Goal: Task Accomplishment & Management: Manage account settings

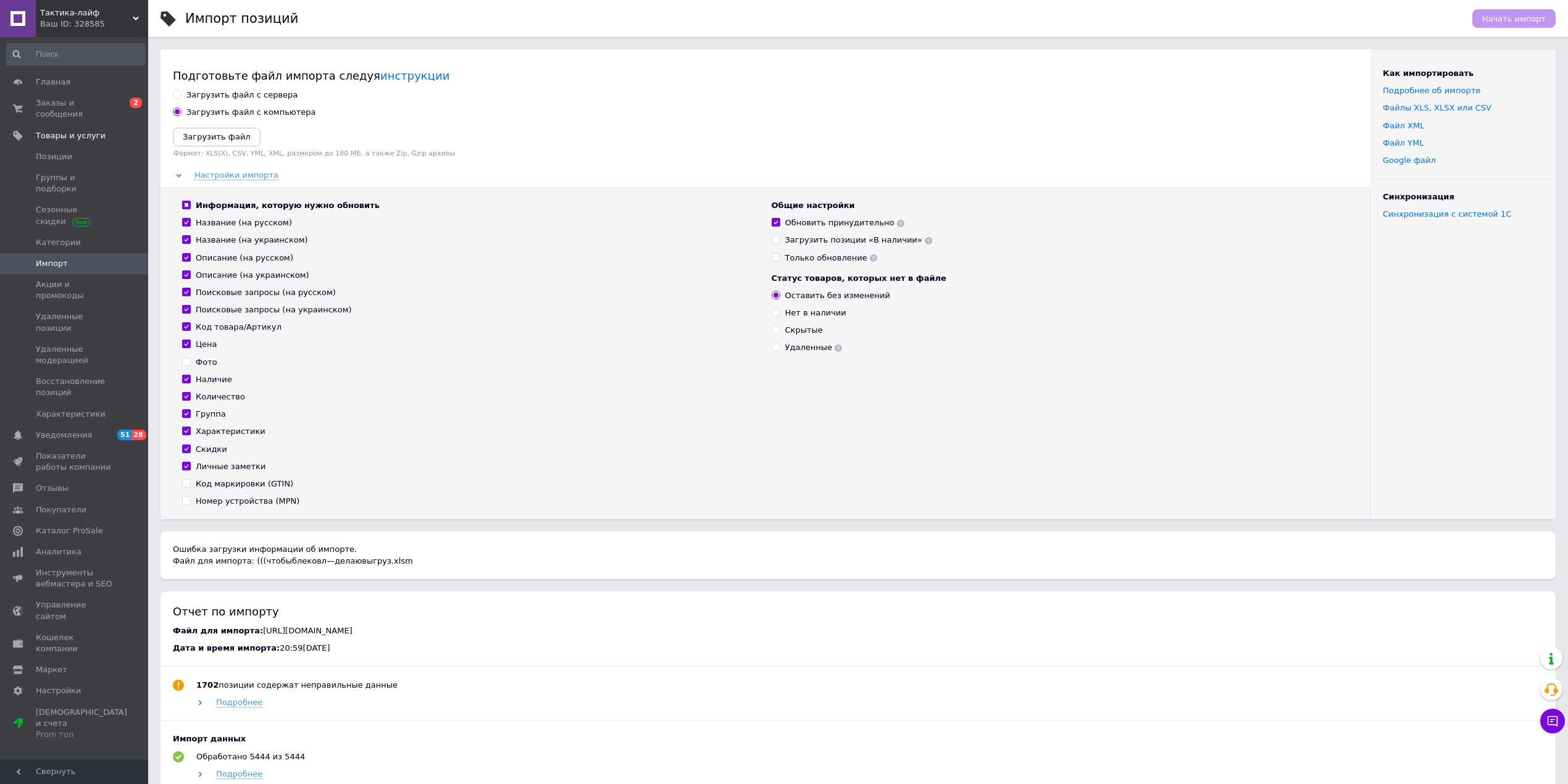
scroll to position [157, 0]
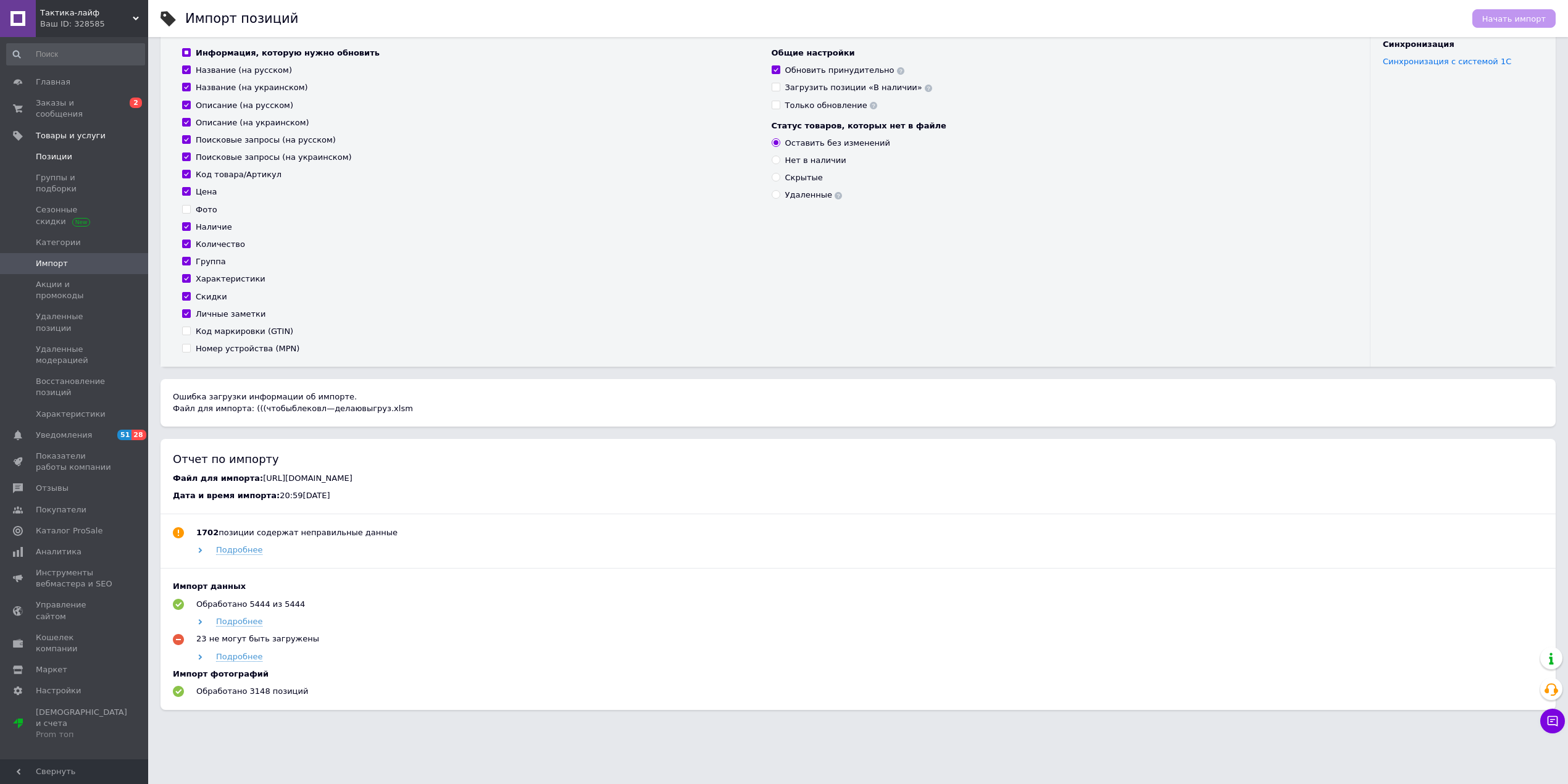
click at [65, 151] on span "Позиции" at bounding box center [54, 156] width 37 height 11
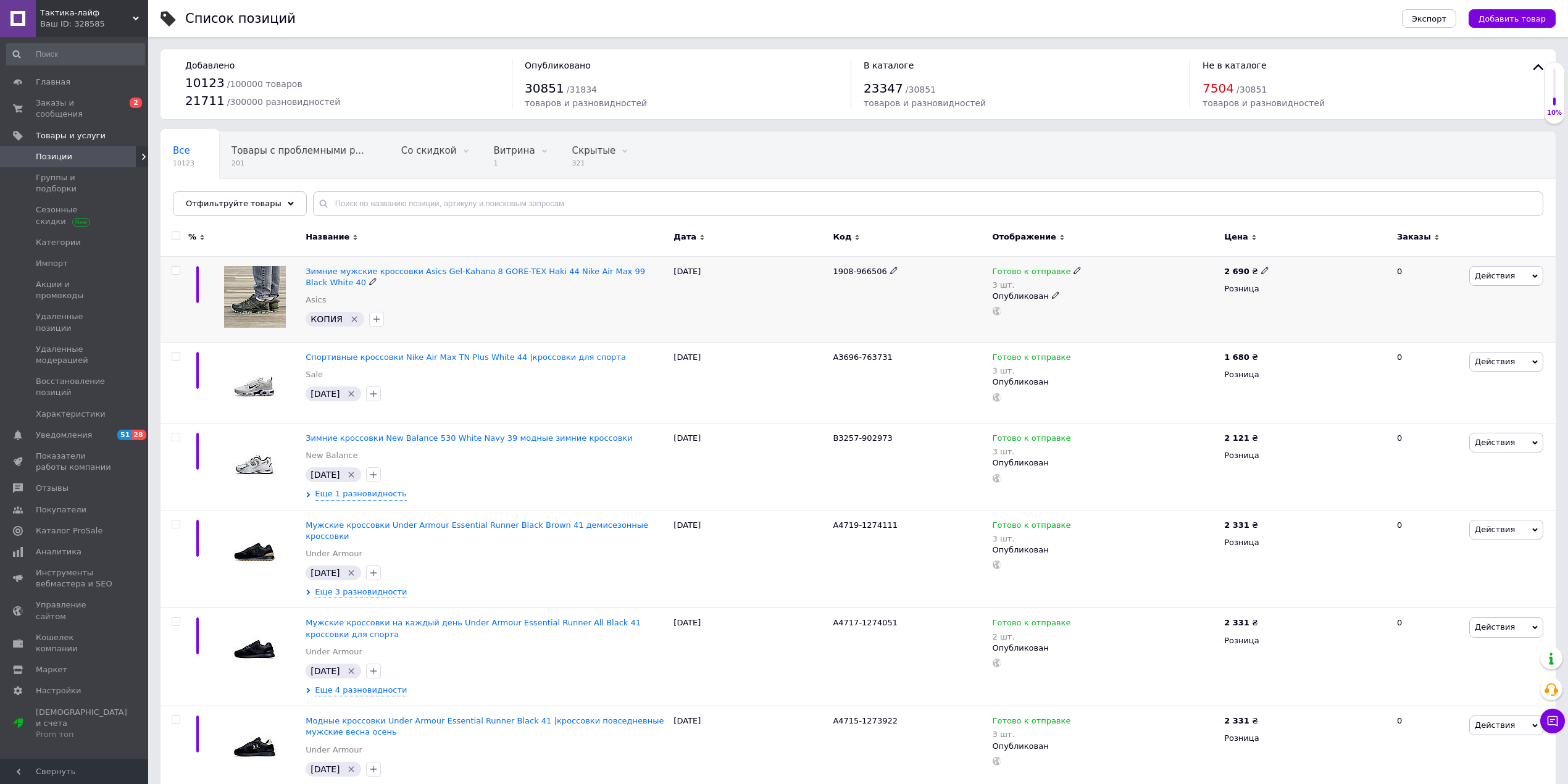
click at [179, 272] on input "checkbox" at bounding box center [176, 270] width 8 height 8
checkbox input "true"
click at [170, 266] on div at bounding box center [176, 269] width 25 height 9
checkbox input "true"
click at [178, 267] on input "checkbox" at bounding box center [176, 270] width 8 height 8
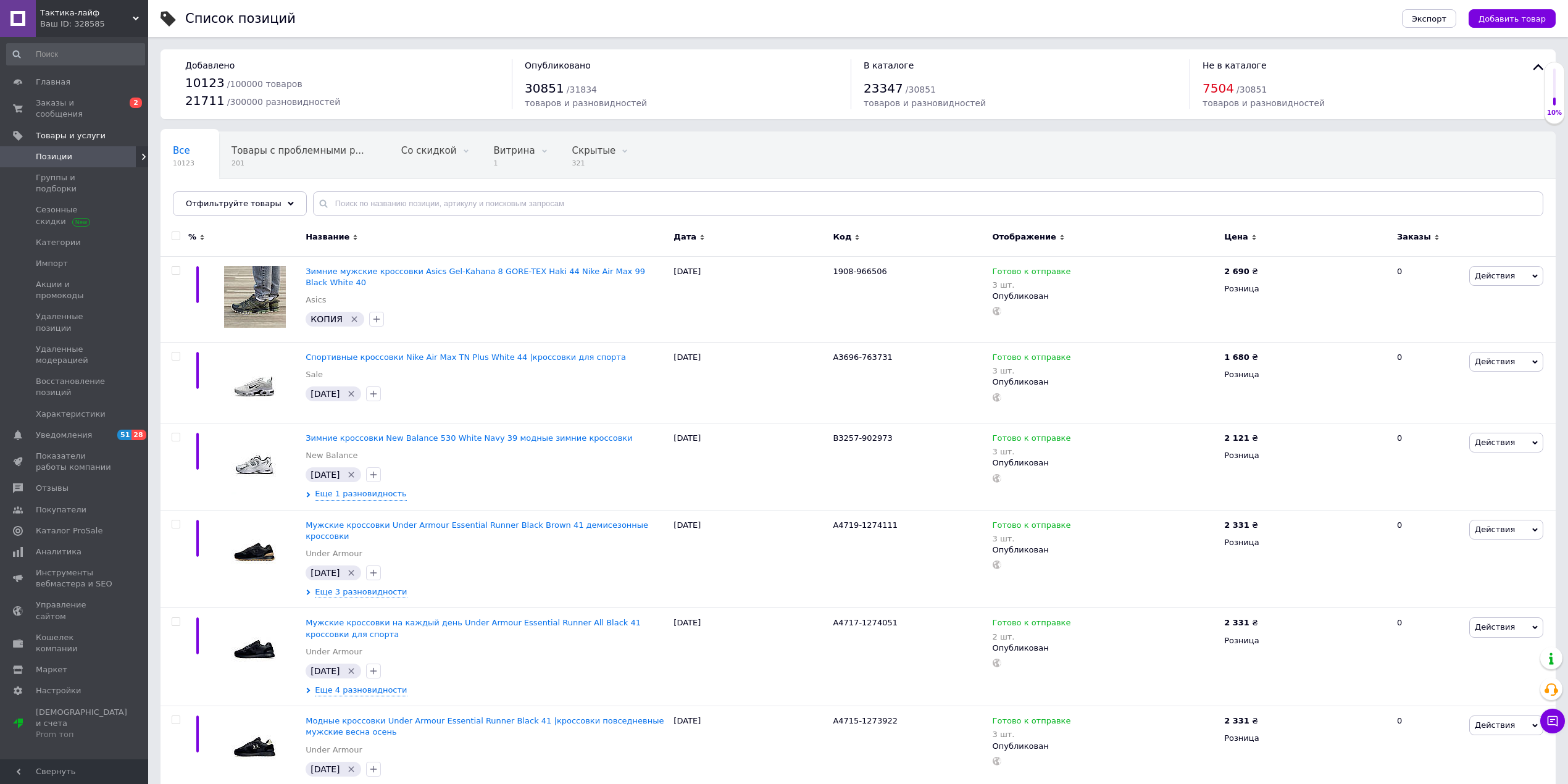
click at [179, 236] on input "checkbox" at bounding box center [176, 235] width 8 height 8
checkbox input "true"
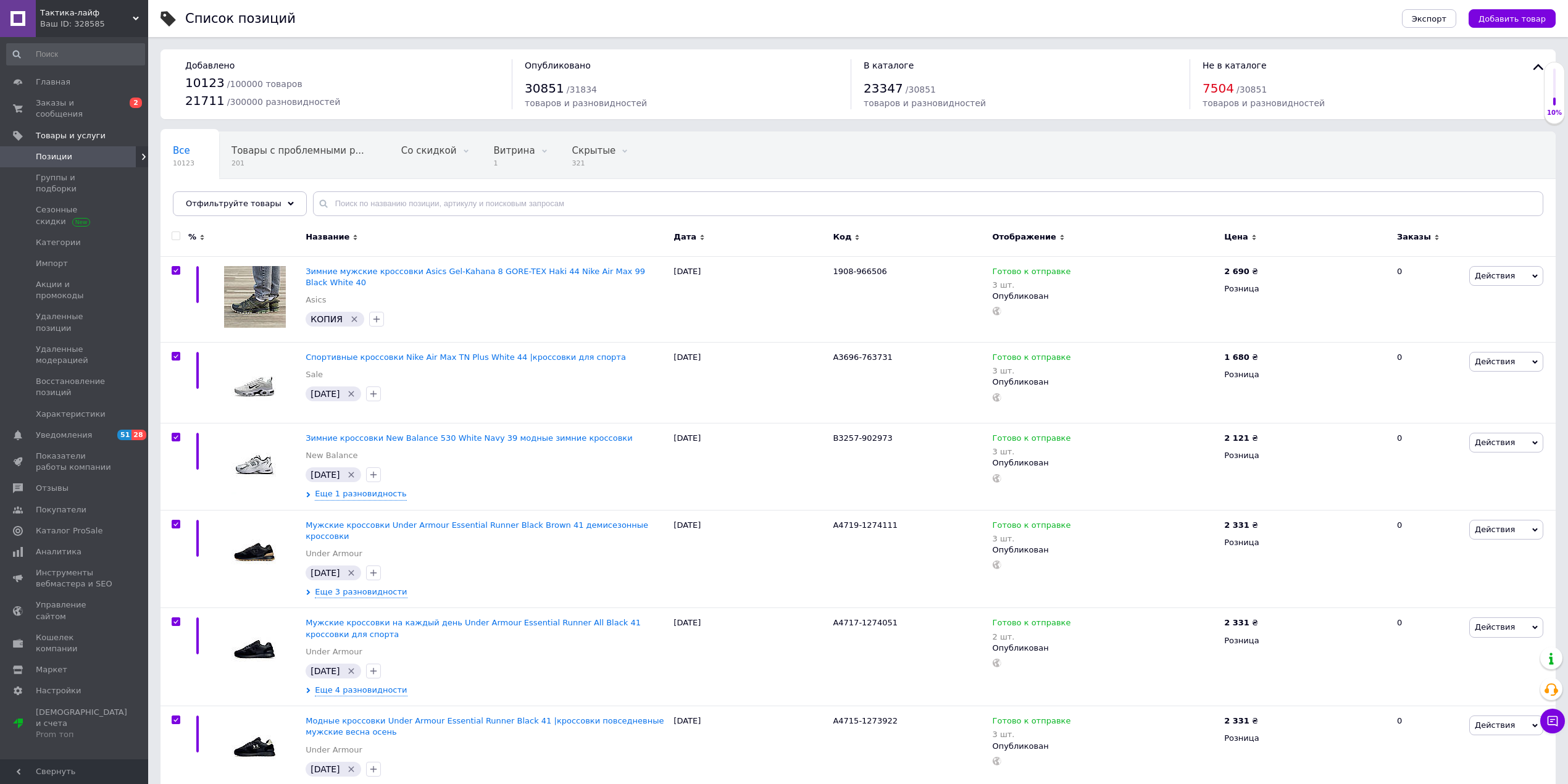
checkbox input "true"
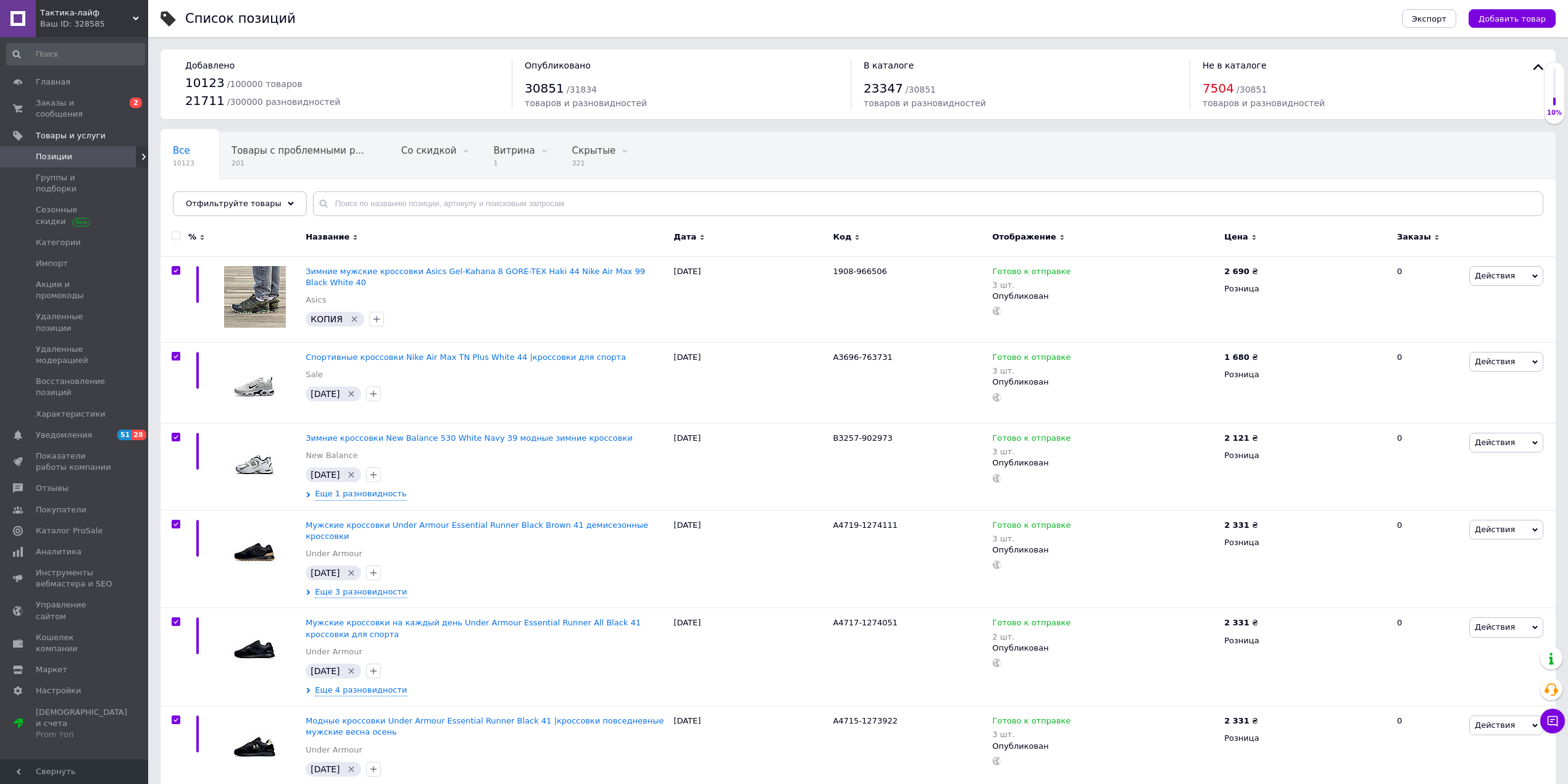
checkbox input "true"
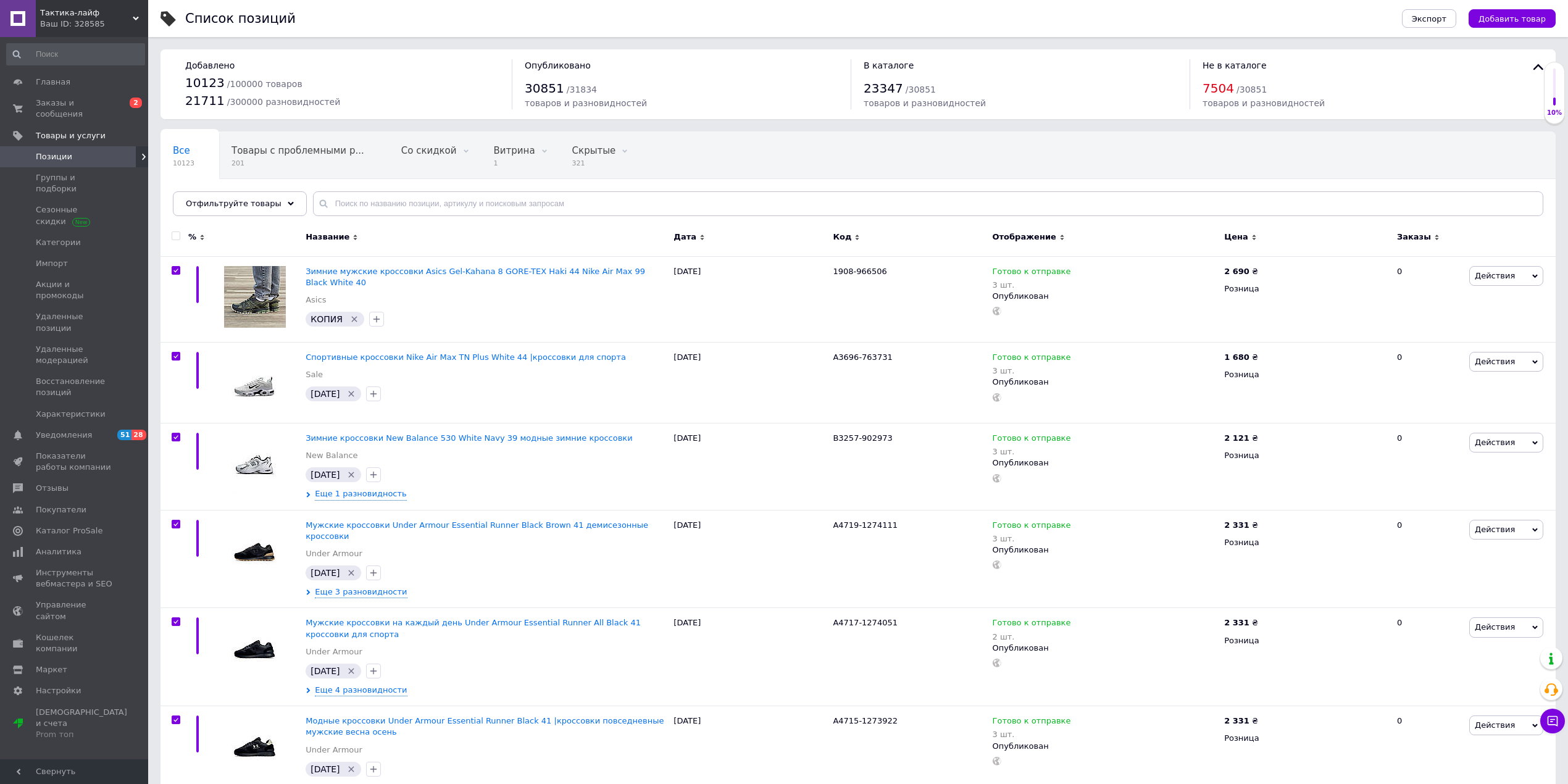
checkbox input "true"
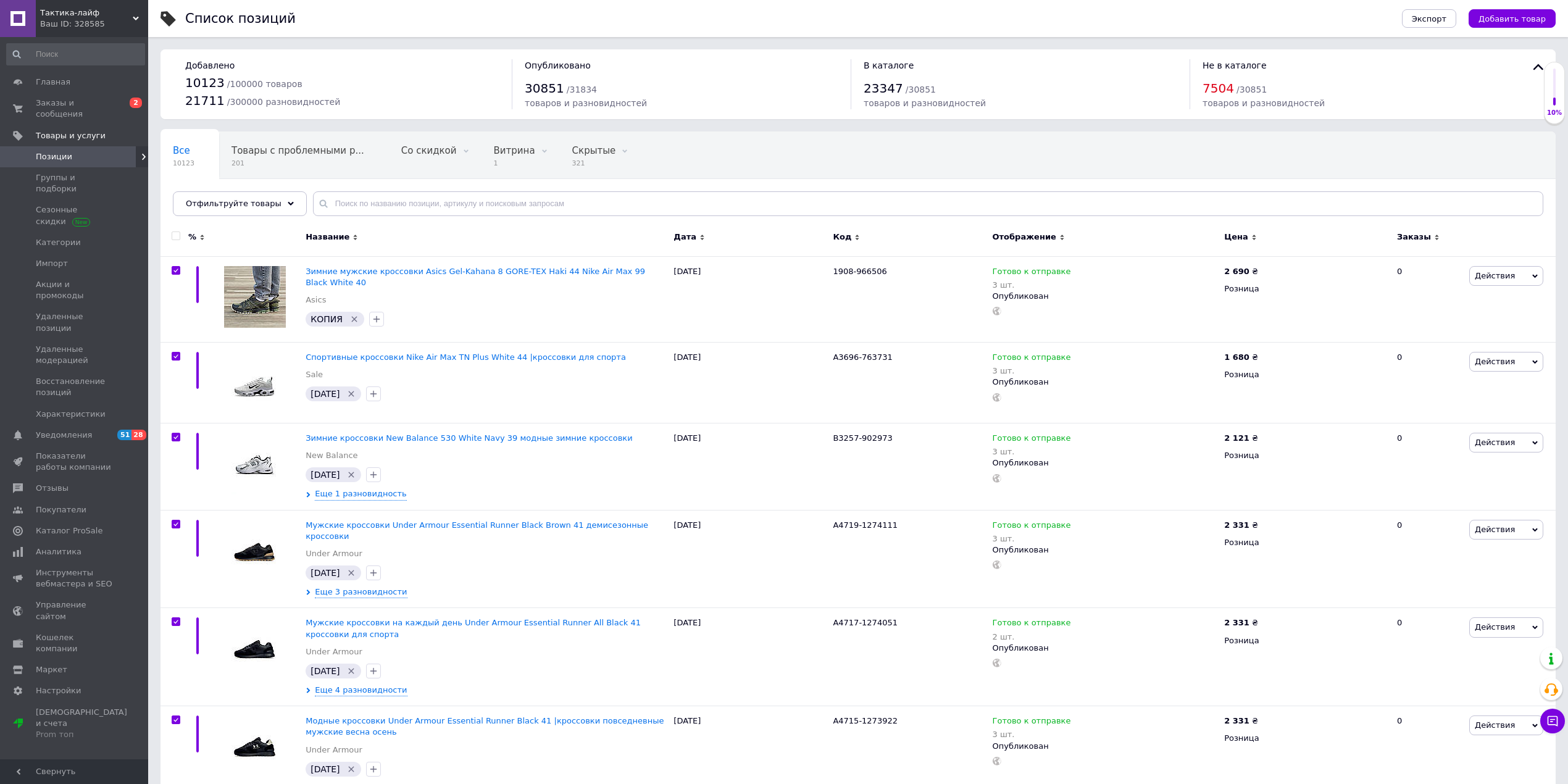
checkbox input "true"
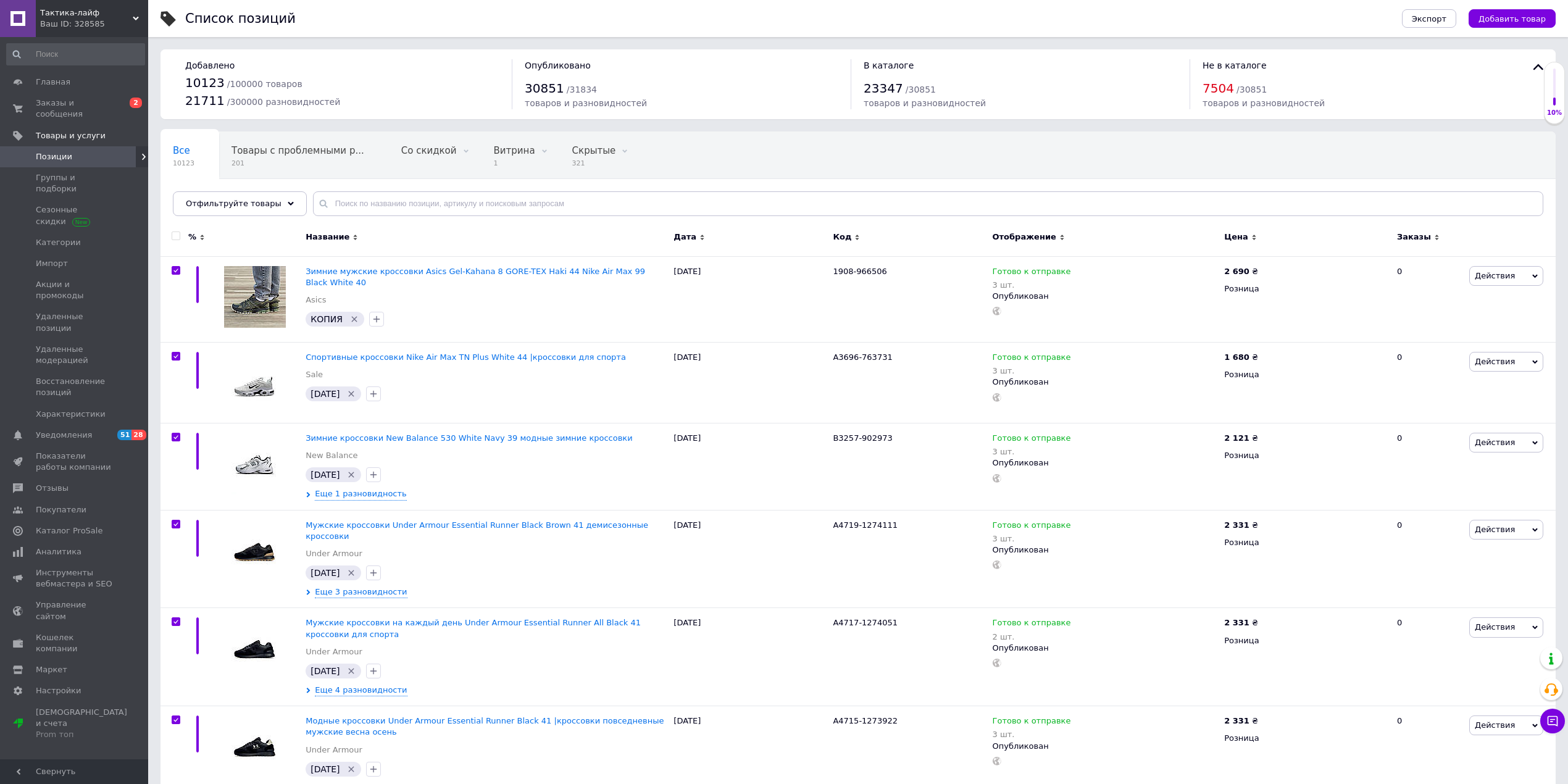
checkbox input "true"
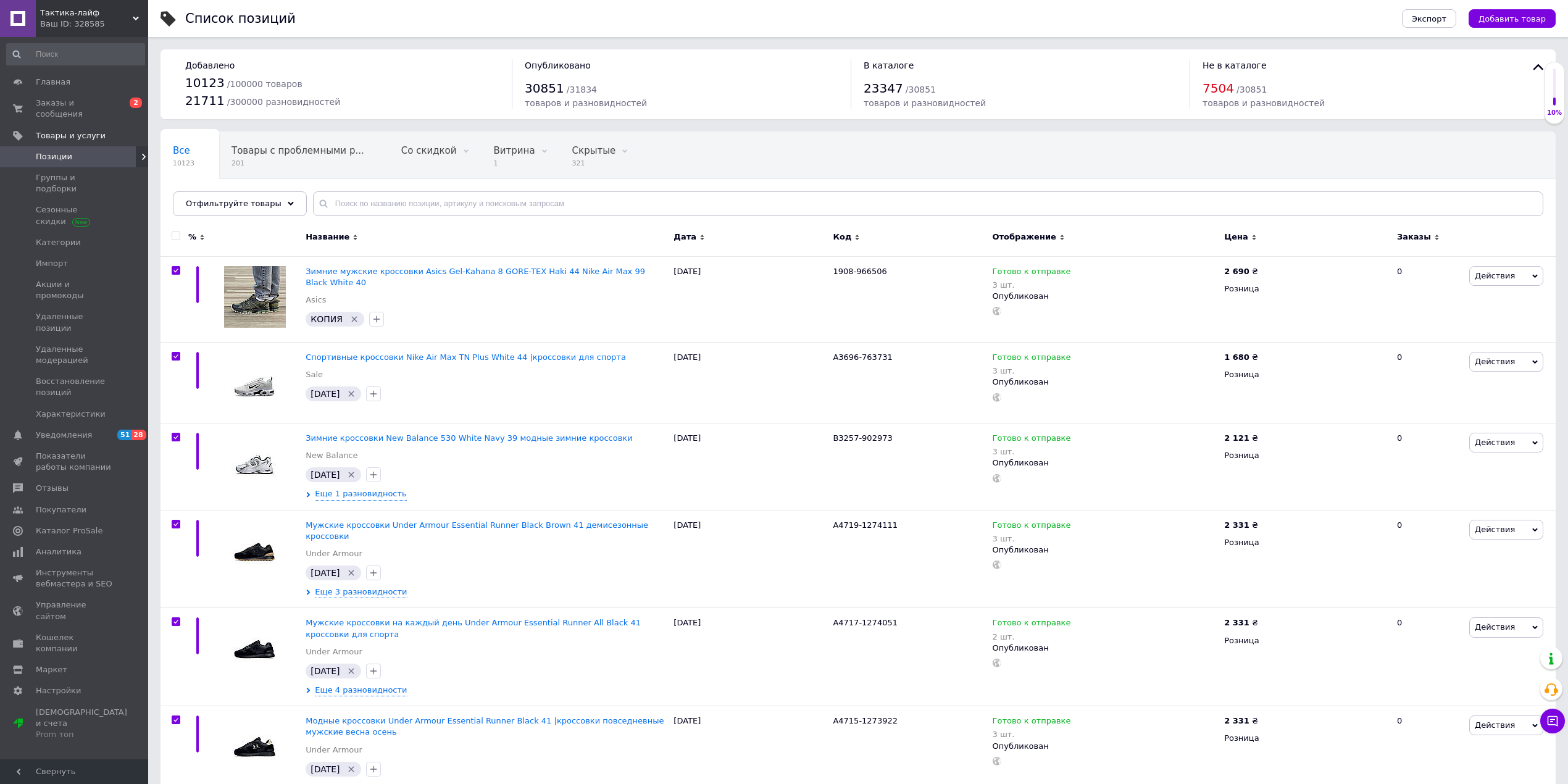
checkbox input "true"
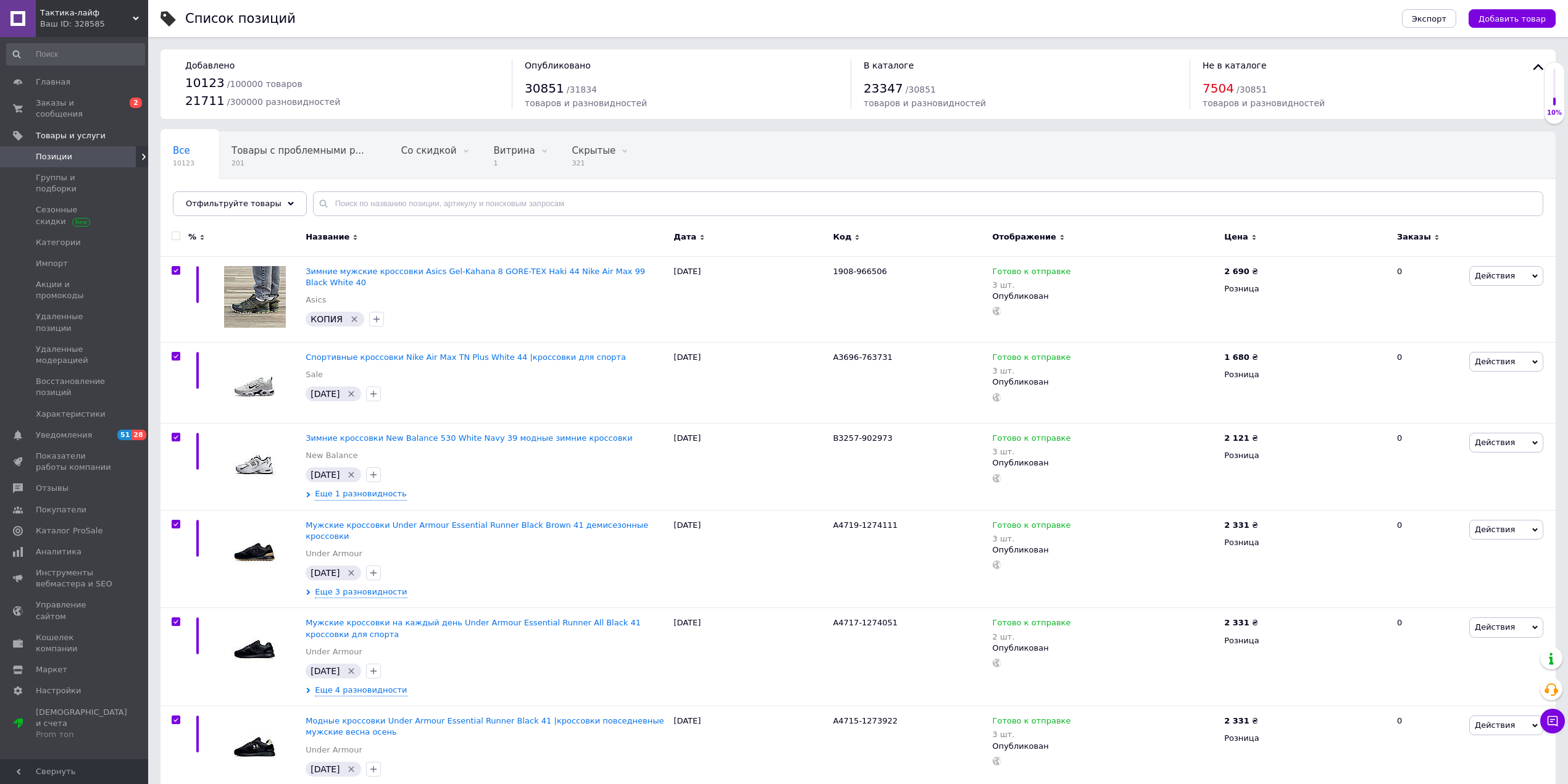
checkbox input "true"
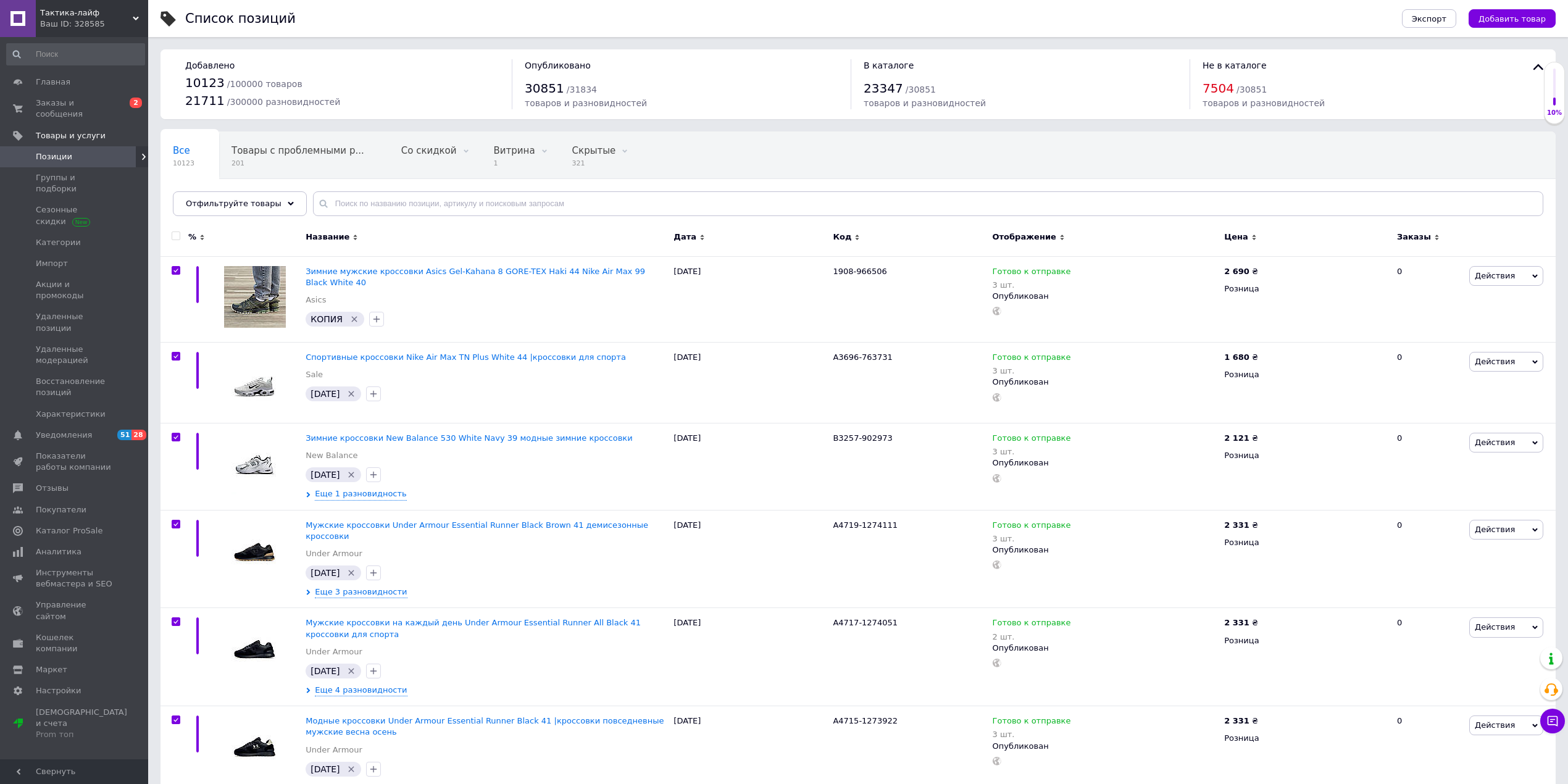
checkbox input "true"
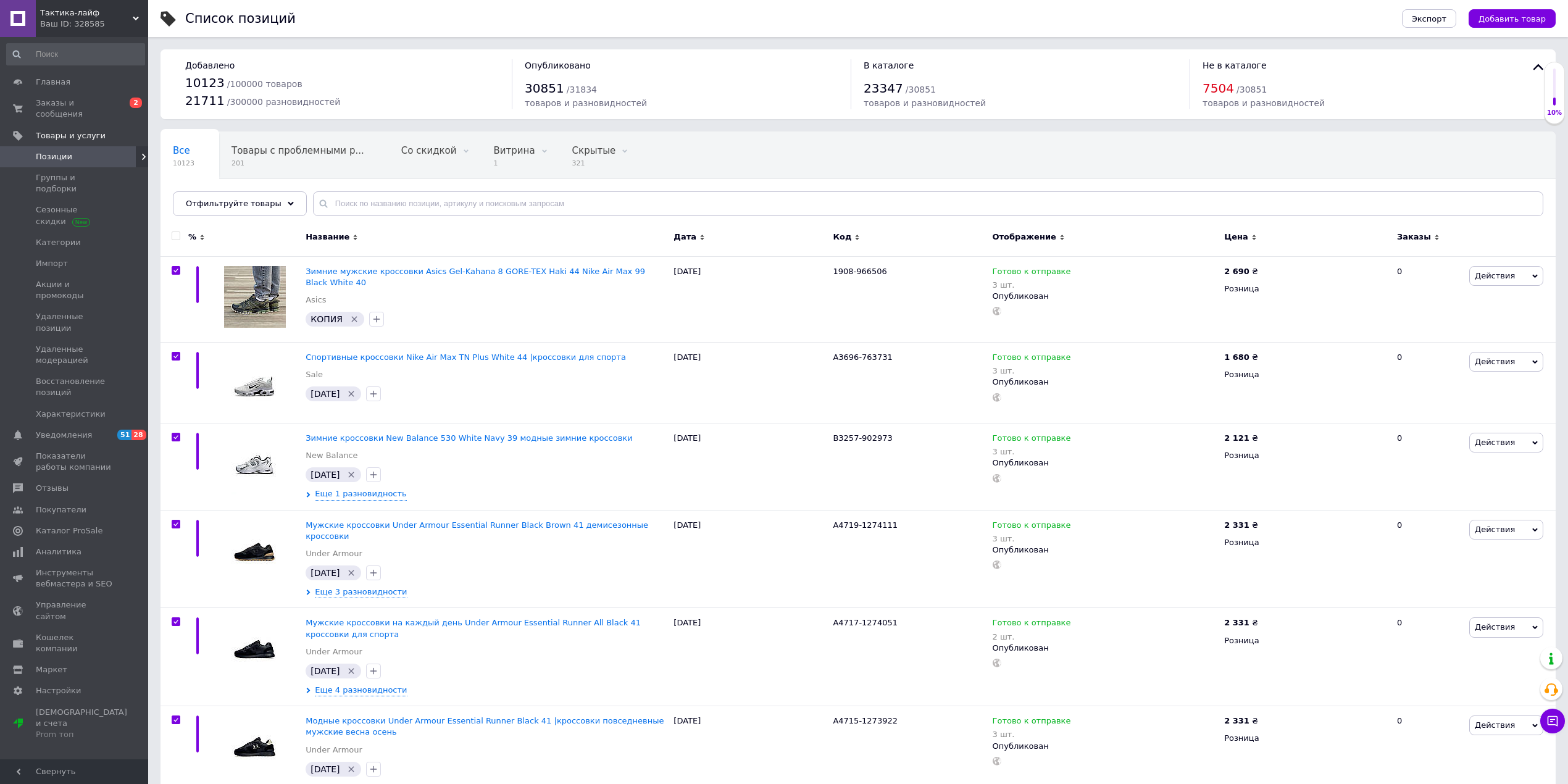
checkbox input "true"
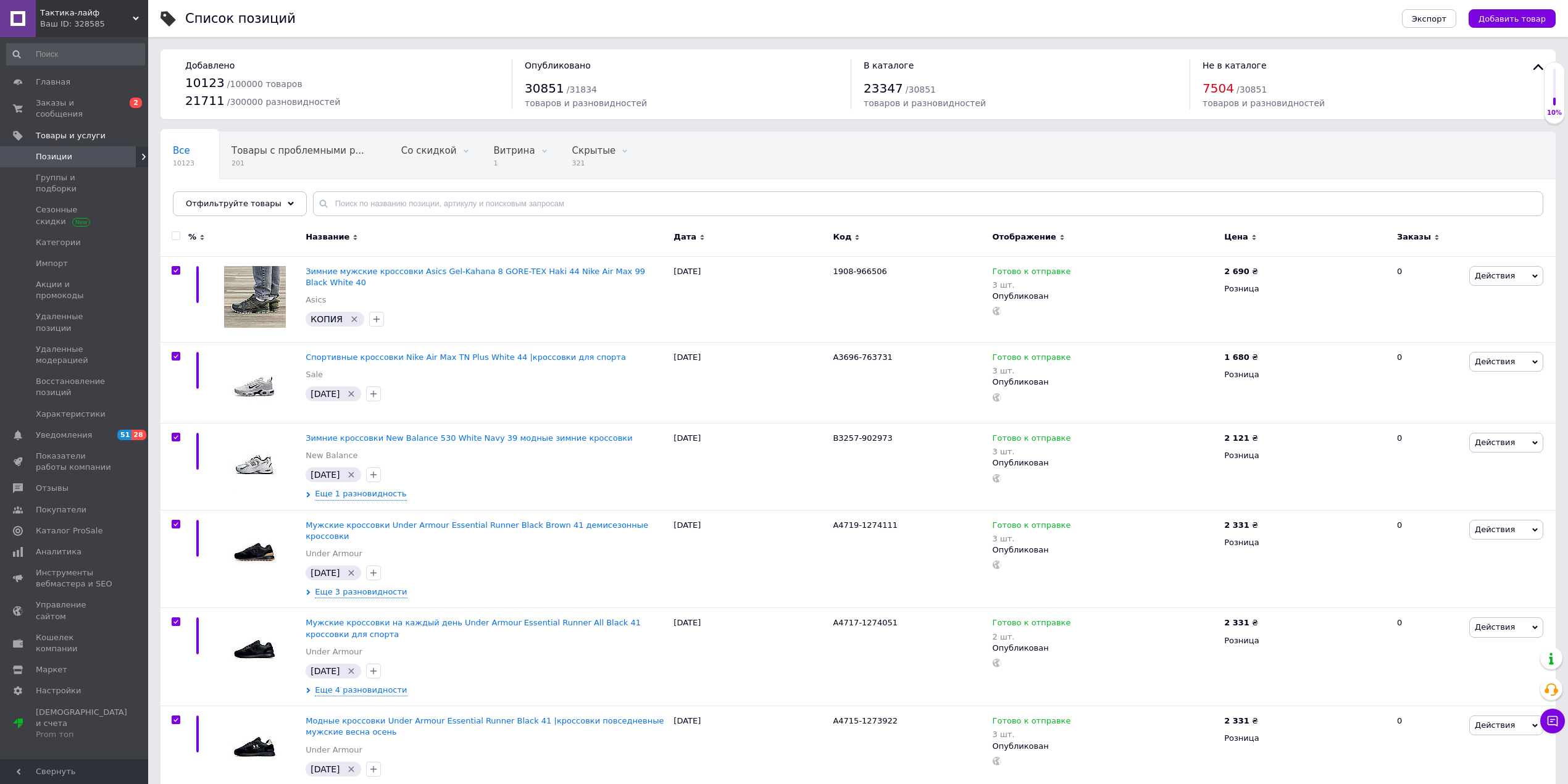
checkbox input "true"
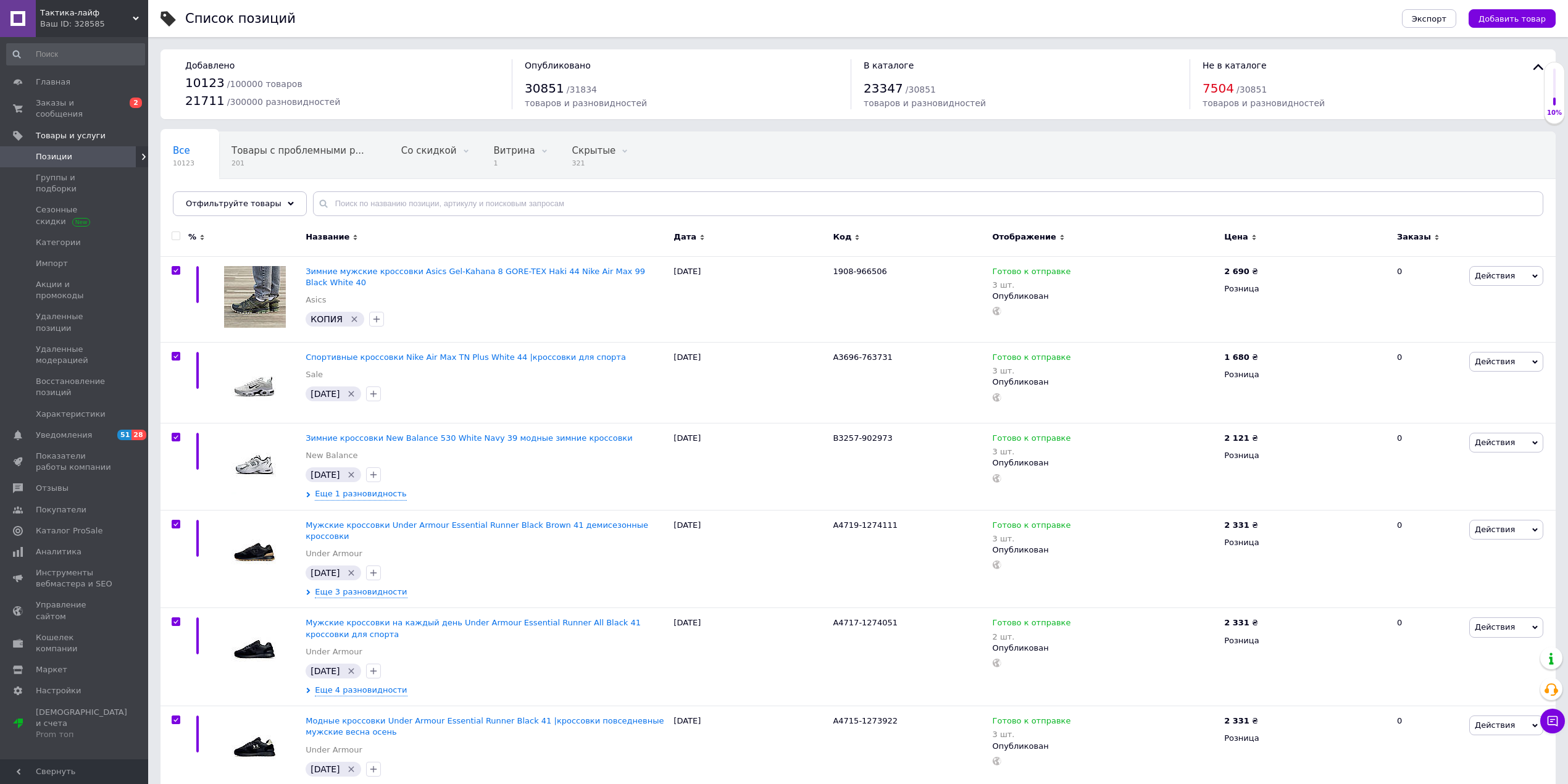
checkbox input "true"
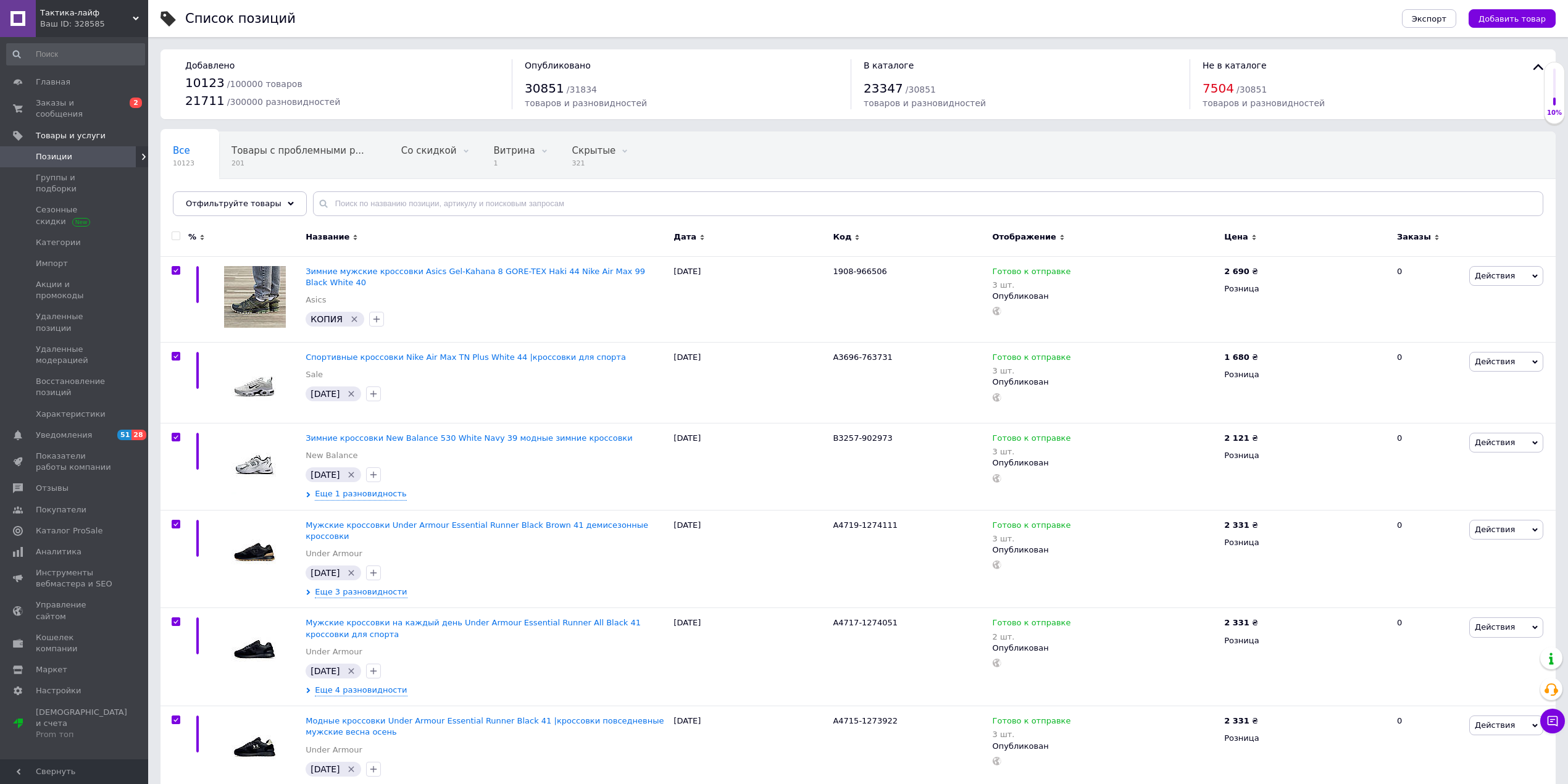
checkbox input "true"
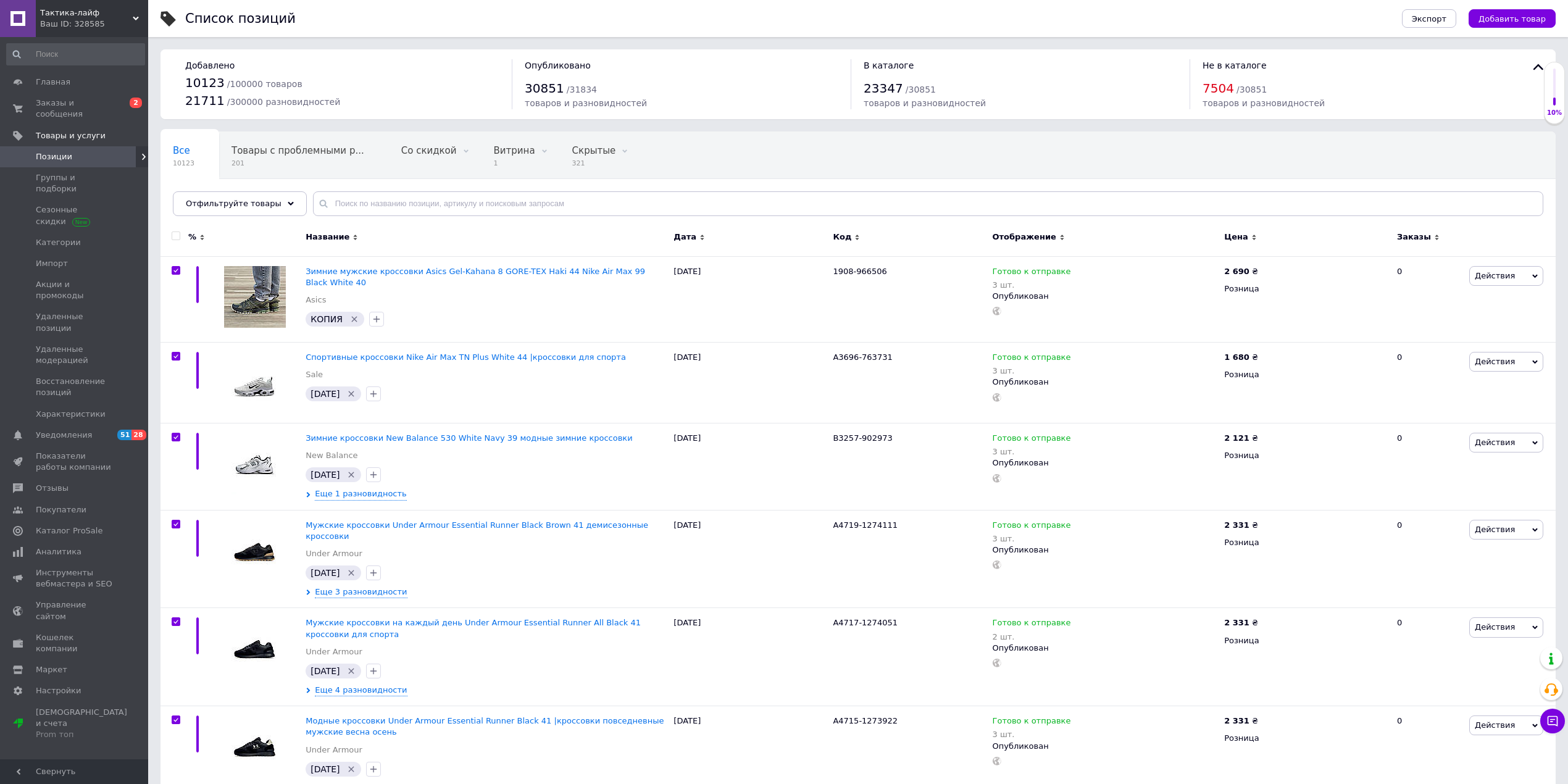
checkbox input "true"
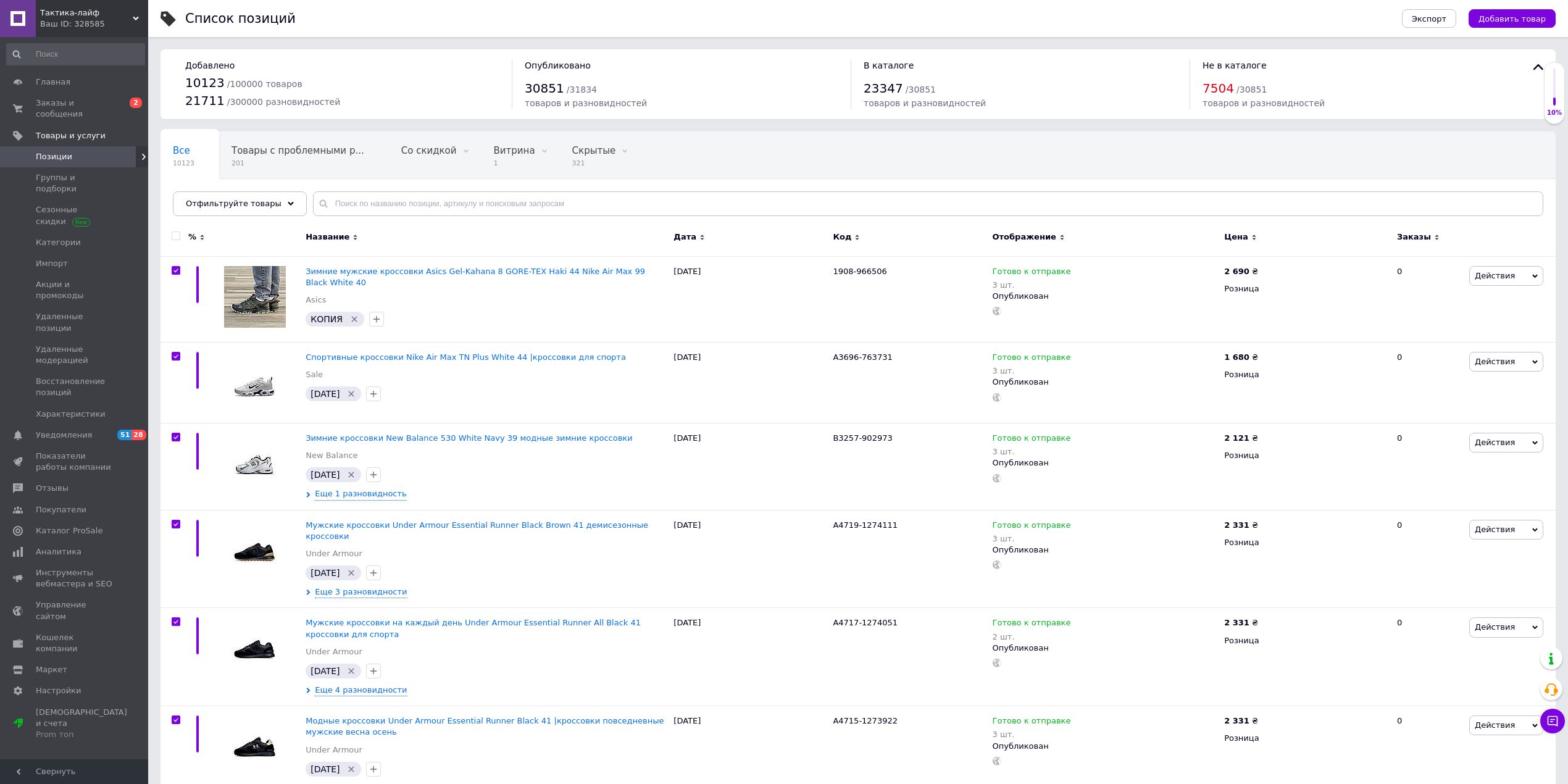
checkbox input "true"
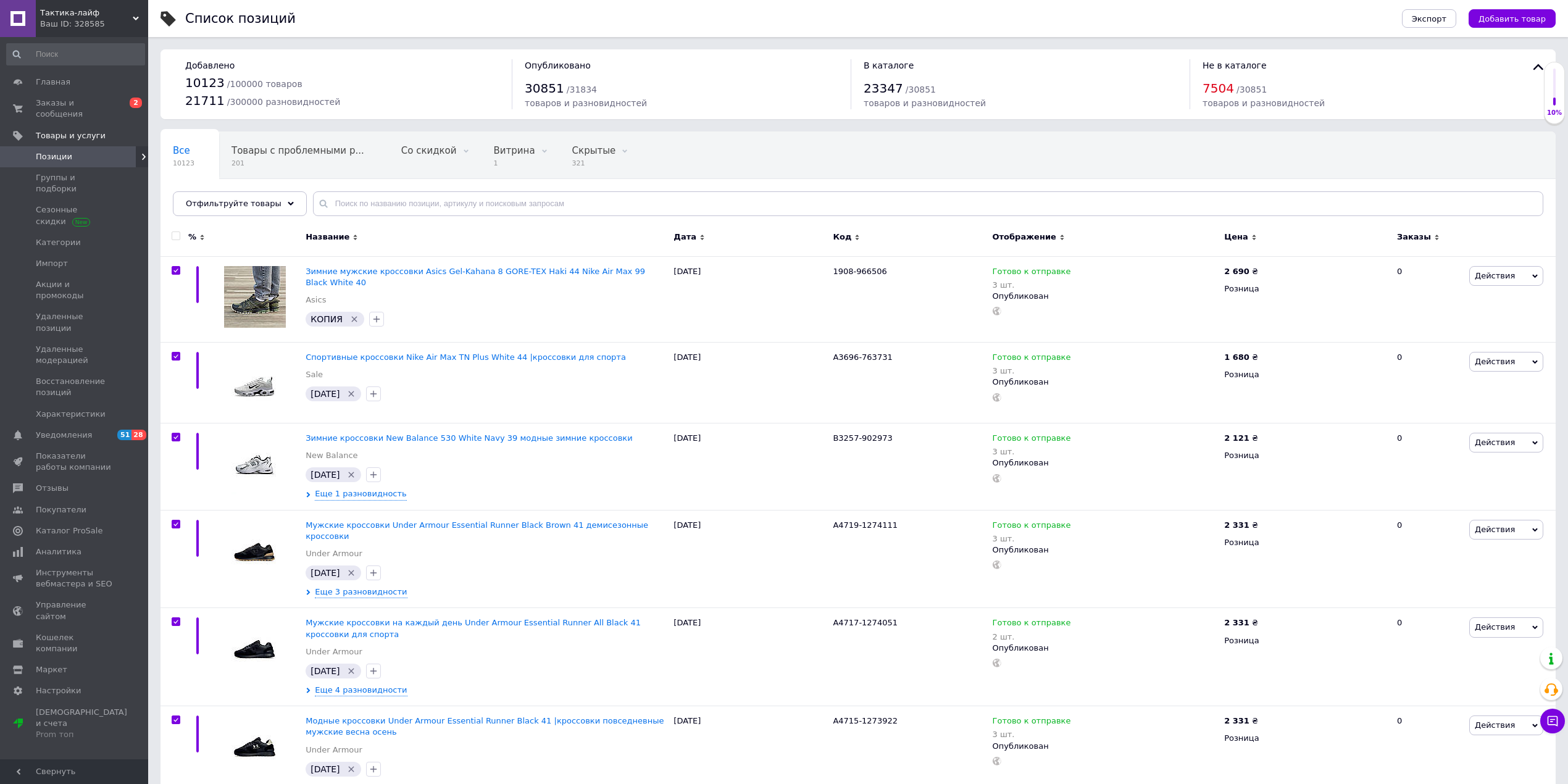
checkbox input "true"
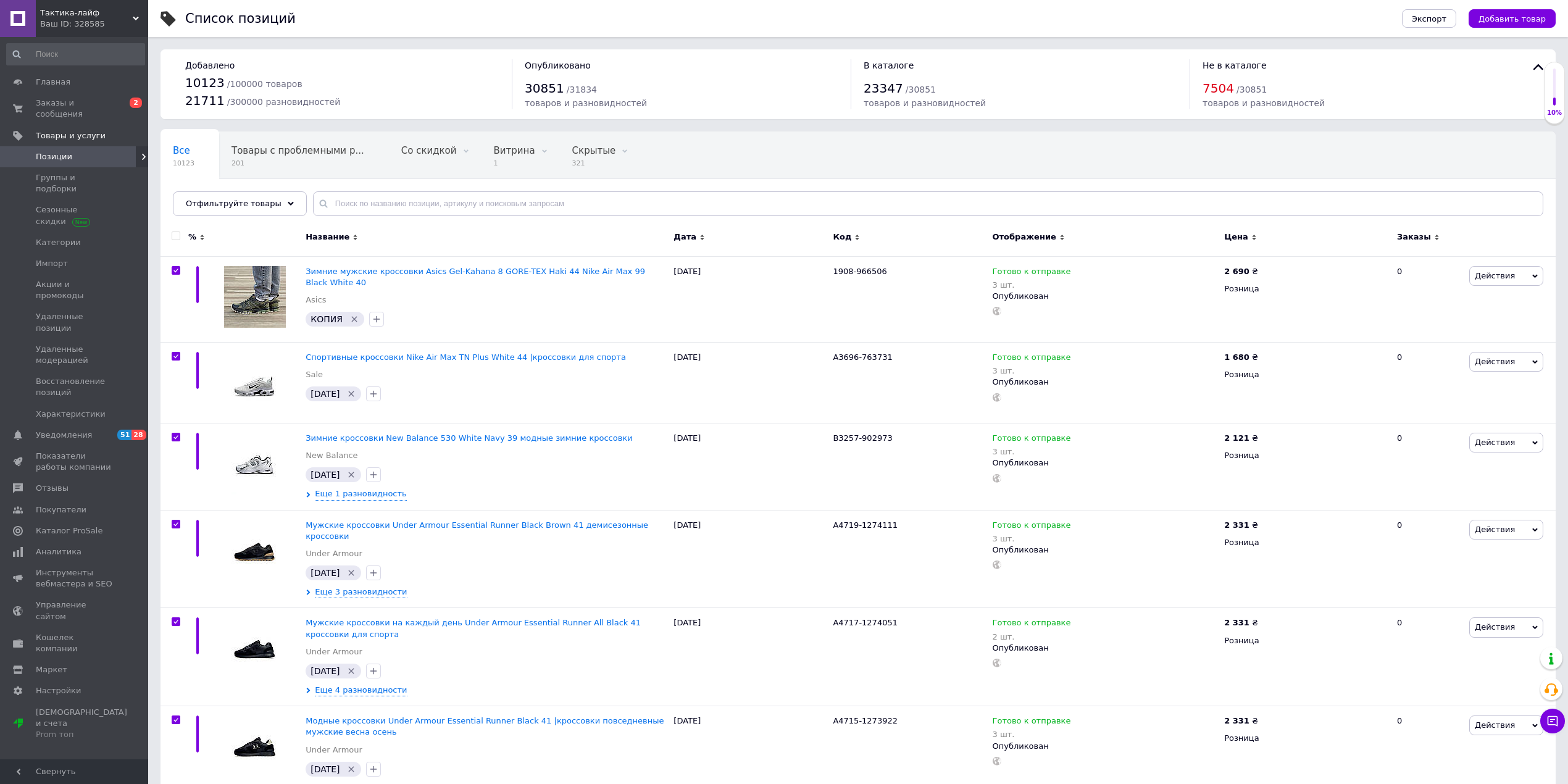
checkbox input "true"
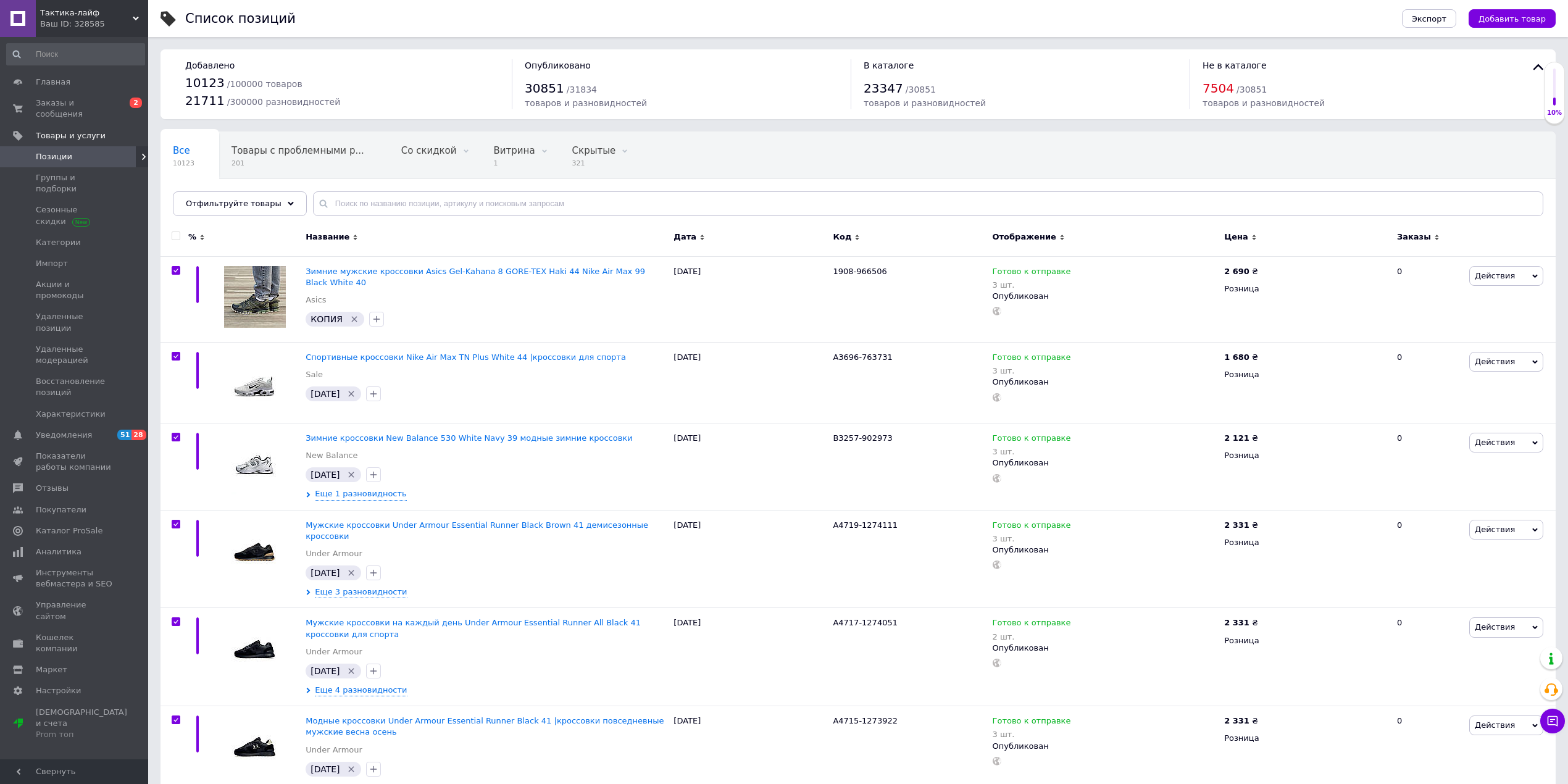
checkbox input "true"
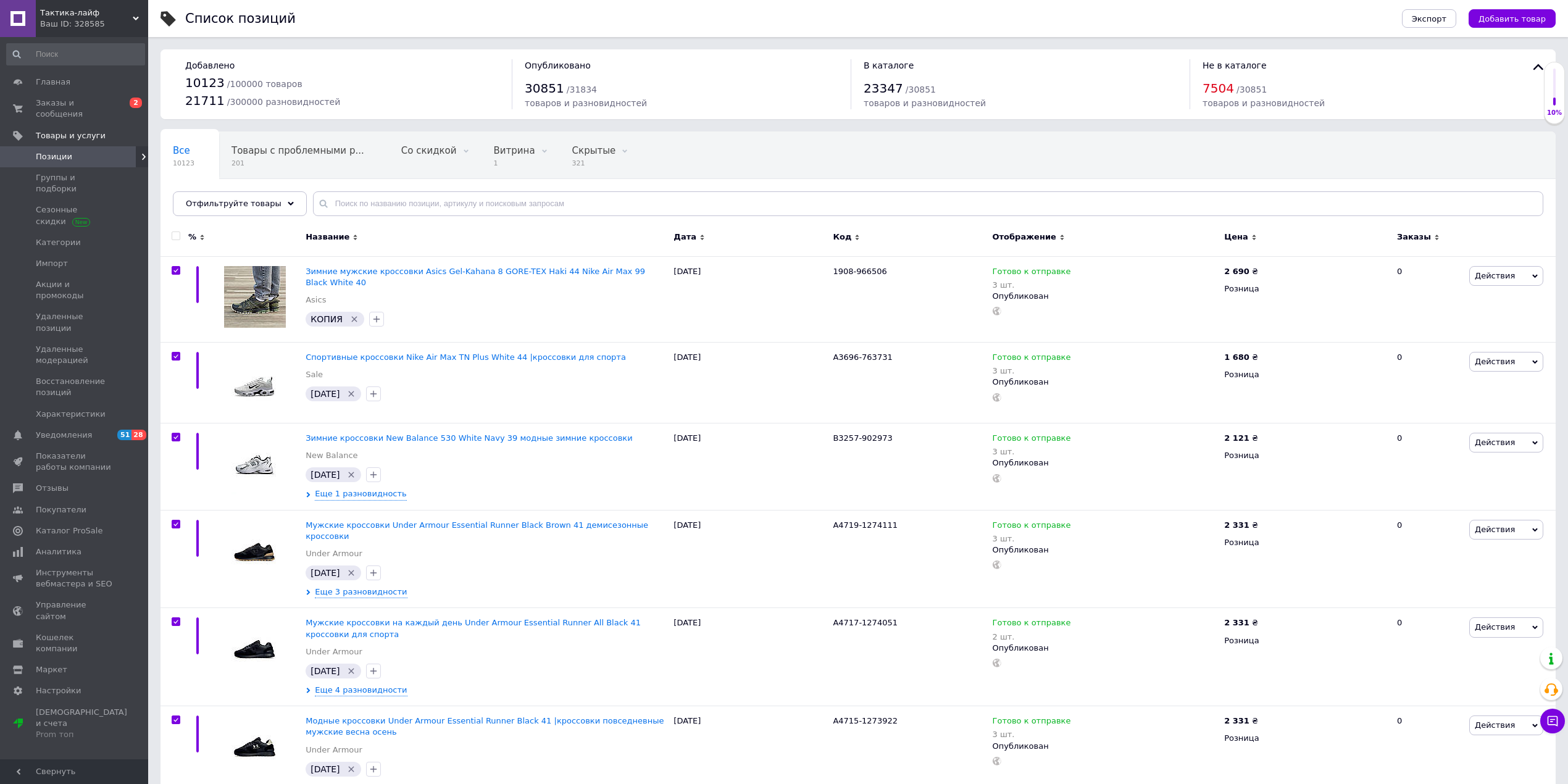
checkbox input "true"
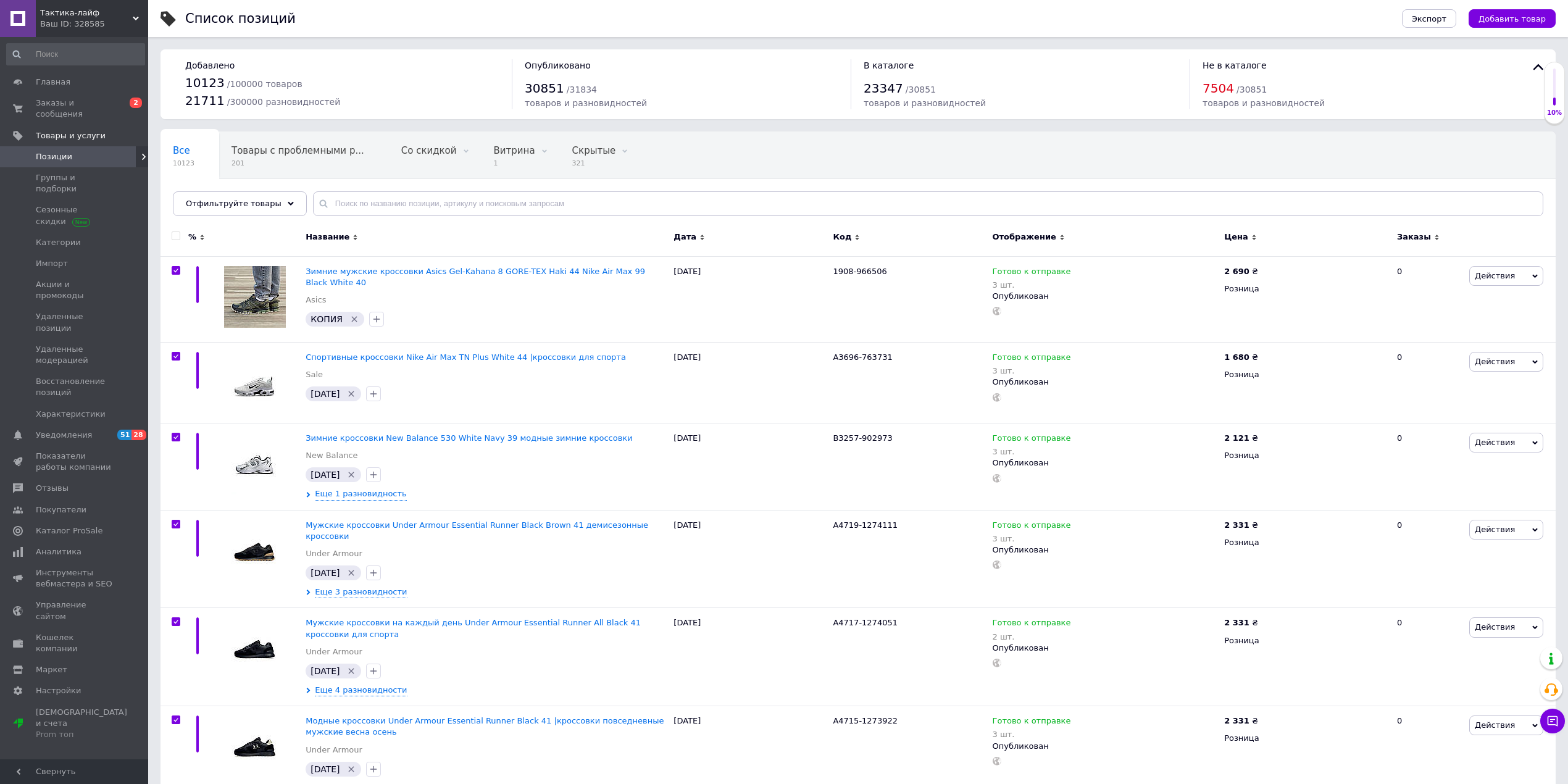
checkbox input "true"
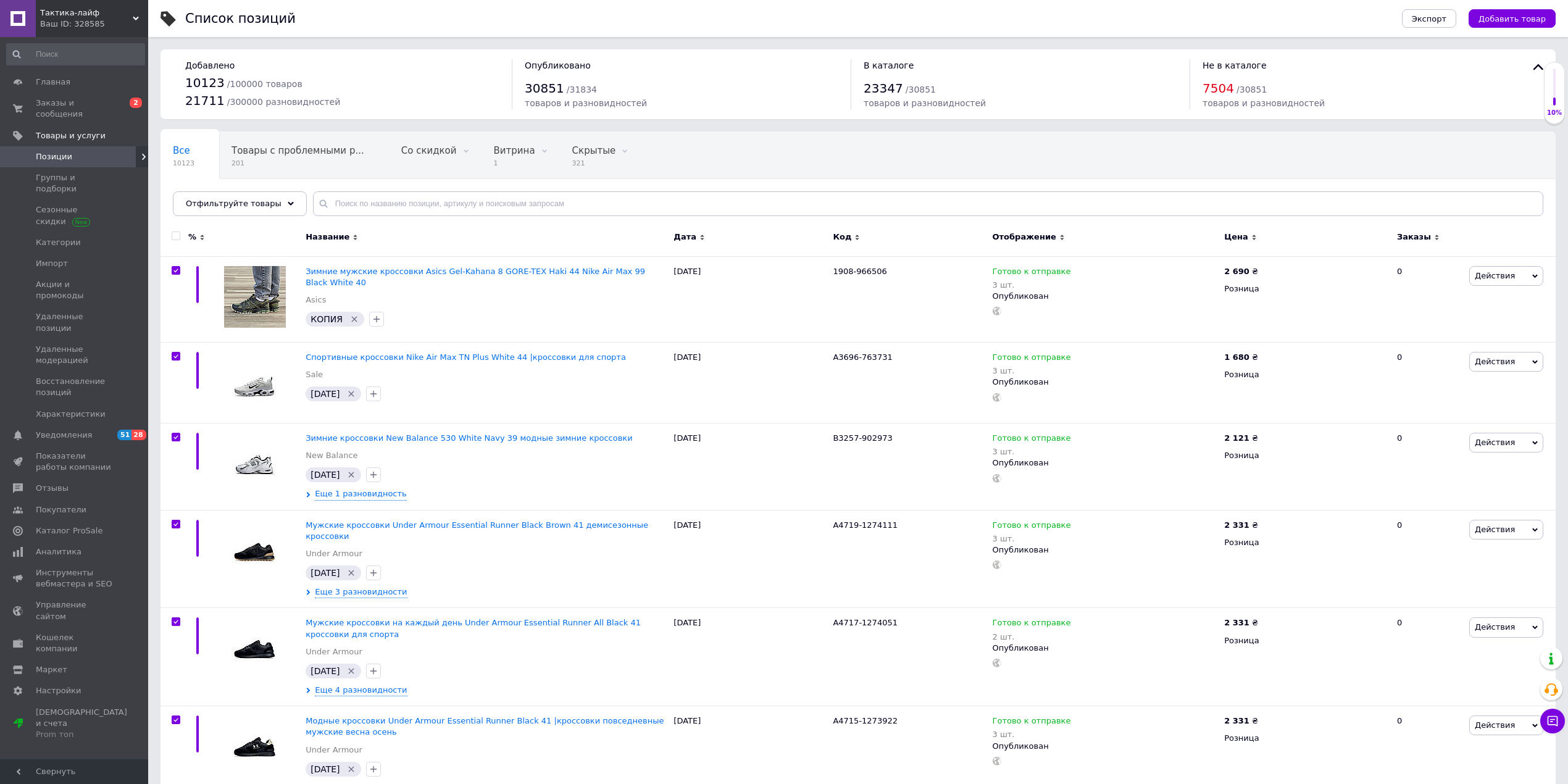
checkbox input "true"
click at [204, 240] on span "Действия для 100 позиций" at bounding box center [241, 238] width 114 height 11
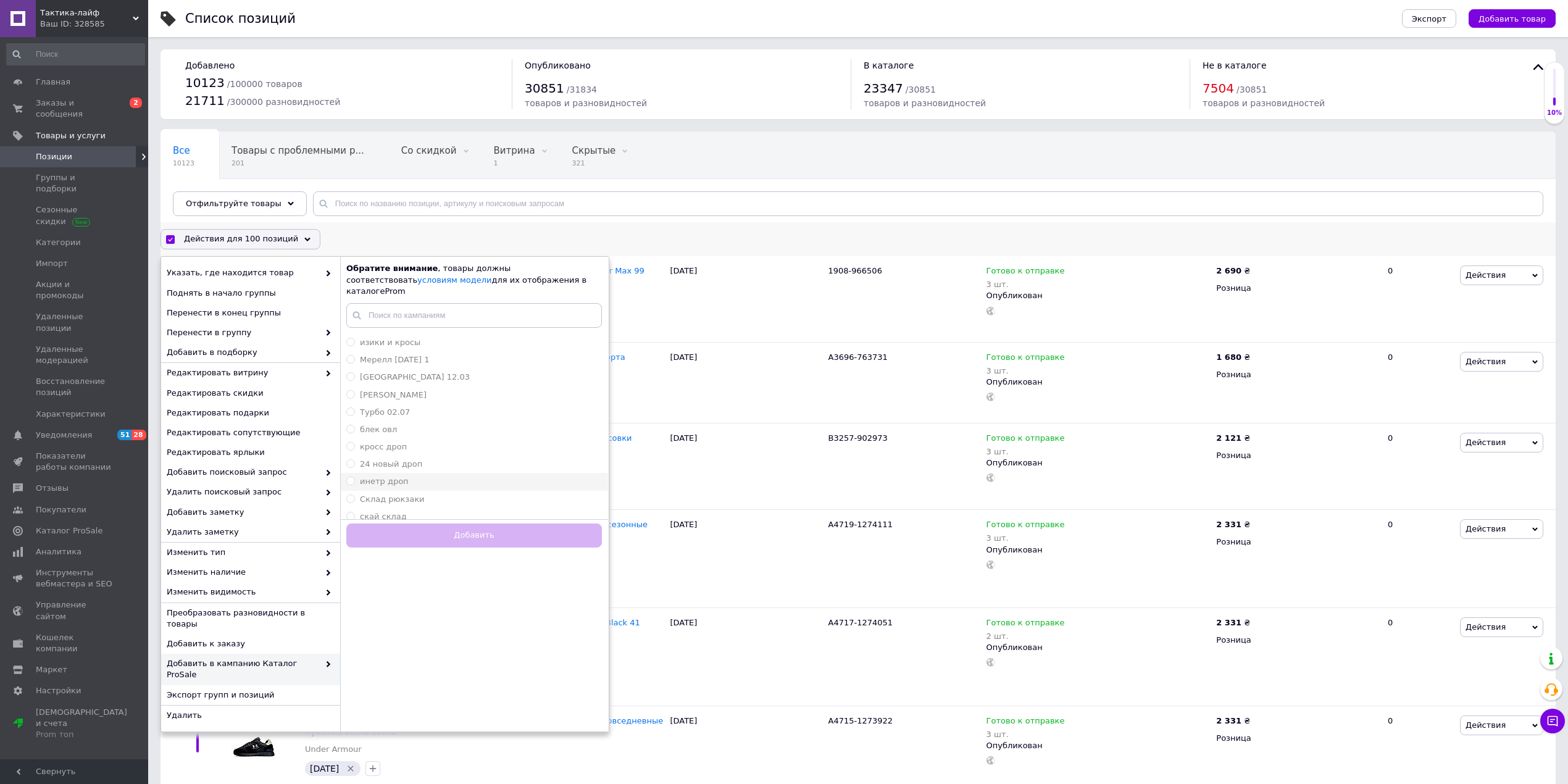
scroll to position [24, 0]
drag, startPoint x: 413, startPoint y: 392, endPoint x: 425, endPoint y: 437, distance: 46.6
click at [413, 400] on div "блек овл" at bounding box center [473, 405] width 256 height 11
click at [467, 524] on button "Добавить" at bounding box center [473, 536] width 256 height 24
radio input "false"
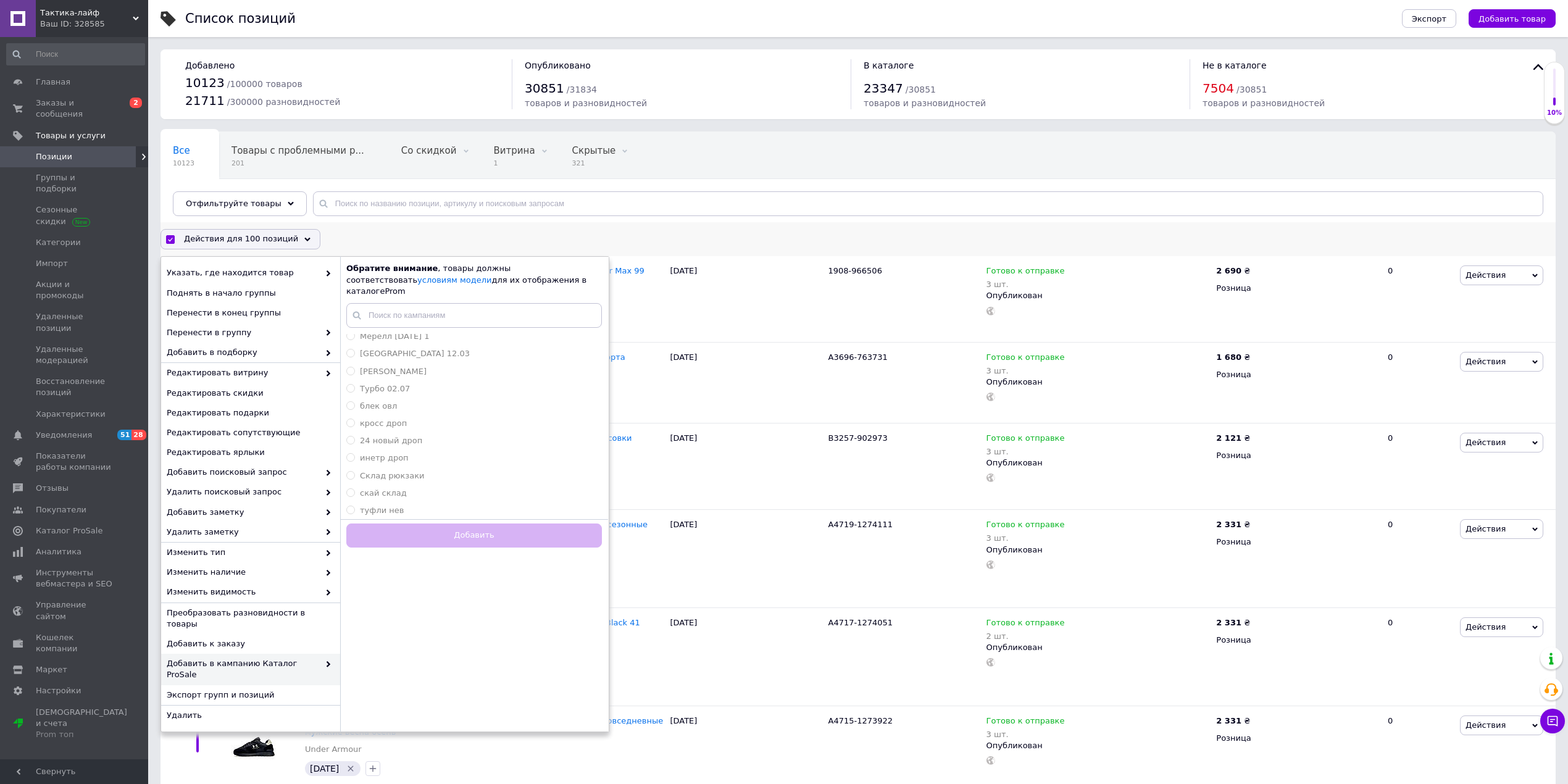
click at [447, 524] on div "Добавить" at bounding box center [473, 533] width 267 height 29
checkbox input "false"
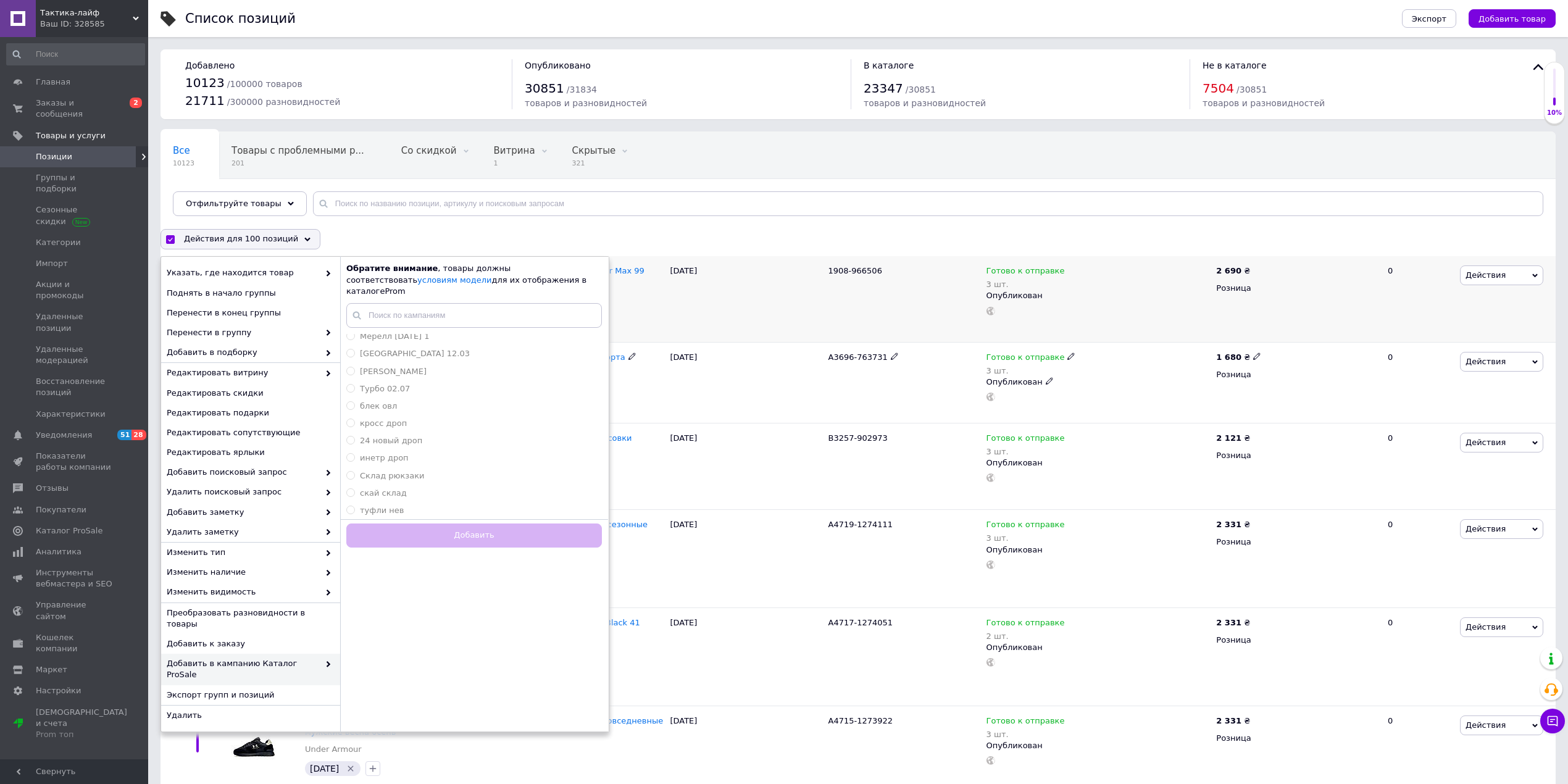
checkbox input "false"
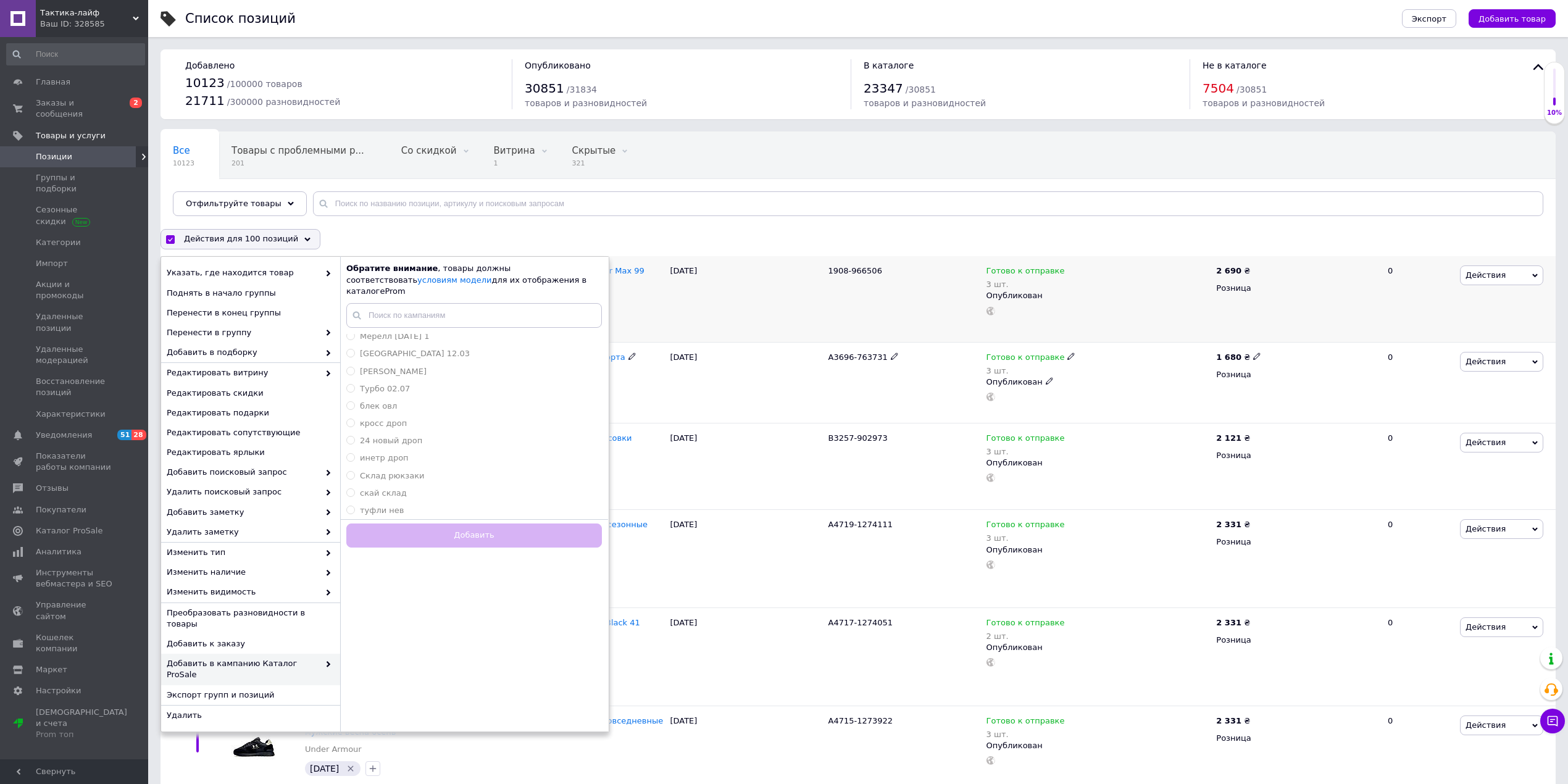
checkbox input "false"
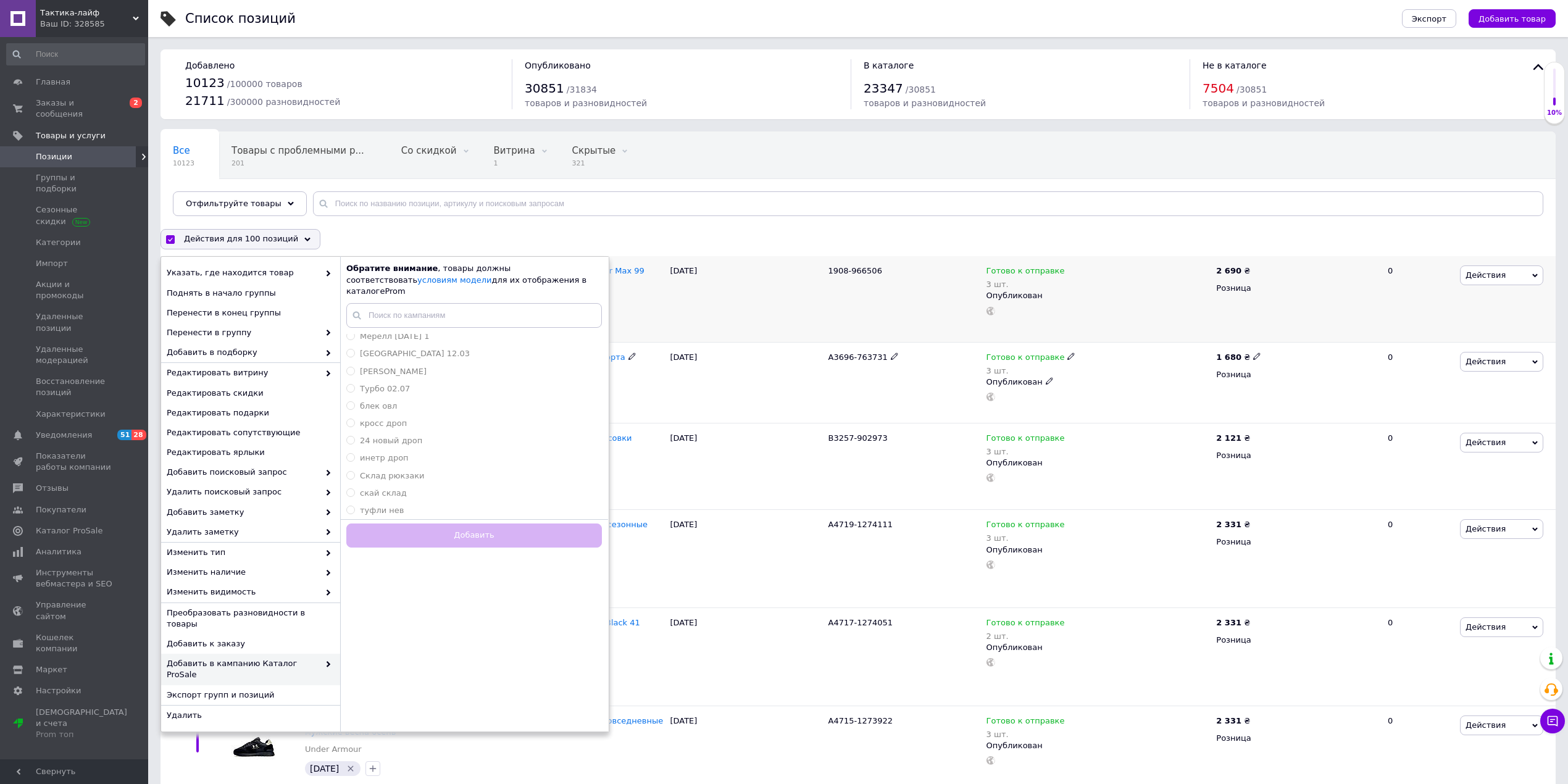
checkbox input "false"
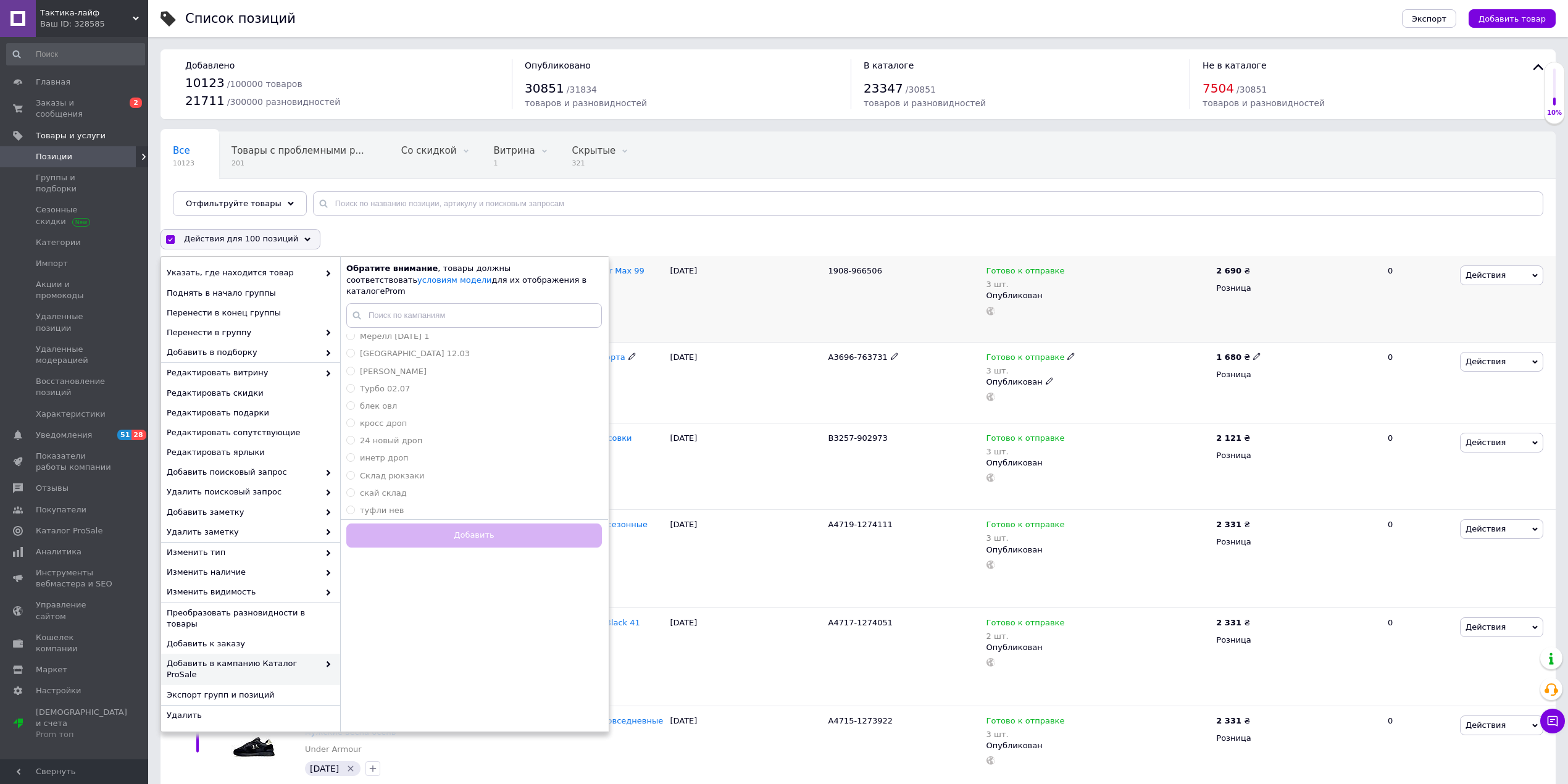
checkbox input "false"
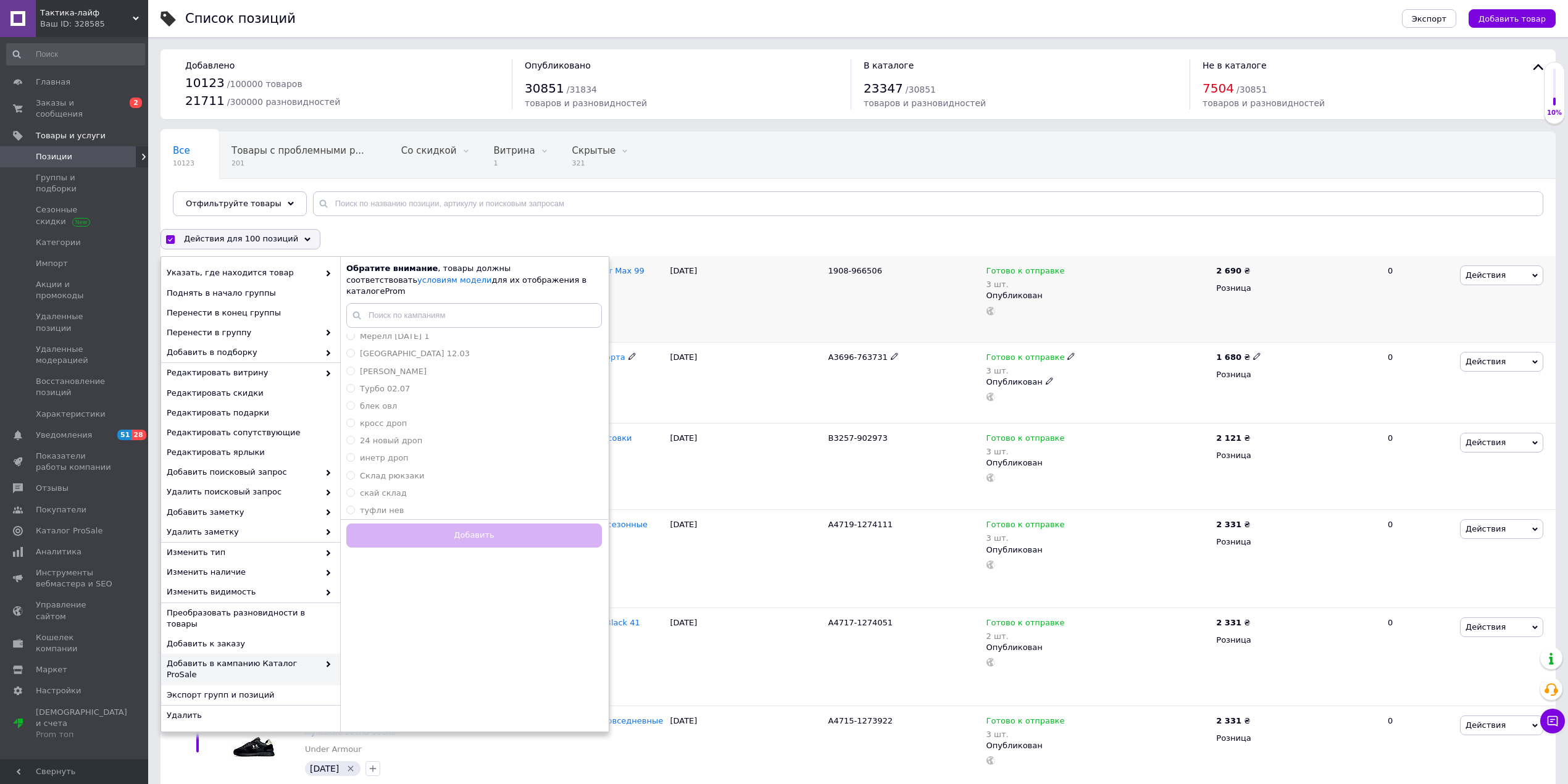
checkbox input "false"
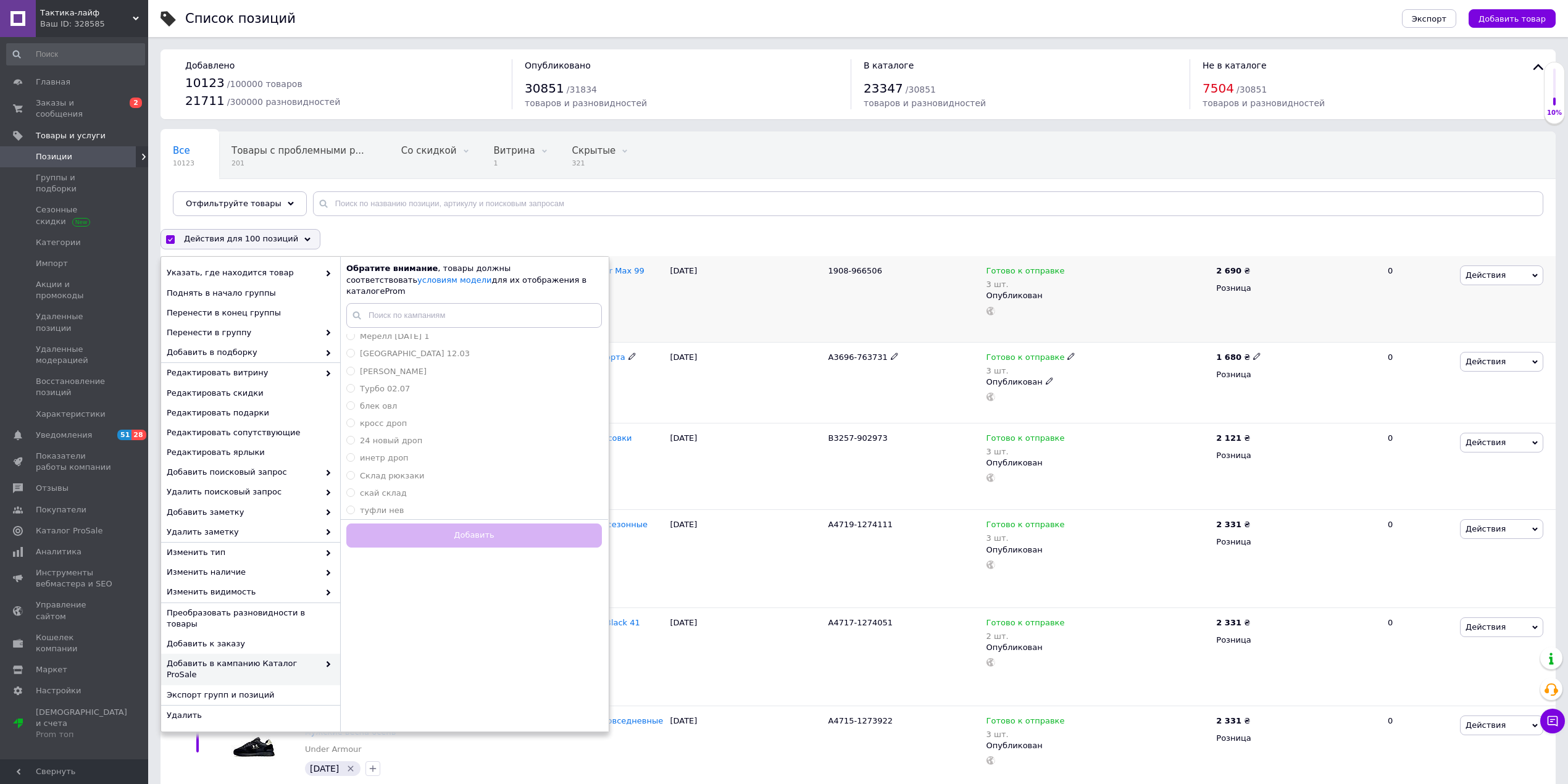
checkbox input "false"
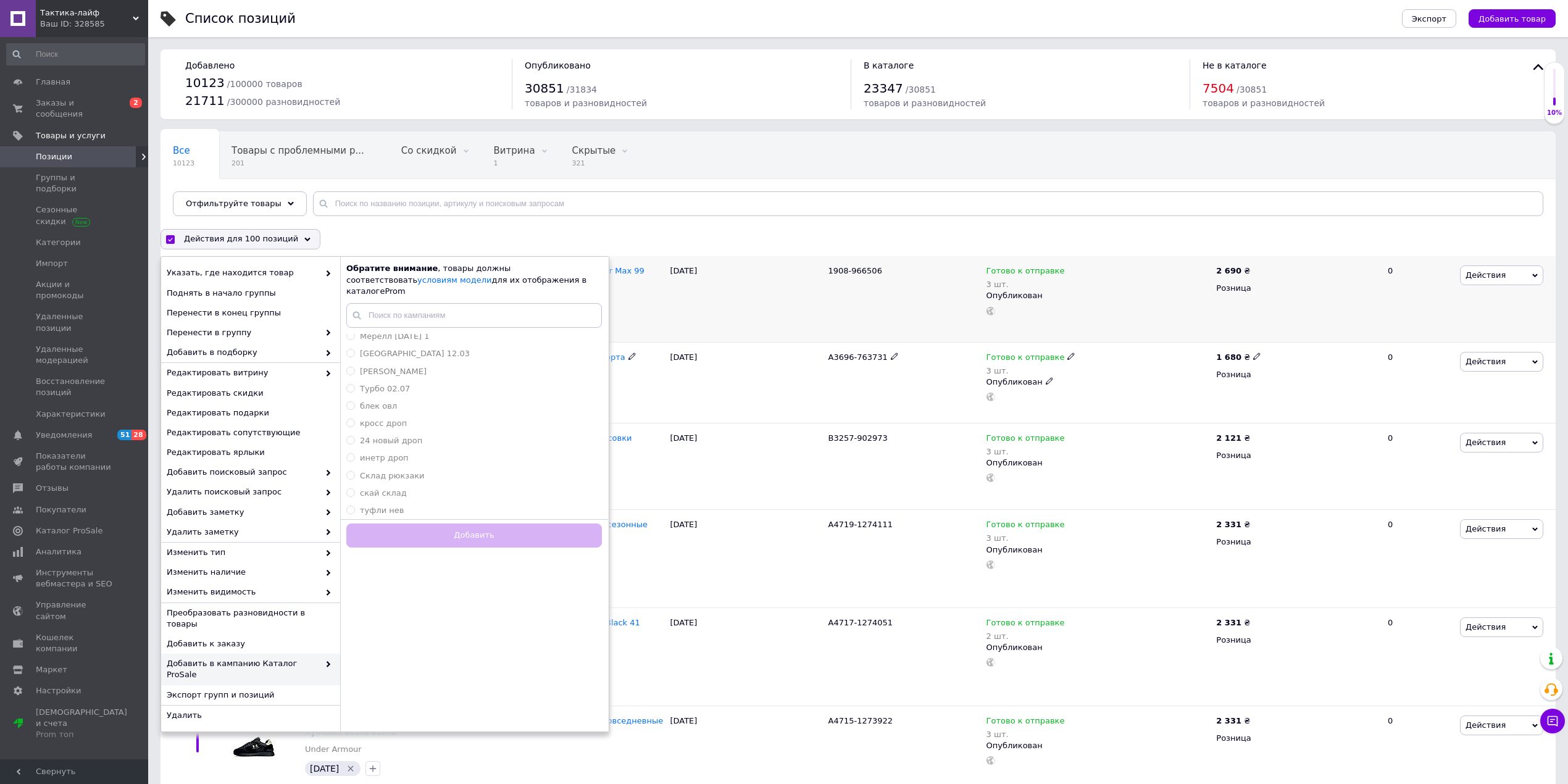
checkbox input "false"
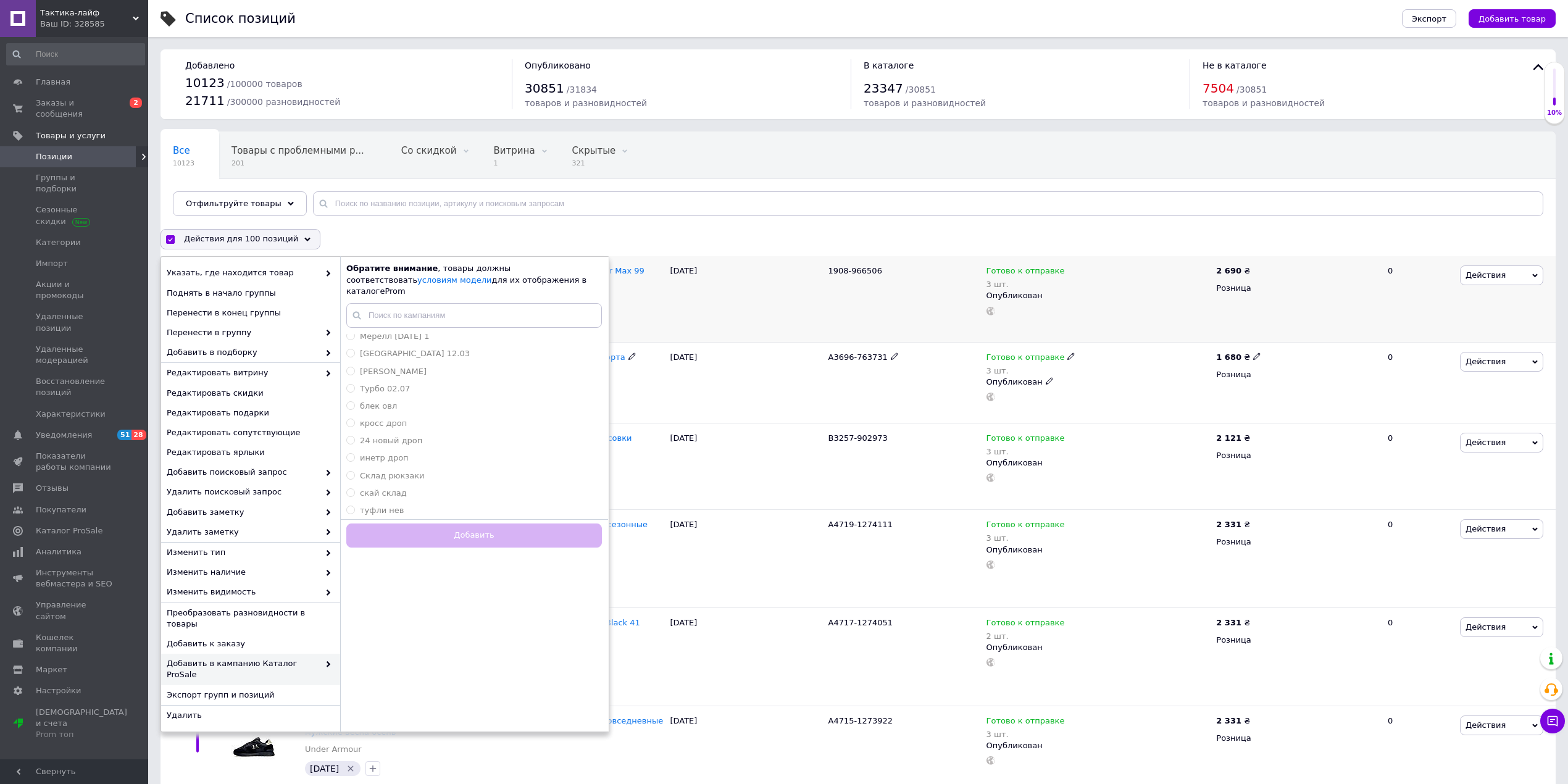
checkbox input "false"
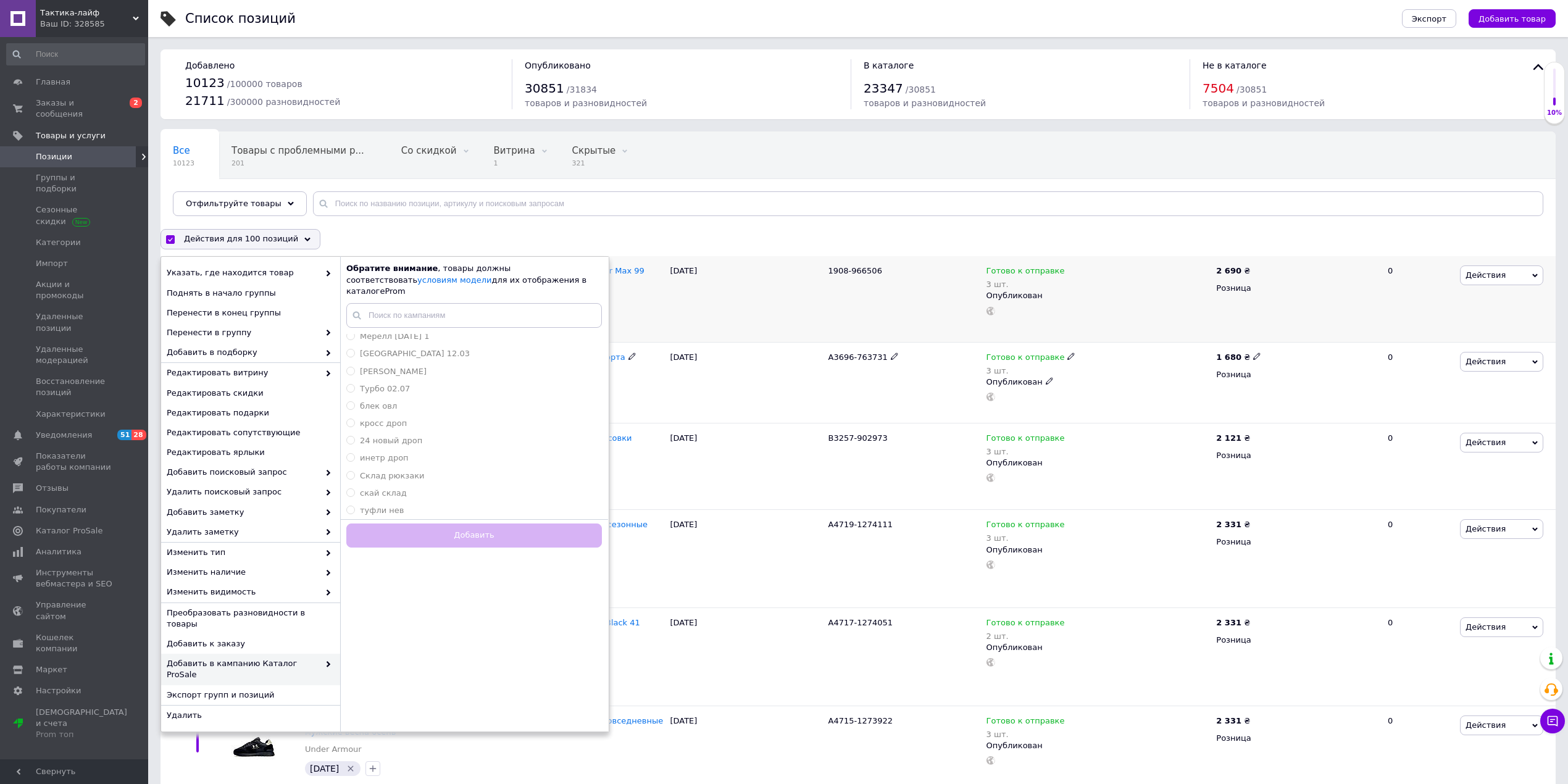
checkbox input "false"
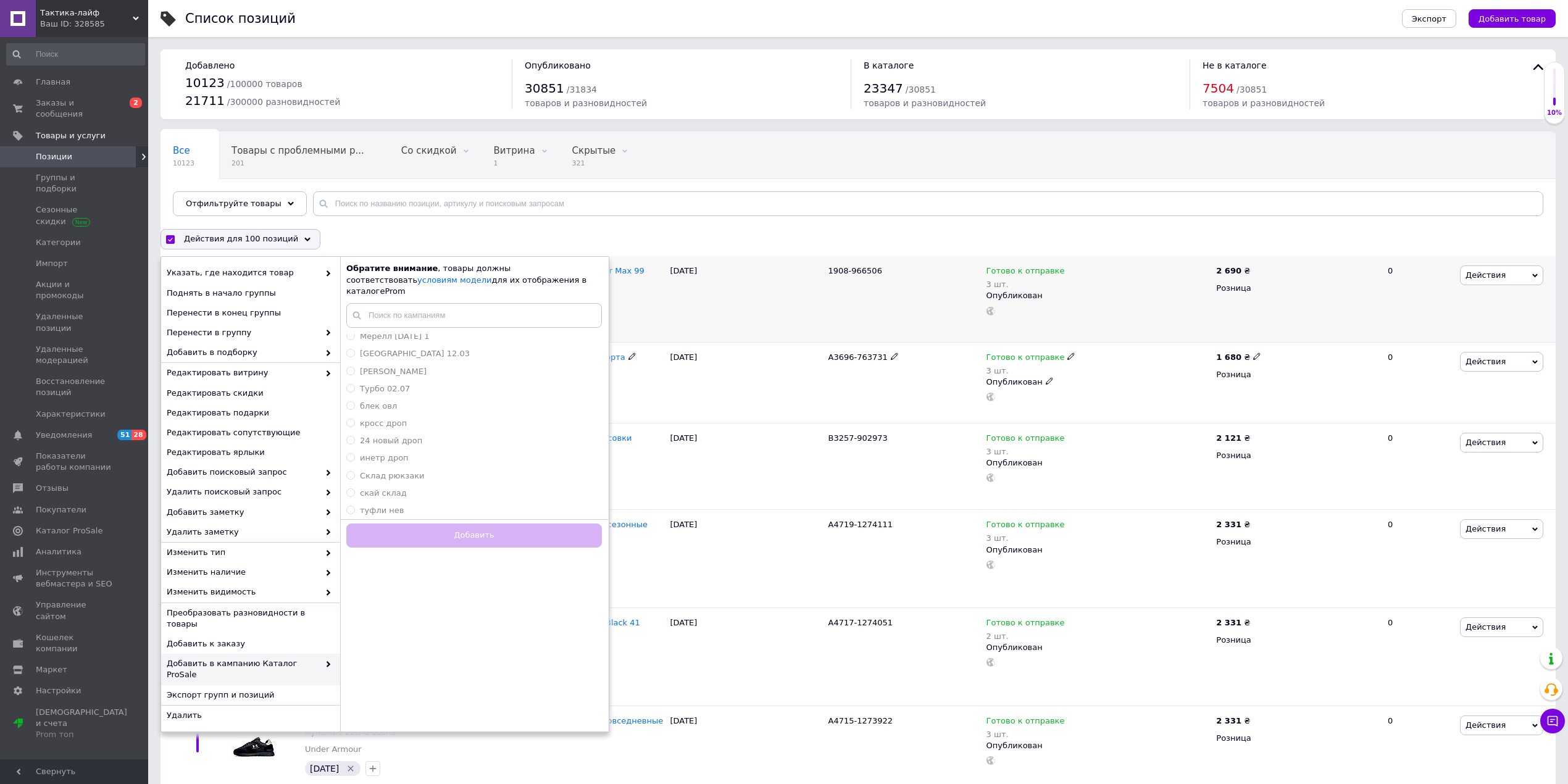
checkbox input "false"
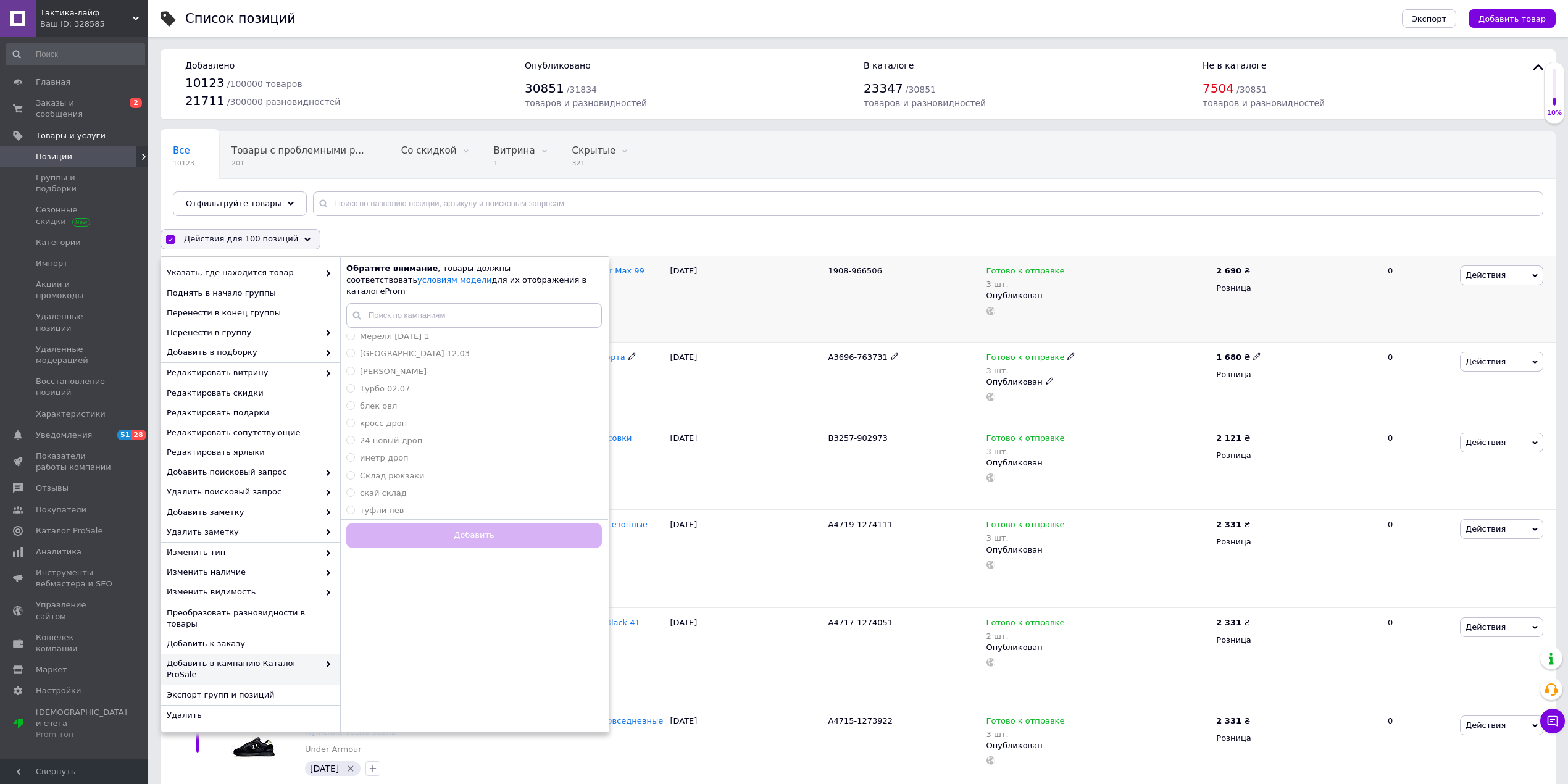
checkbox input "false"
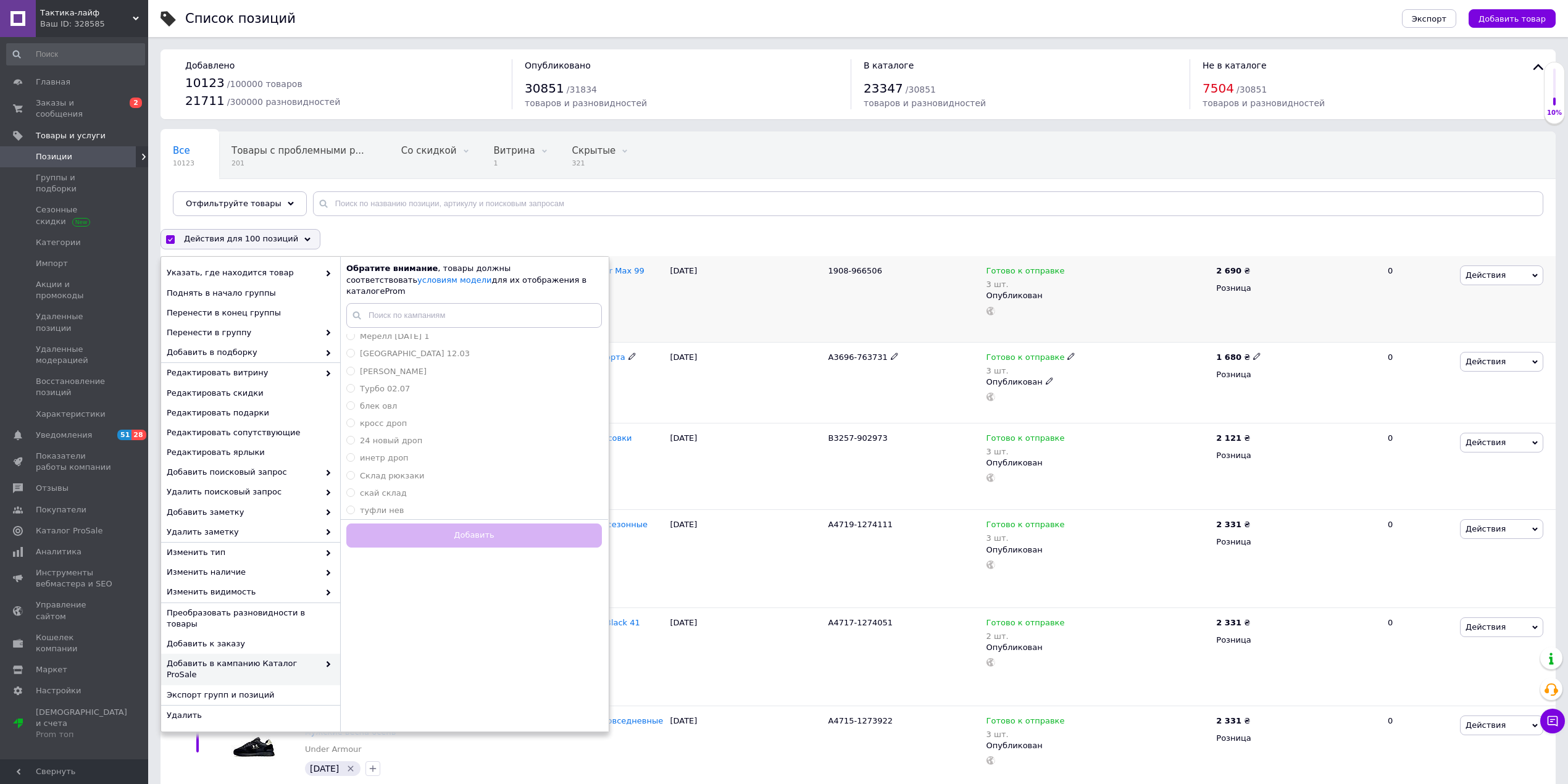
checkbox input "false"
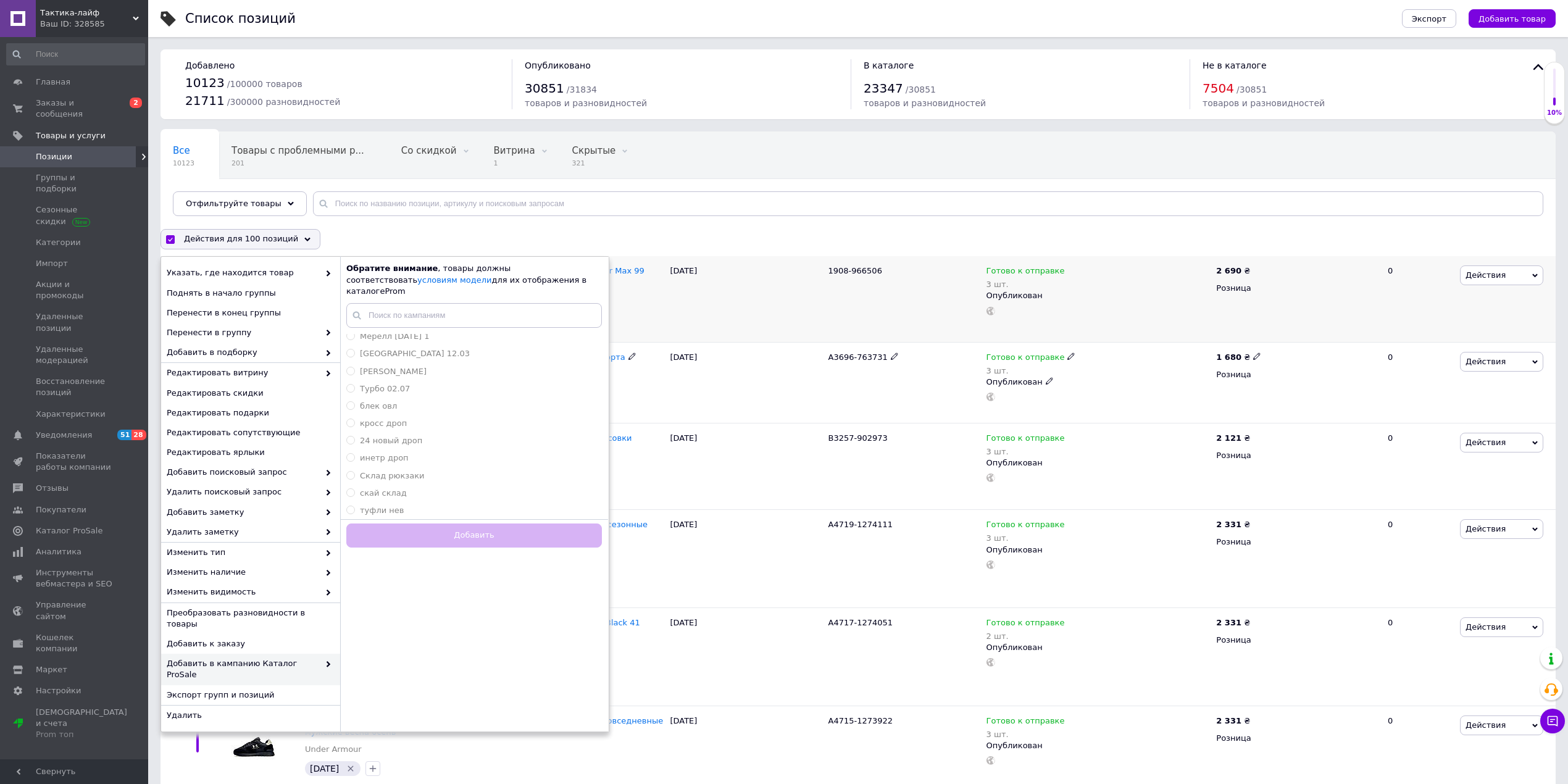
checkbox input "false"
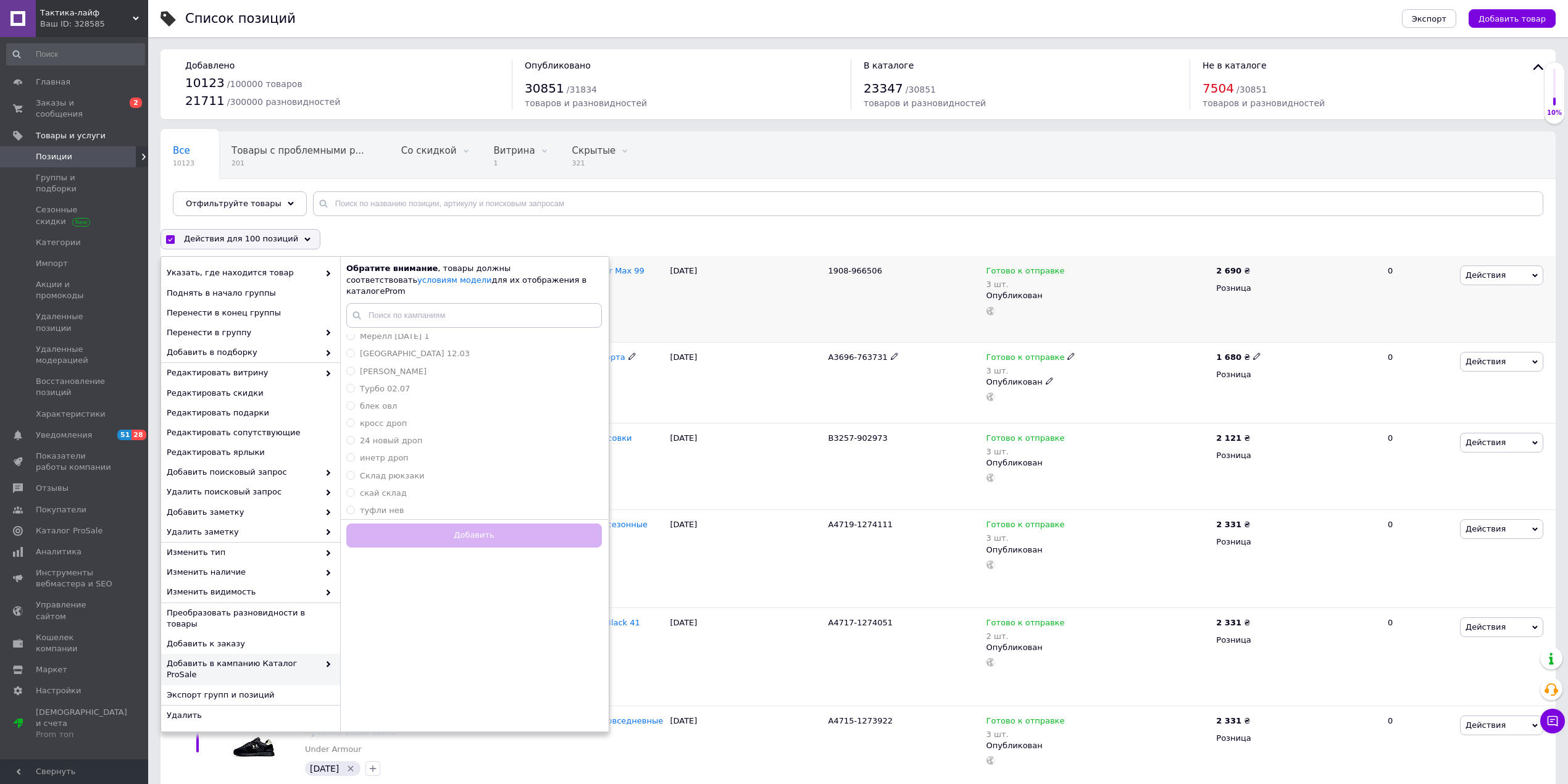
checkbox input "false"
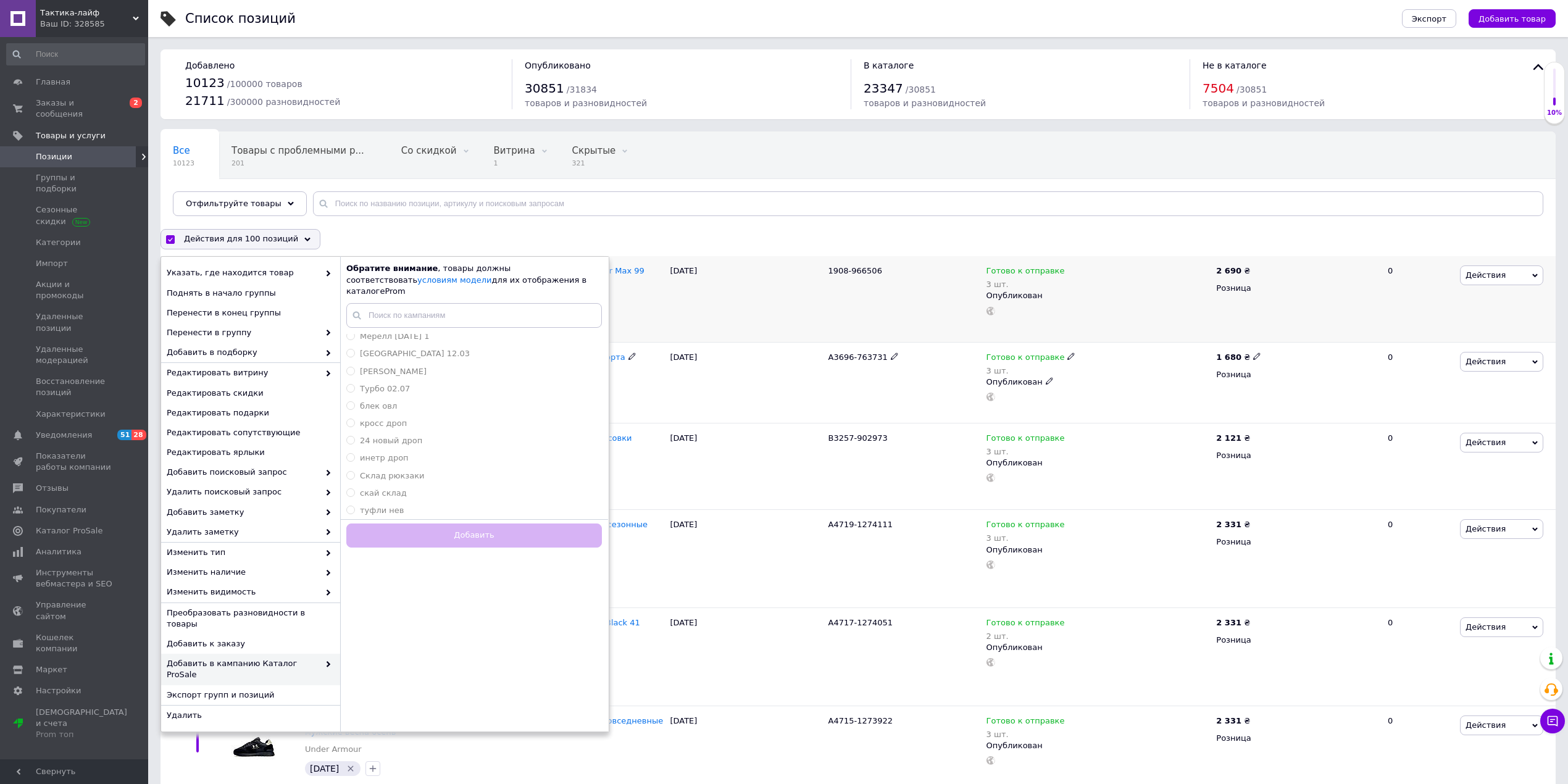
checkbox input "false"
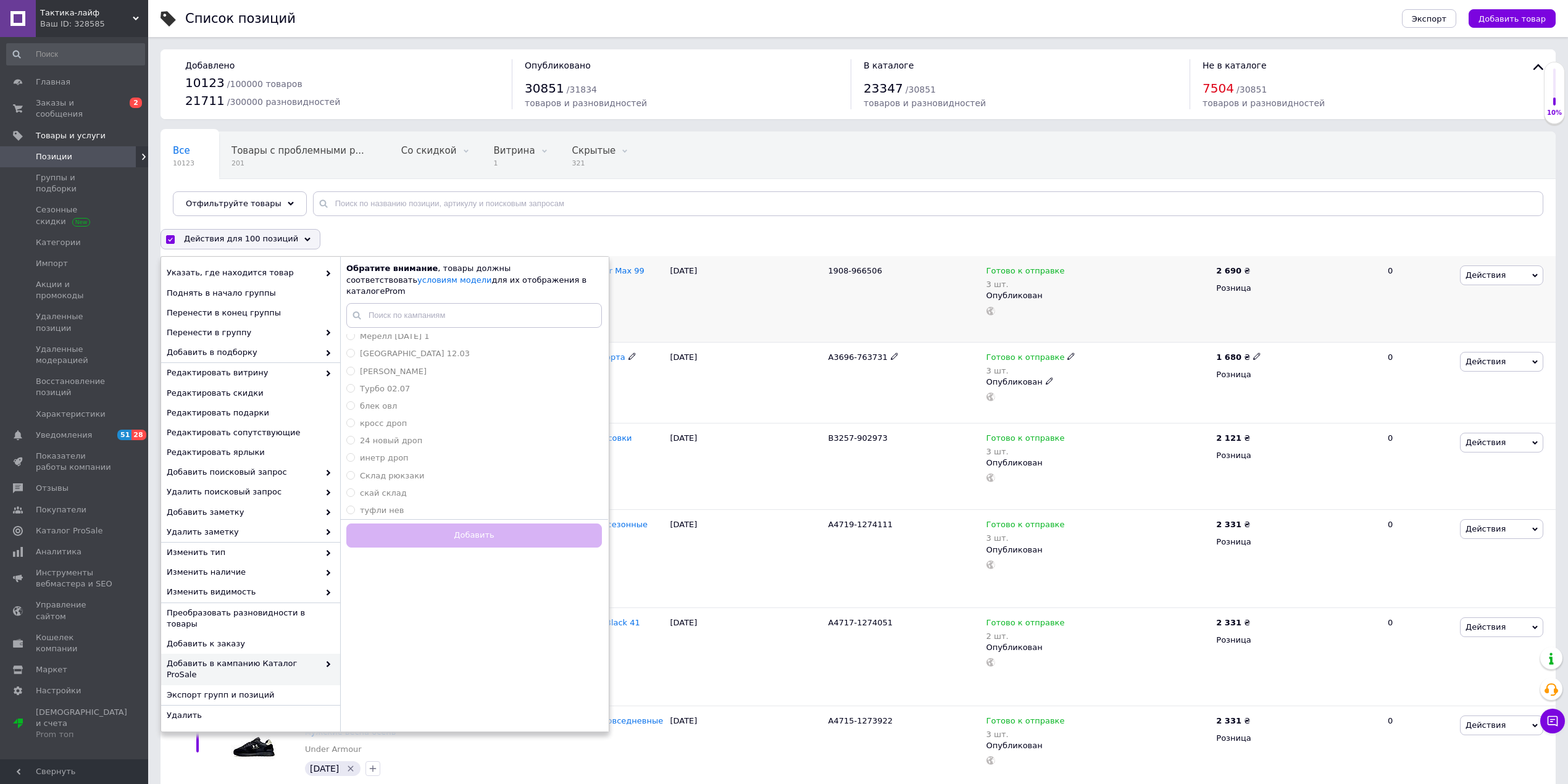
checkbox input "false"
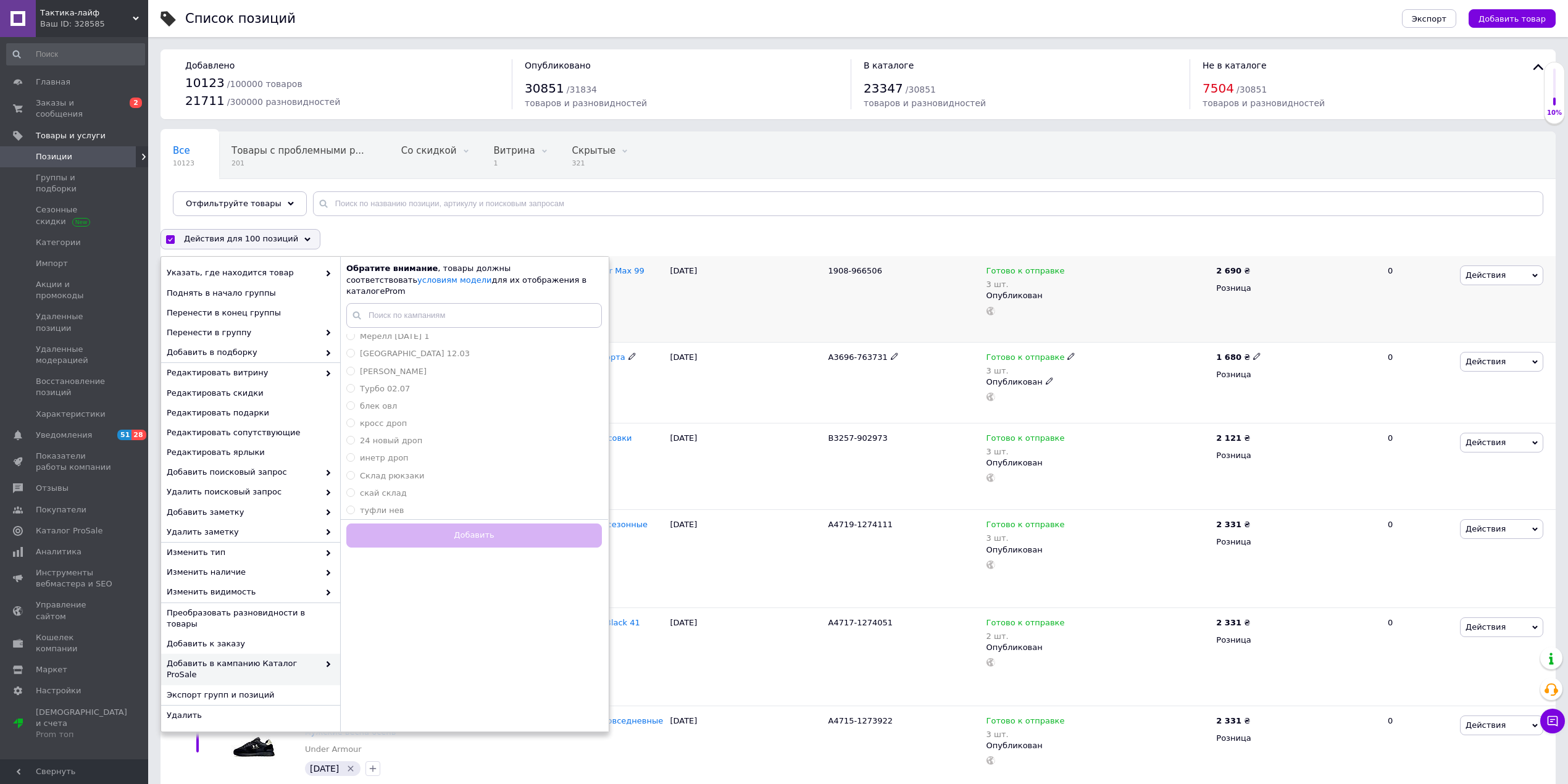
checkbox input "false"
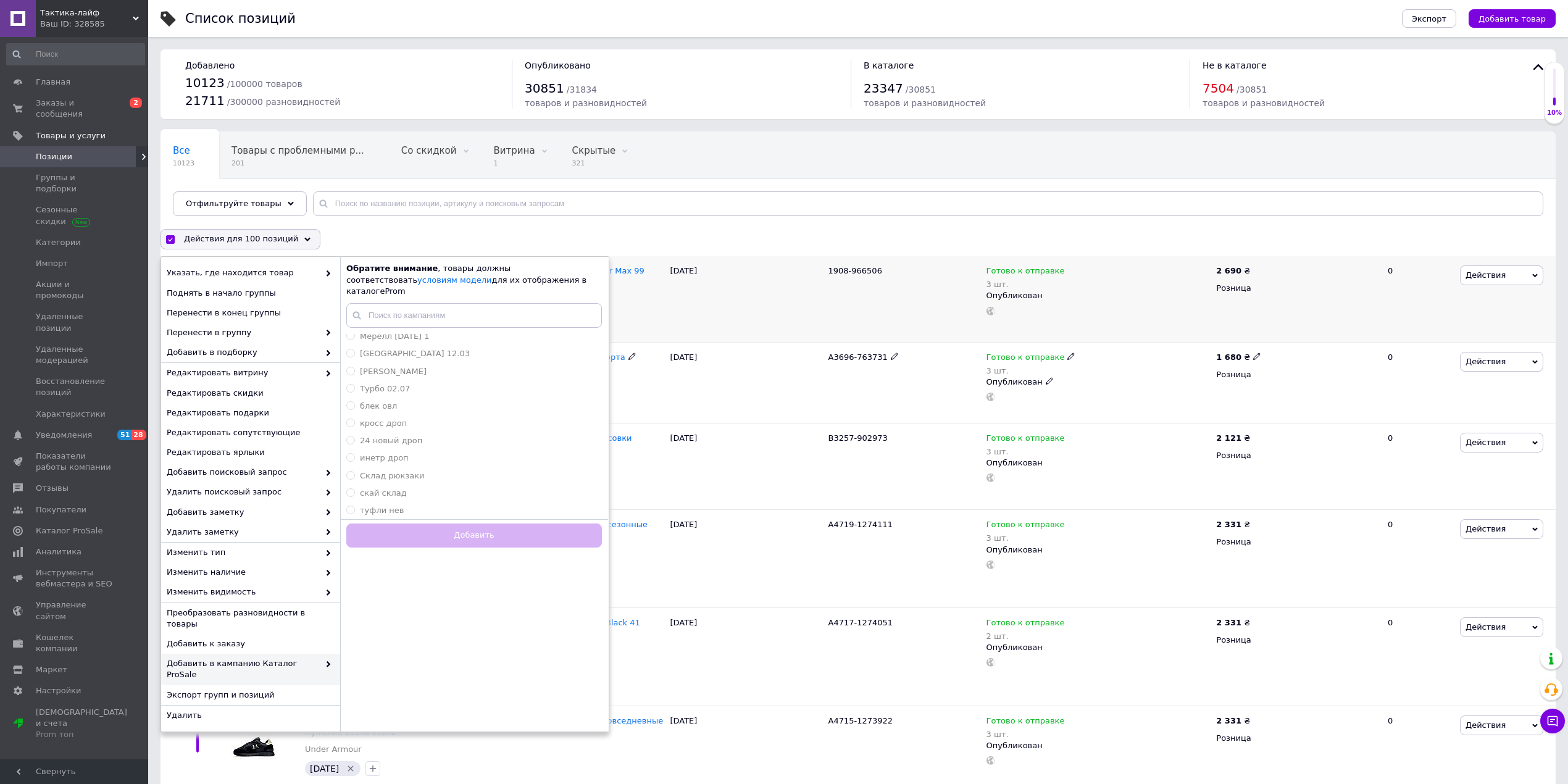
checkbox input "false"
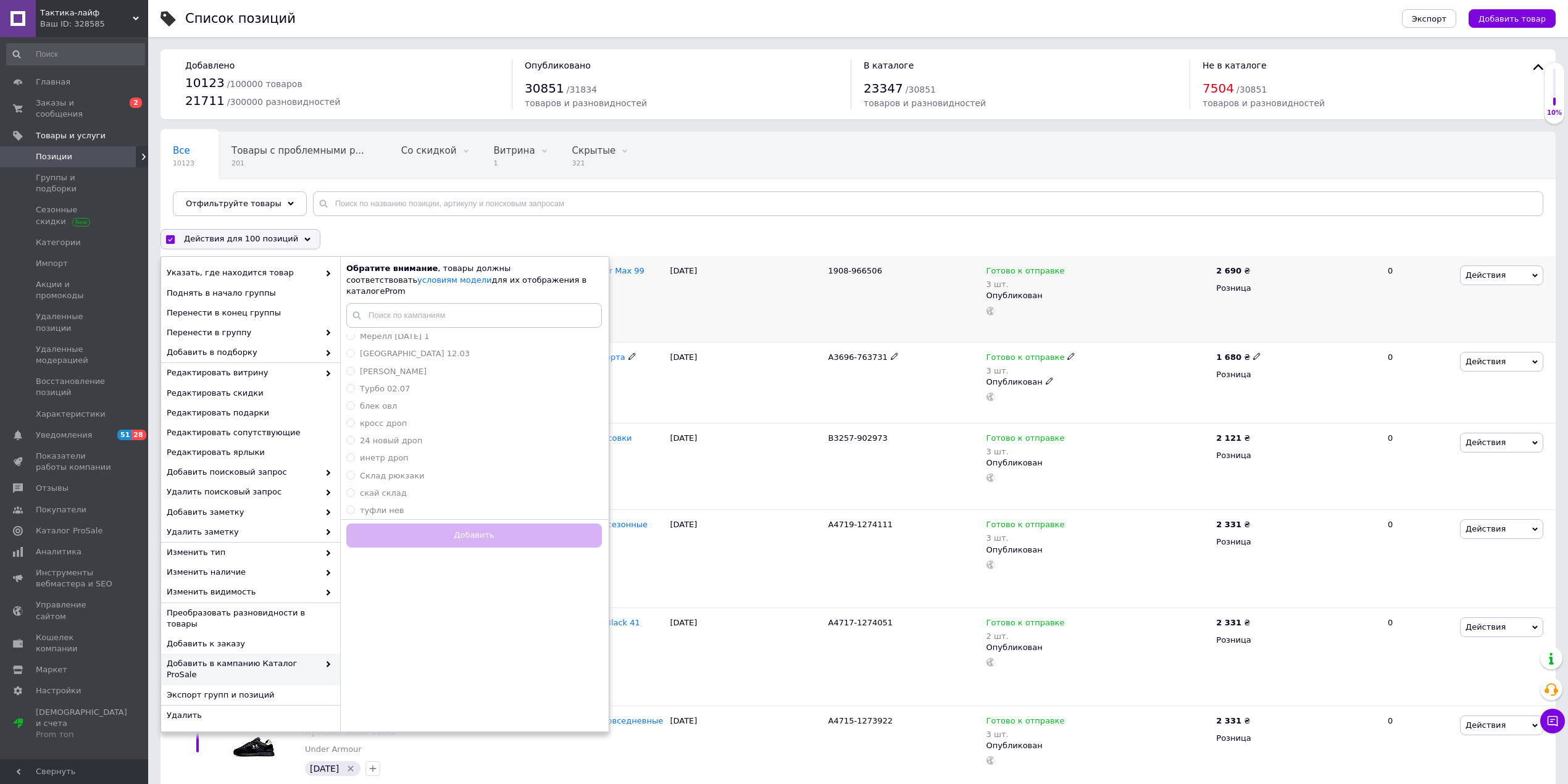
checkbox input "false"
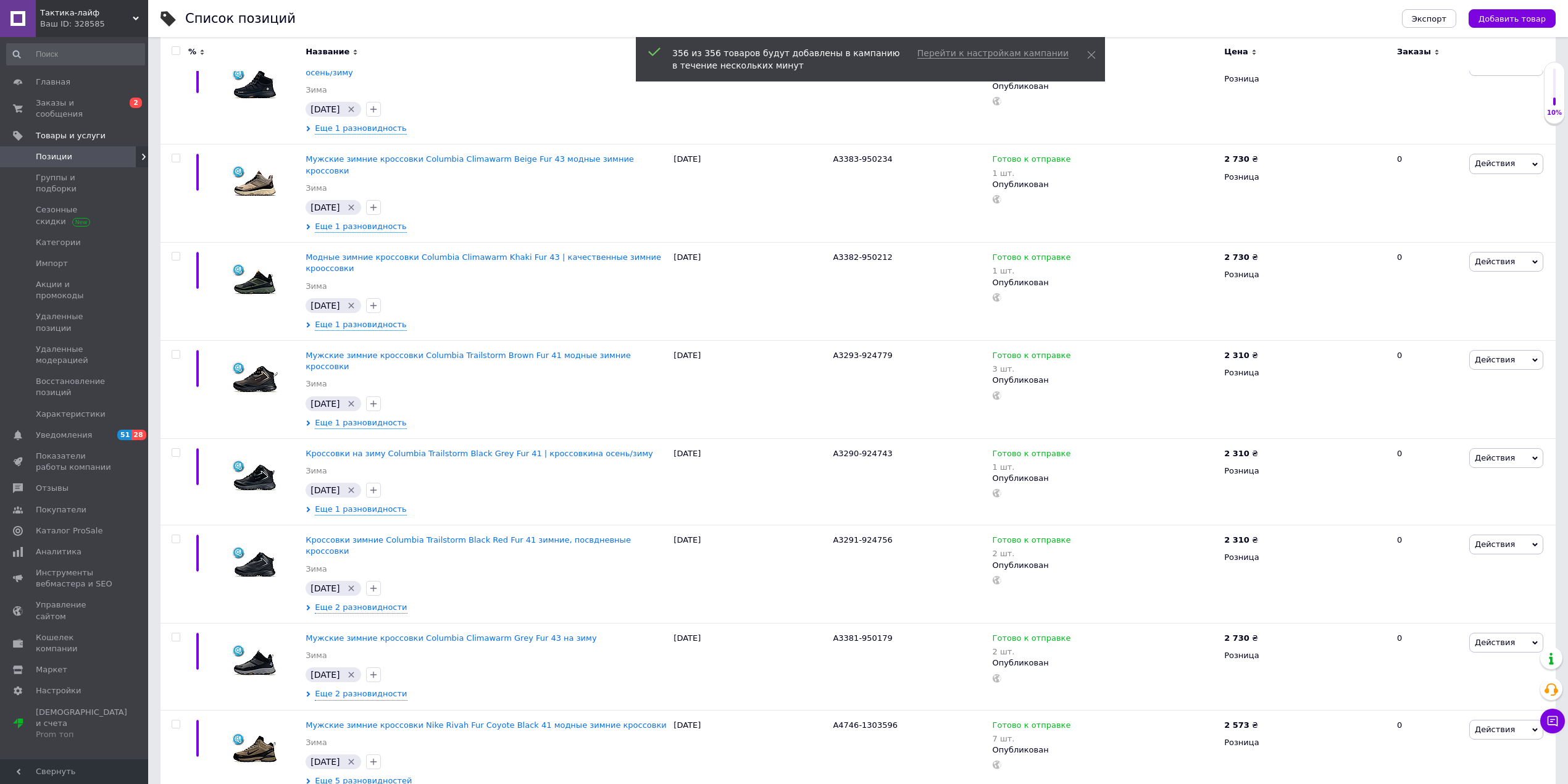
scroll to position [8350, 0]
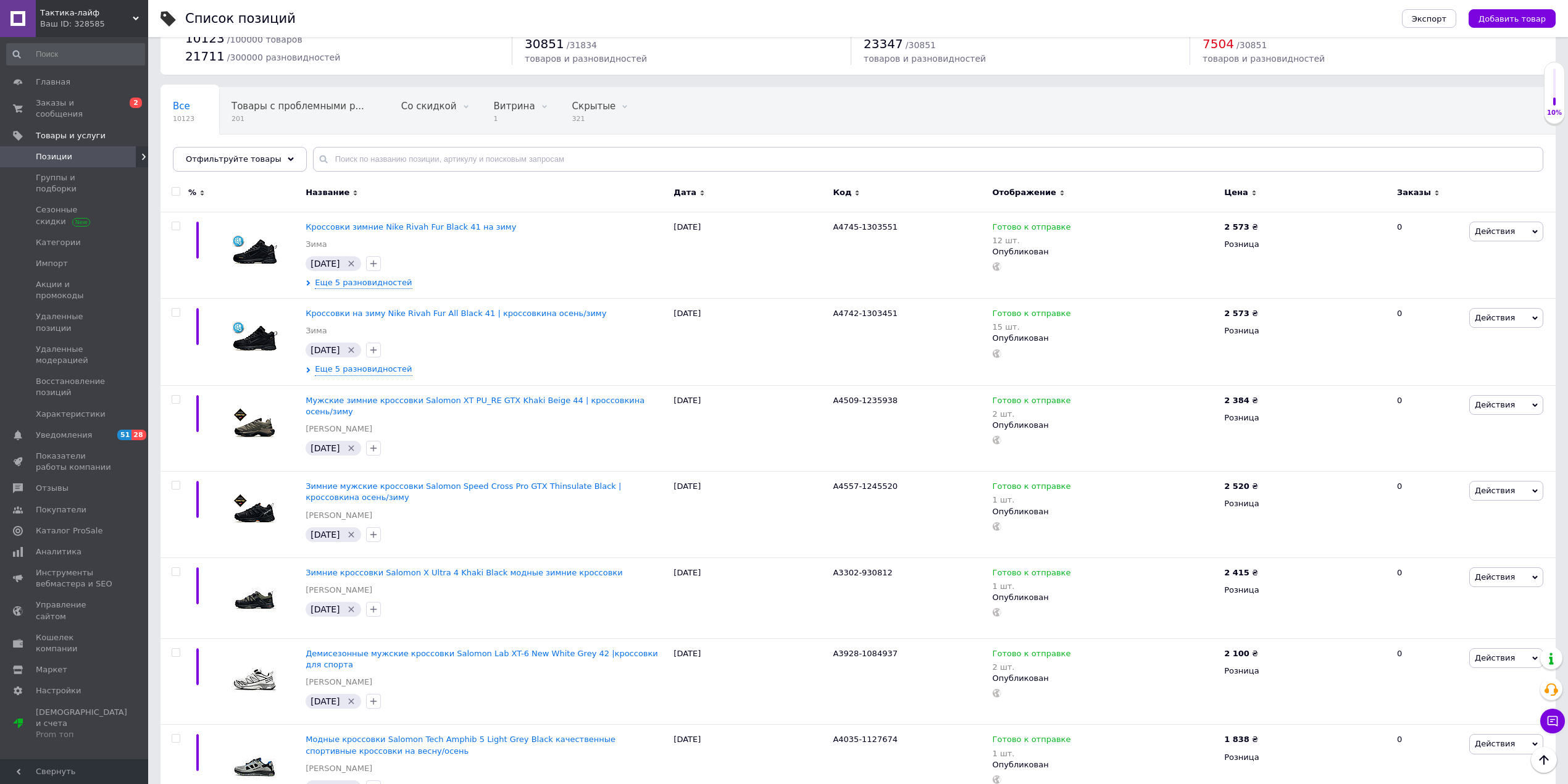
scroll to position [35, 0]
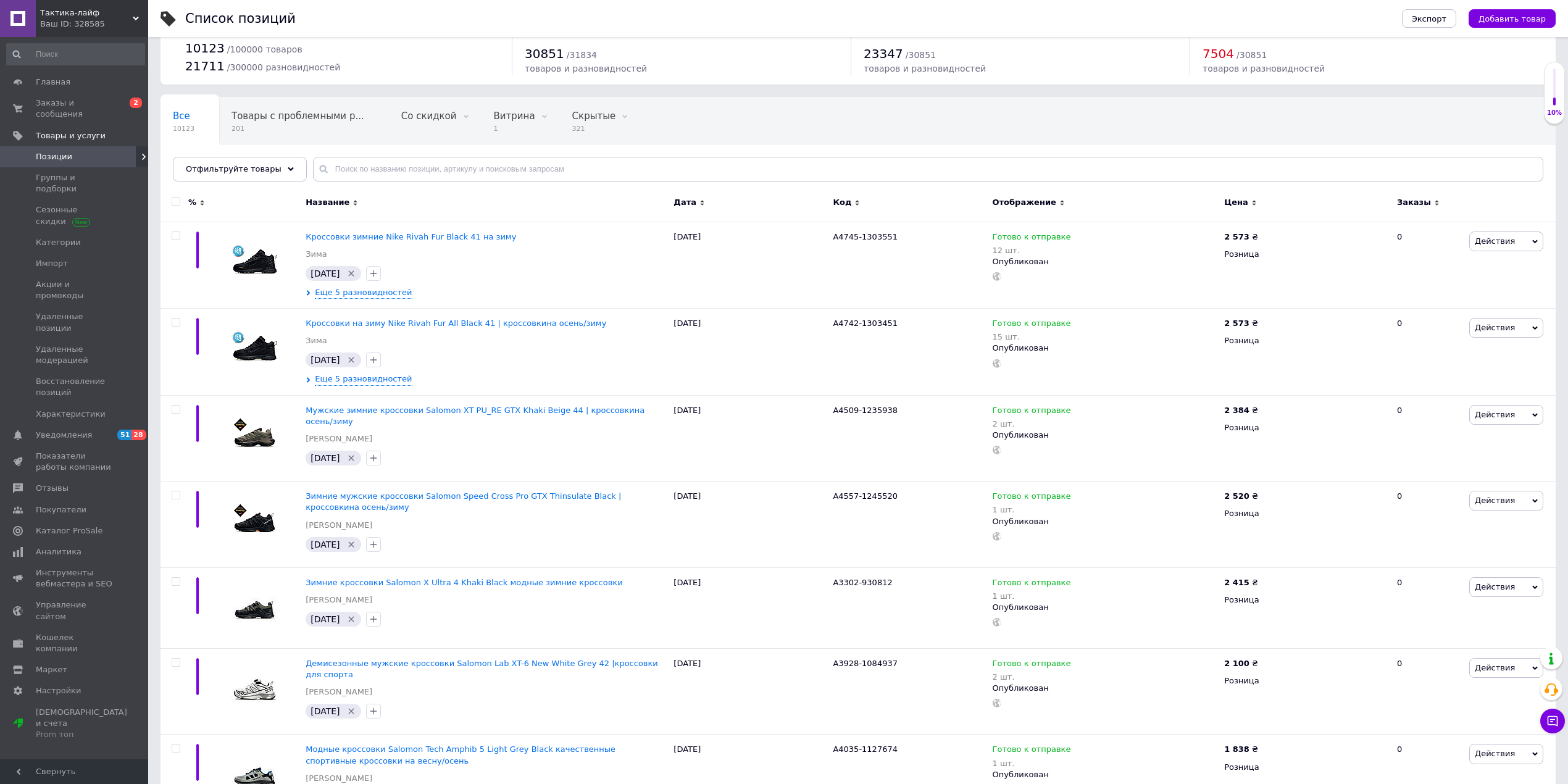
click at [173, 196] on div at bounding box center [174, 205] width 28 height 34
click at [178, 201] on input "checkbox" at bounding box center [176, 202] width 8 height 8
click at [233, 210] on span "Действия для 100 позиций" at bounding box center [241, 204] width 114 height 11
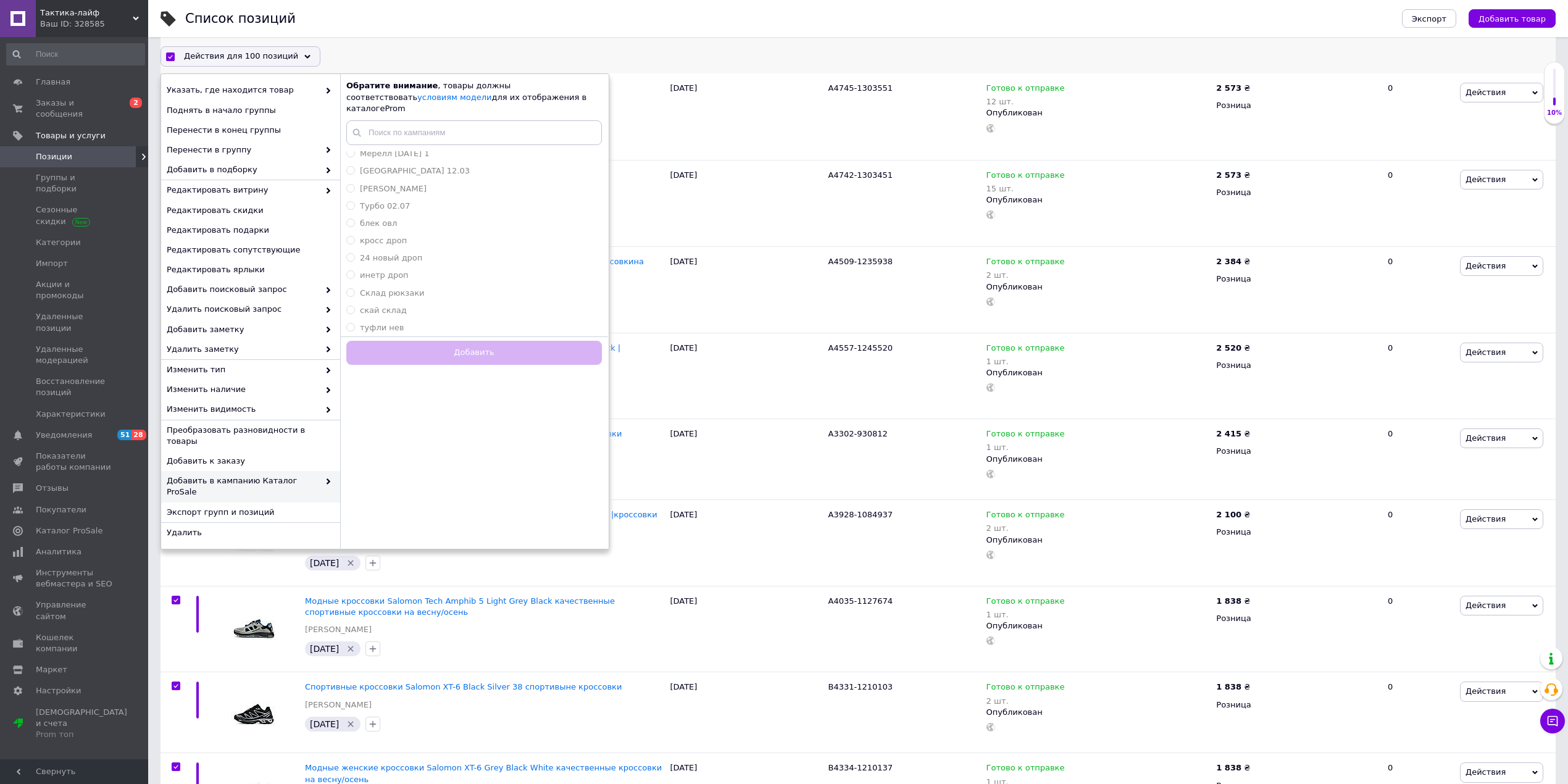
scroll to position [199, 0]
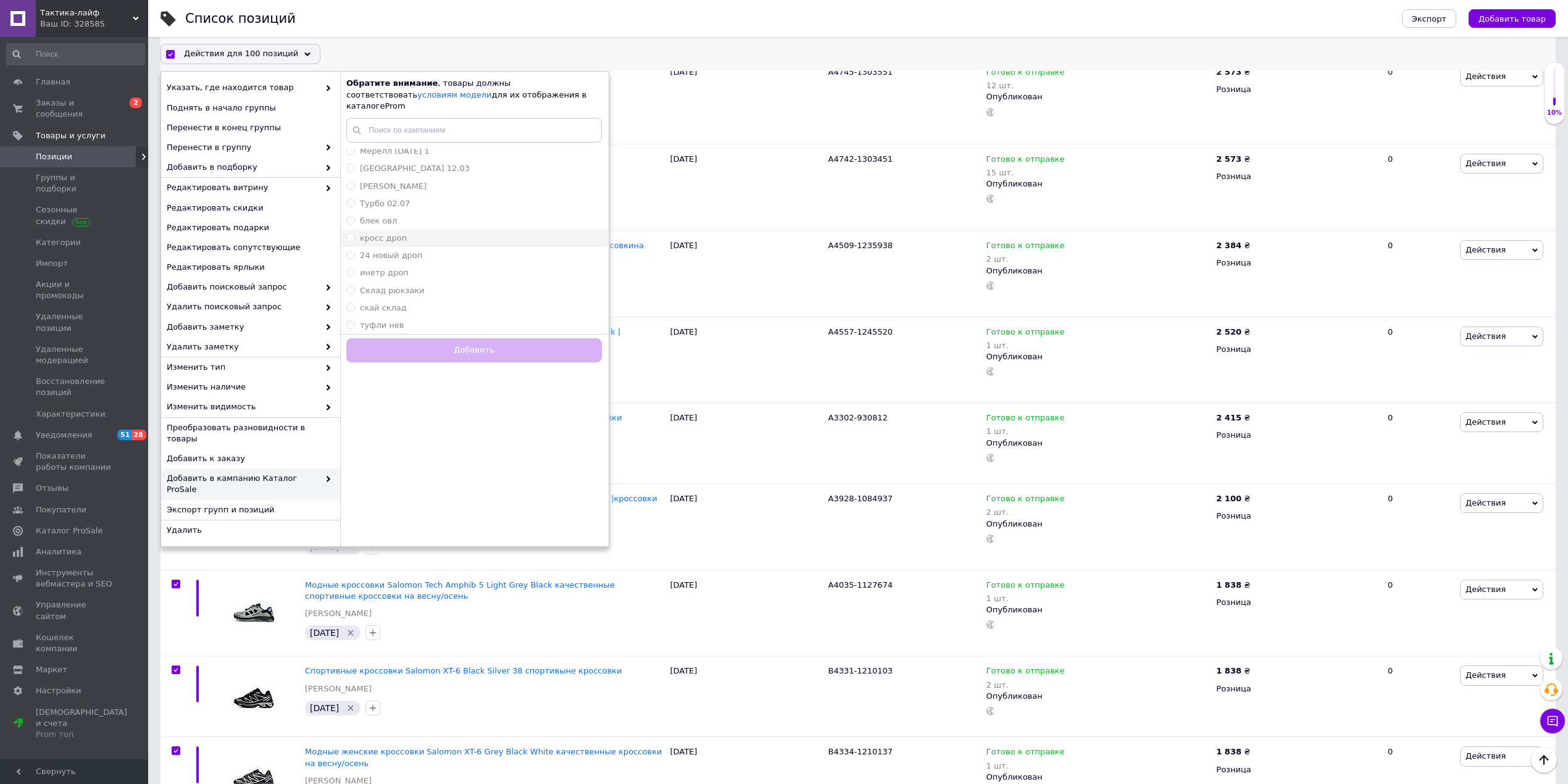
click at [396, 234] on span "кросс дроп" at bounding box center [383, 237] width 47 height 9
click at [354, 234] on input "кросс дроп" at bounding box center [350, 237] width 8 height 8
click at [389, 216] on span "блек овл" at bounding box center [378, 220] width 37 height 9
click at [354, 216] on input "блек овл" at bounding box center [350, 220] width 8 height 8
click at [387, 234] on span "кросс дроп" at bounding box center [383, 237] width 47 height 9
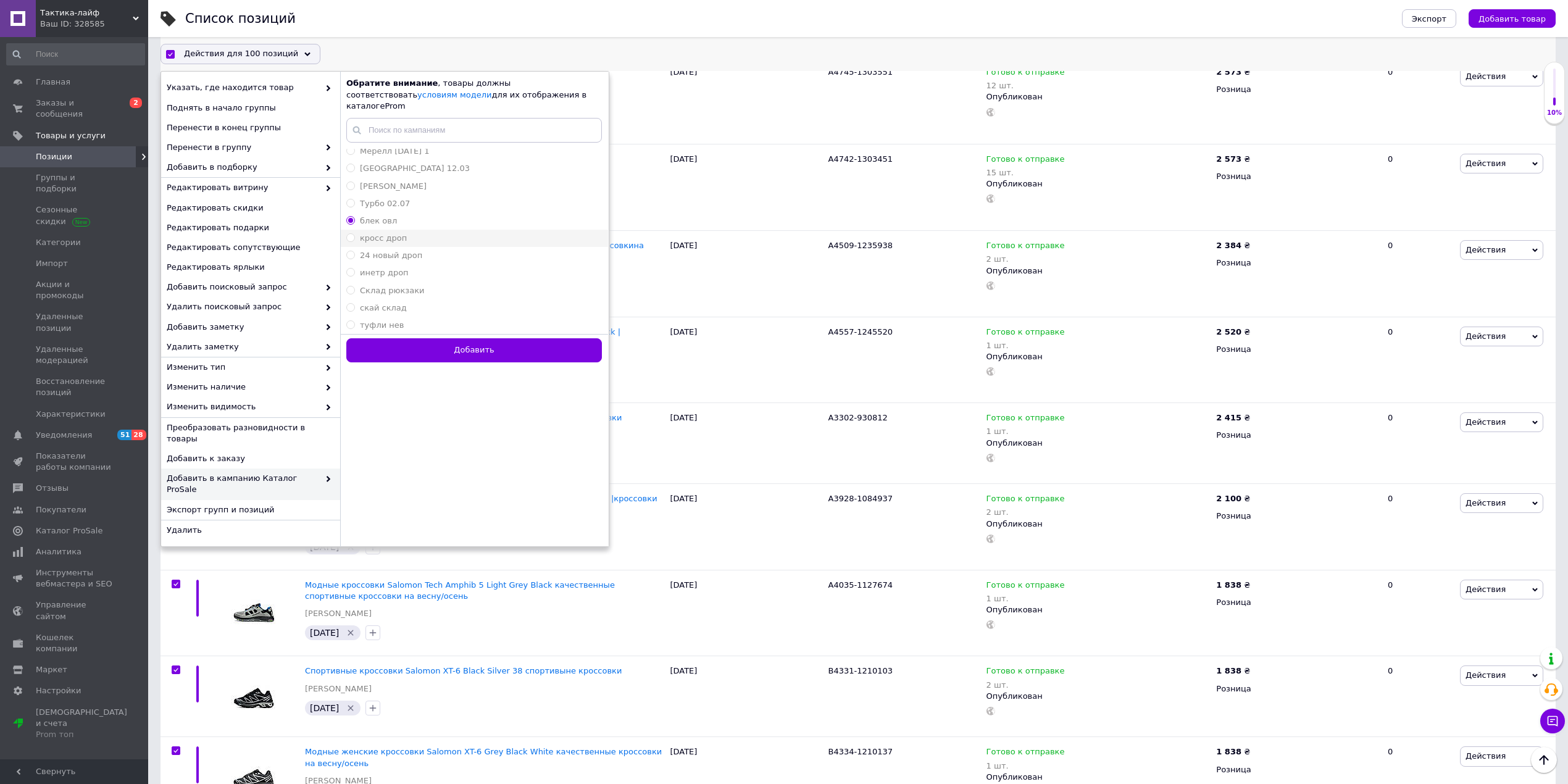
click at [354, 234] on input "кросс дроп" at bounding box center [350, 237] width 8 height 8
click at [391, 216] on span "блек овл" at bounding box center [378, 220] width 37 height 9
click at [354, 216] on input "блек овл" at bounding box center [350, 220] width 8 height 8
click at [463, 338] on button "Добавить" at bounding box center [473, 350] width 256 height 24
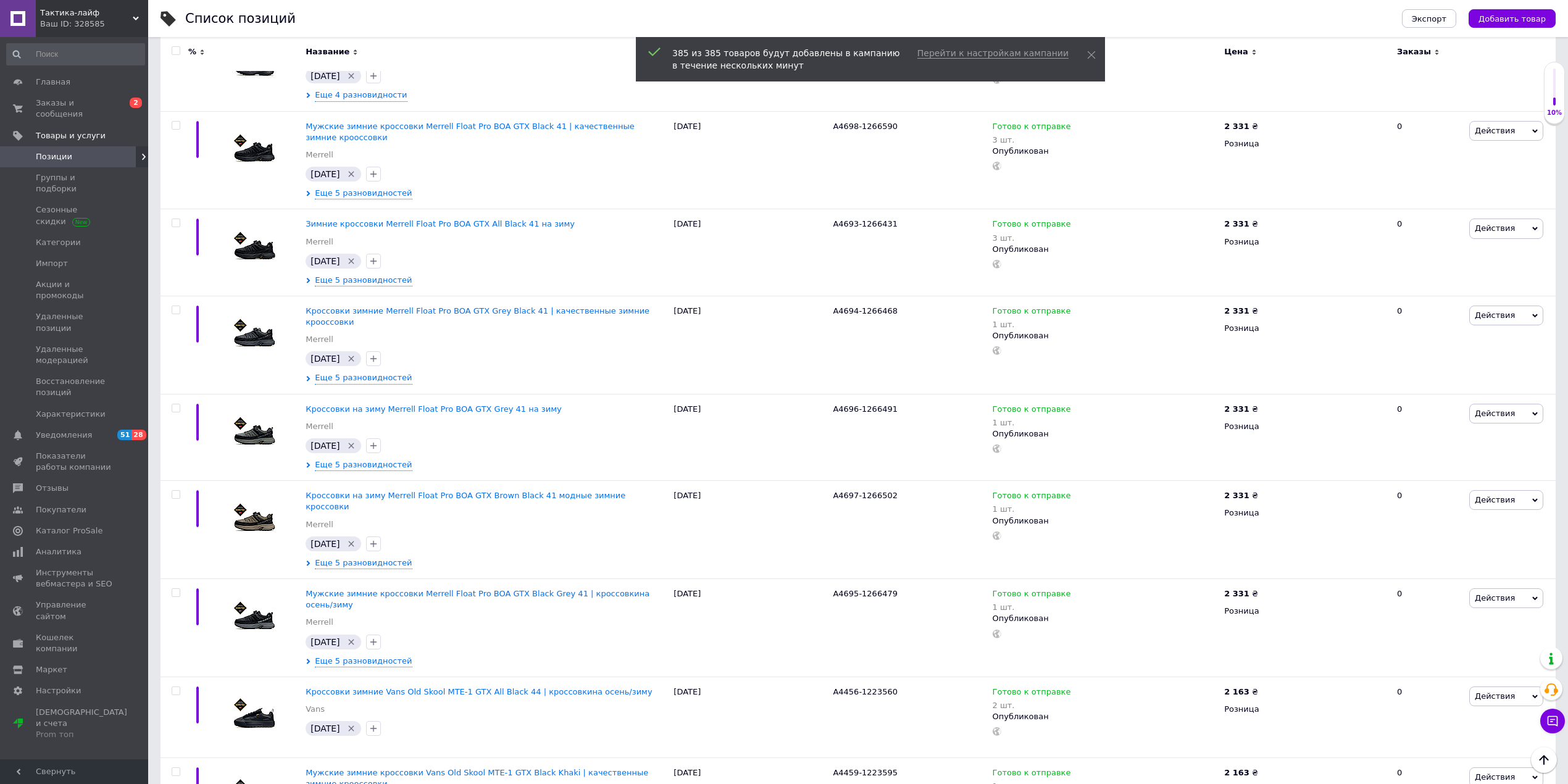
scroll to position [8446, 0]
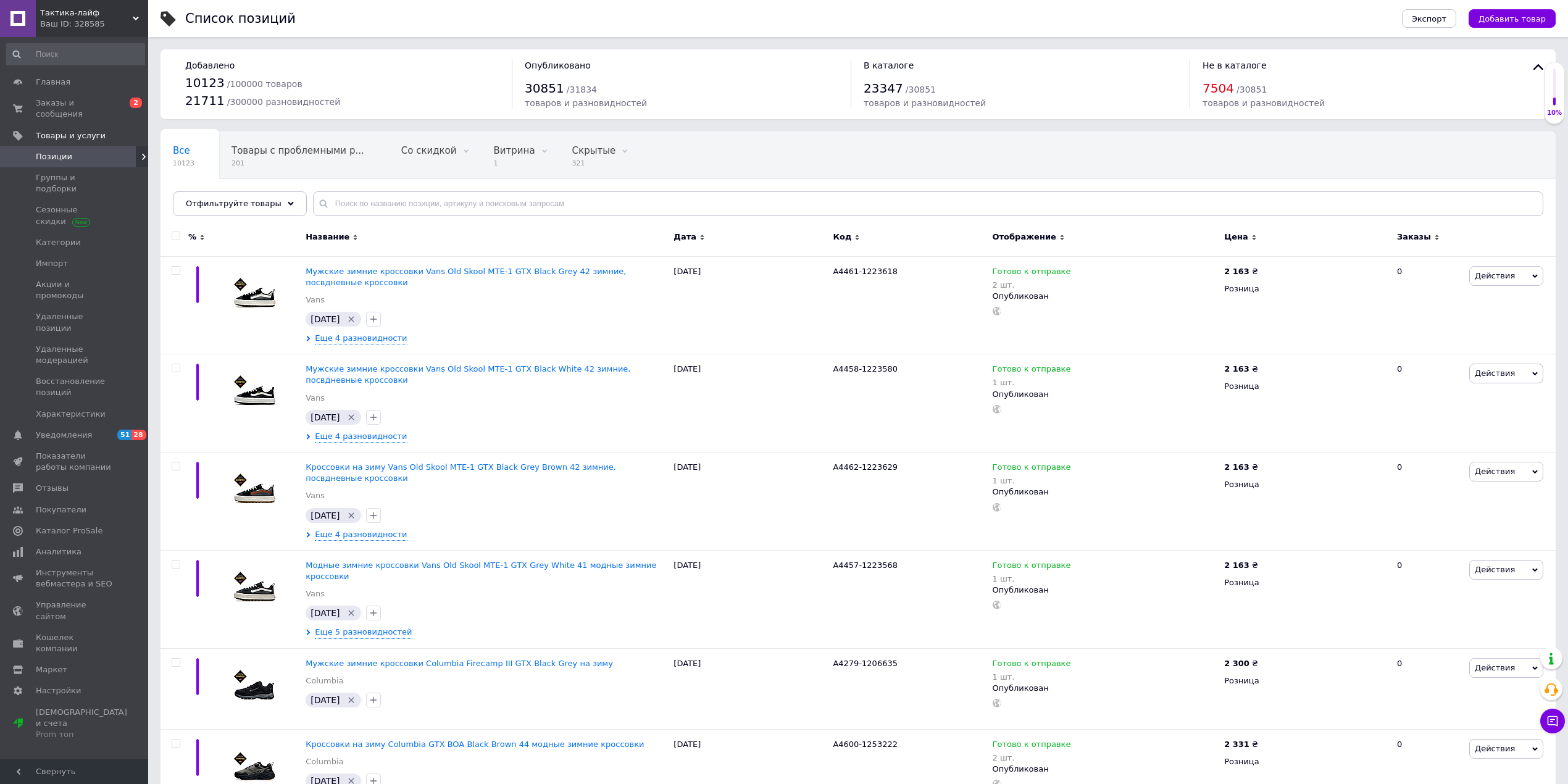
click at [170, 237] on div at bounding box center [176, 235] width 25 height 9
click at [175, 234] on input "checkbox" at bounding box center [176, 235] width 8 height 8
click at [184, 235] on span "Действия для 100 позиций" at bounding box center [241, 238] width 114 height 11
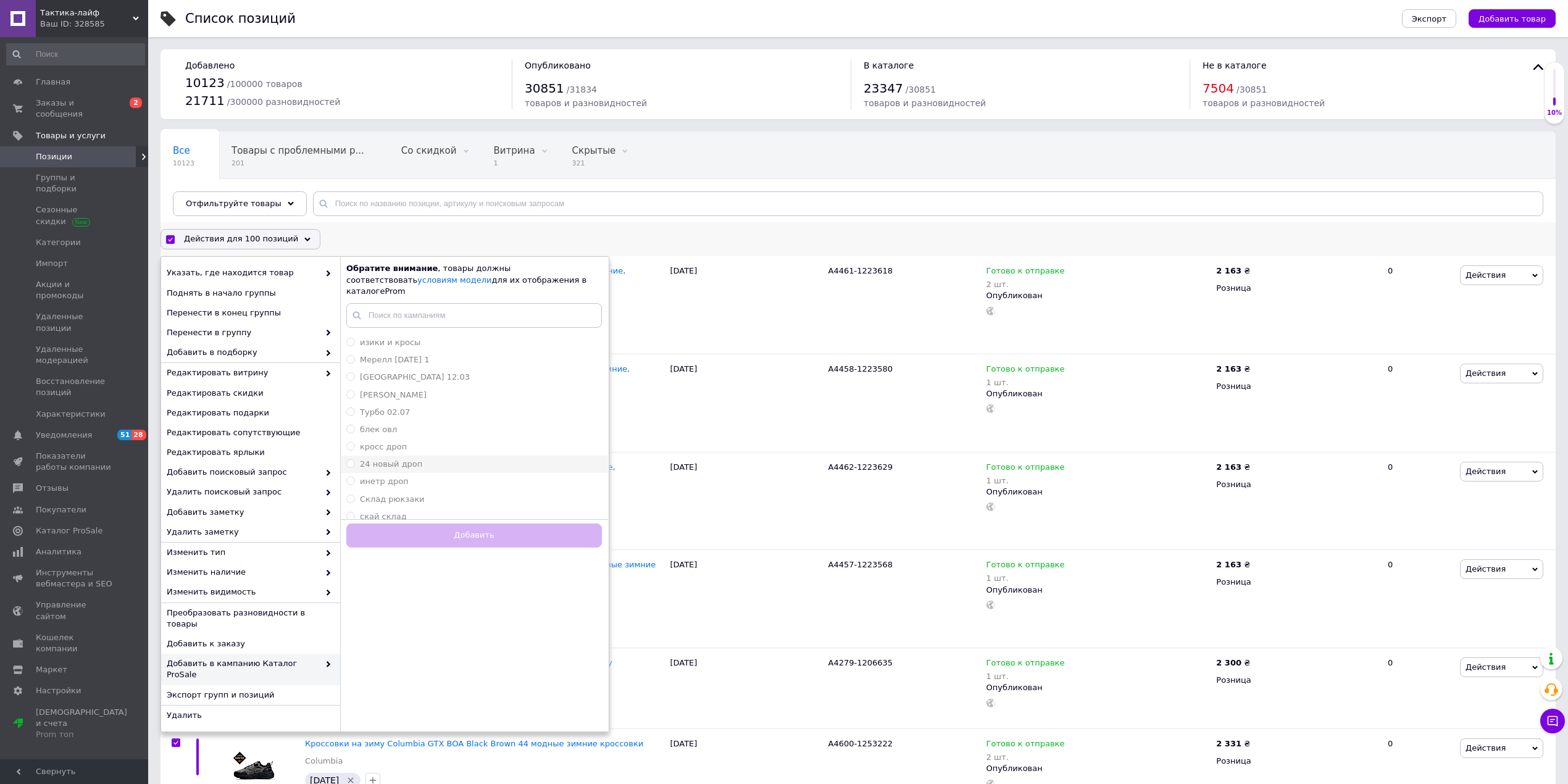
click at [429, 424] on div "блек овл" at bounding box center [473, 429] width 256 height 11
click at [471, 524] on button "Добавить" at bounding box center [473, 536] width 256 height 24
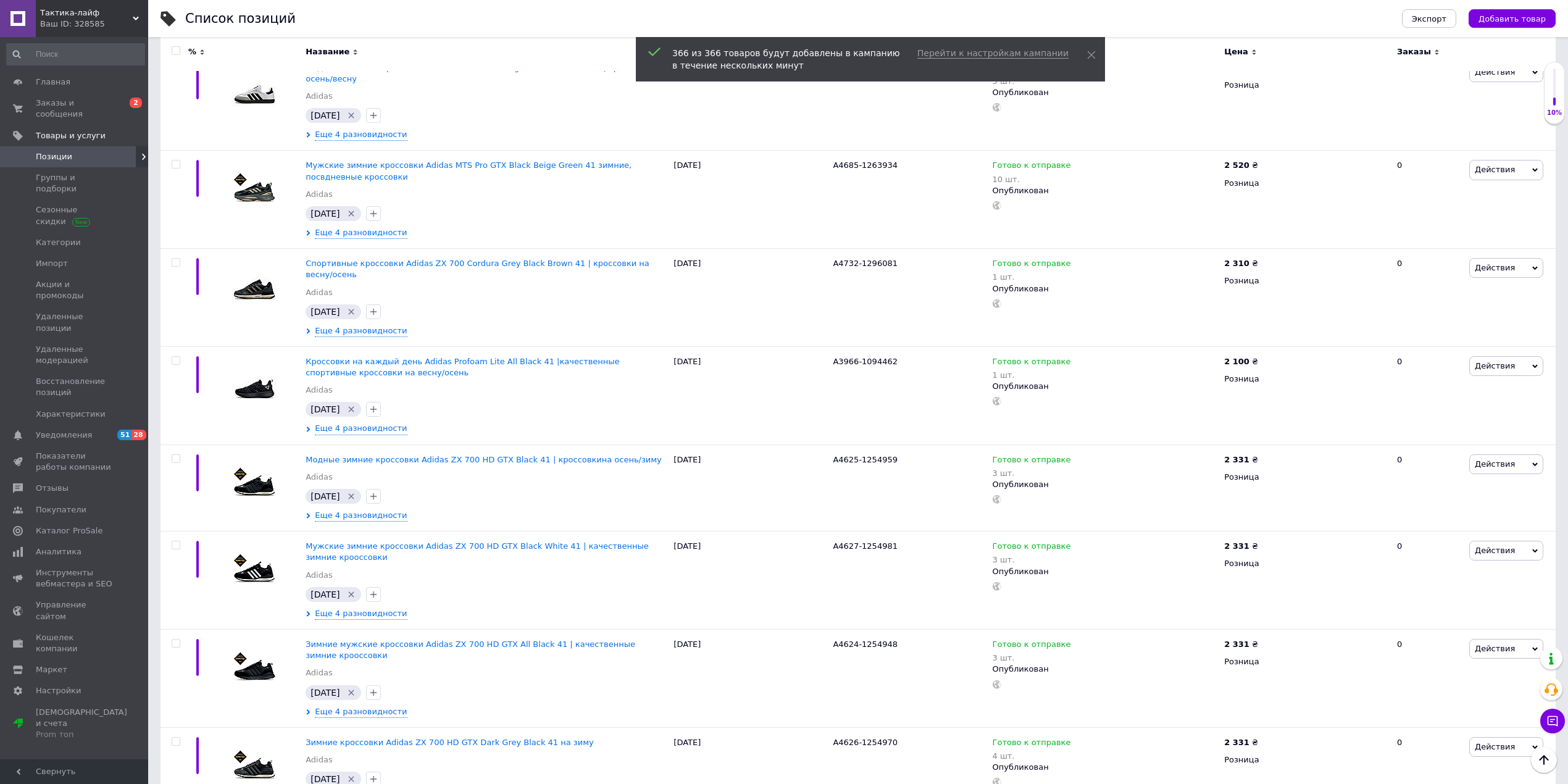
scroll to position [8509, 0]
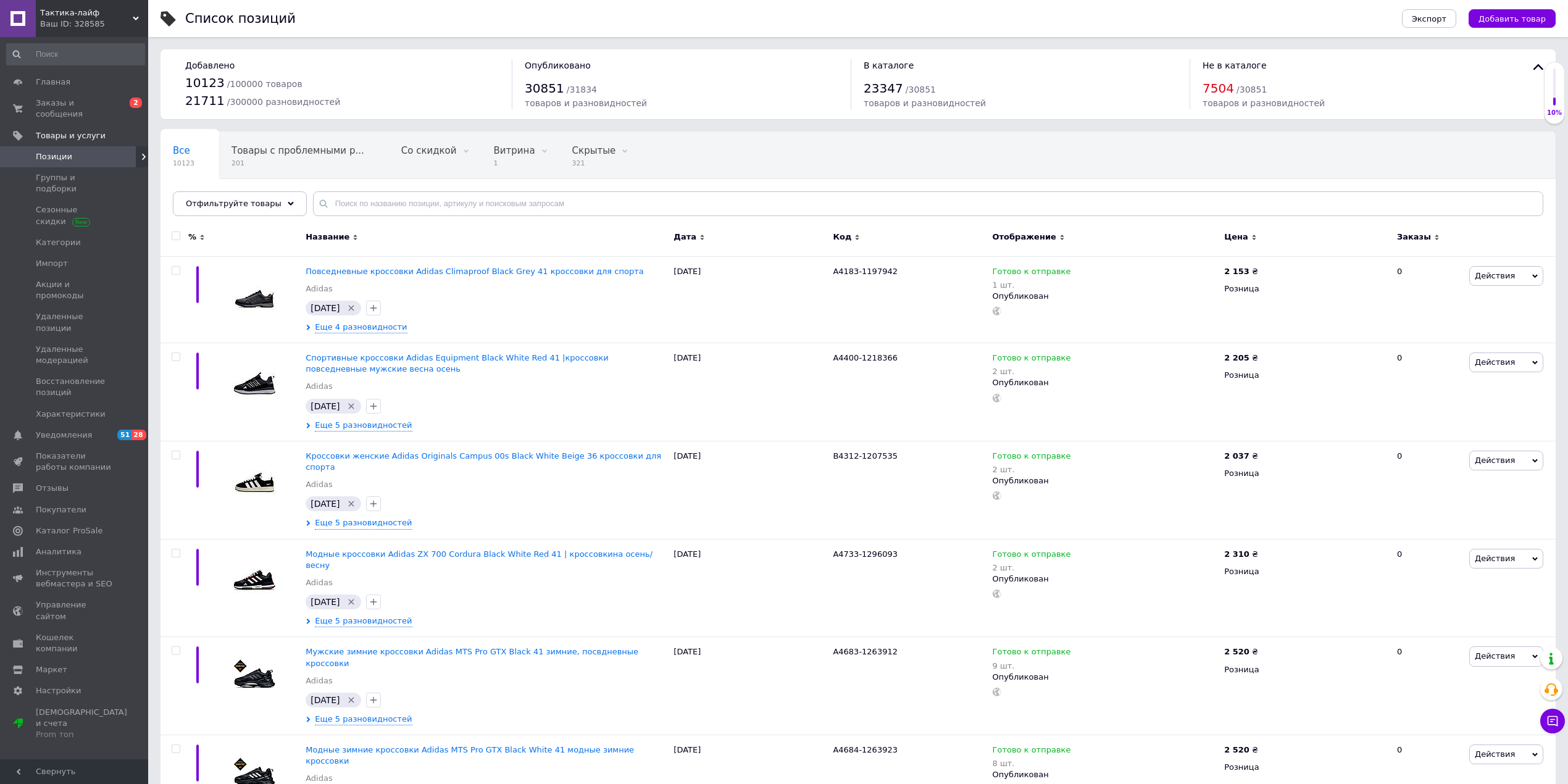
click at [173, 237] on input "checkbox" at bounding box center [176, 235] width 8 height 8
click at [247, 232] on div "Действия для 100 позиций" at bounding box center [240, 238] width 160 height 20
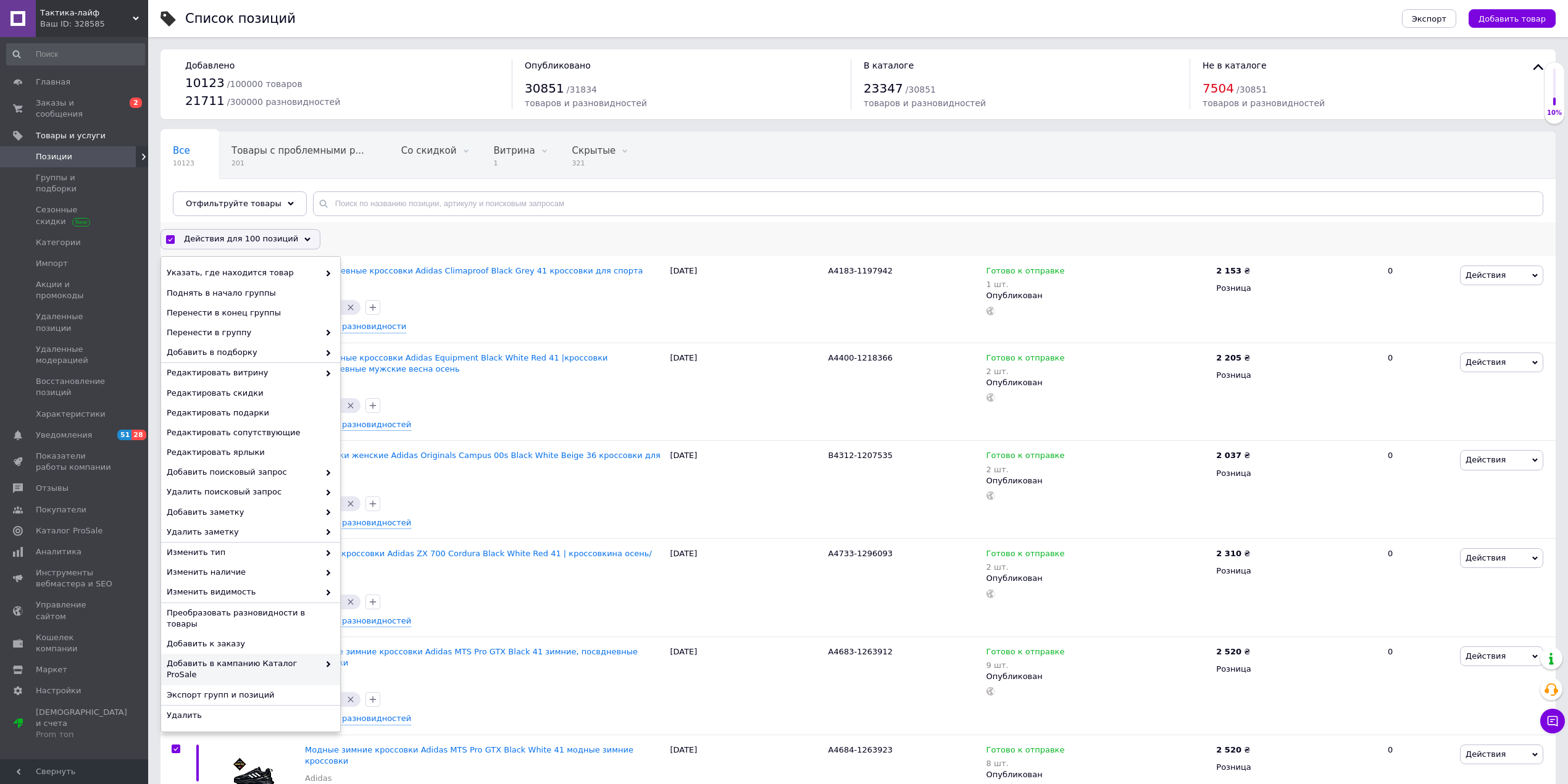
click at [322, 658] on span at bounding box center [325, 669] width 12 height 22
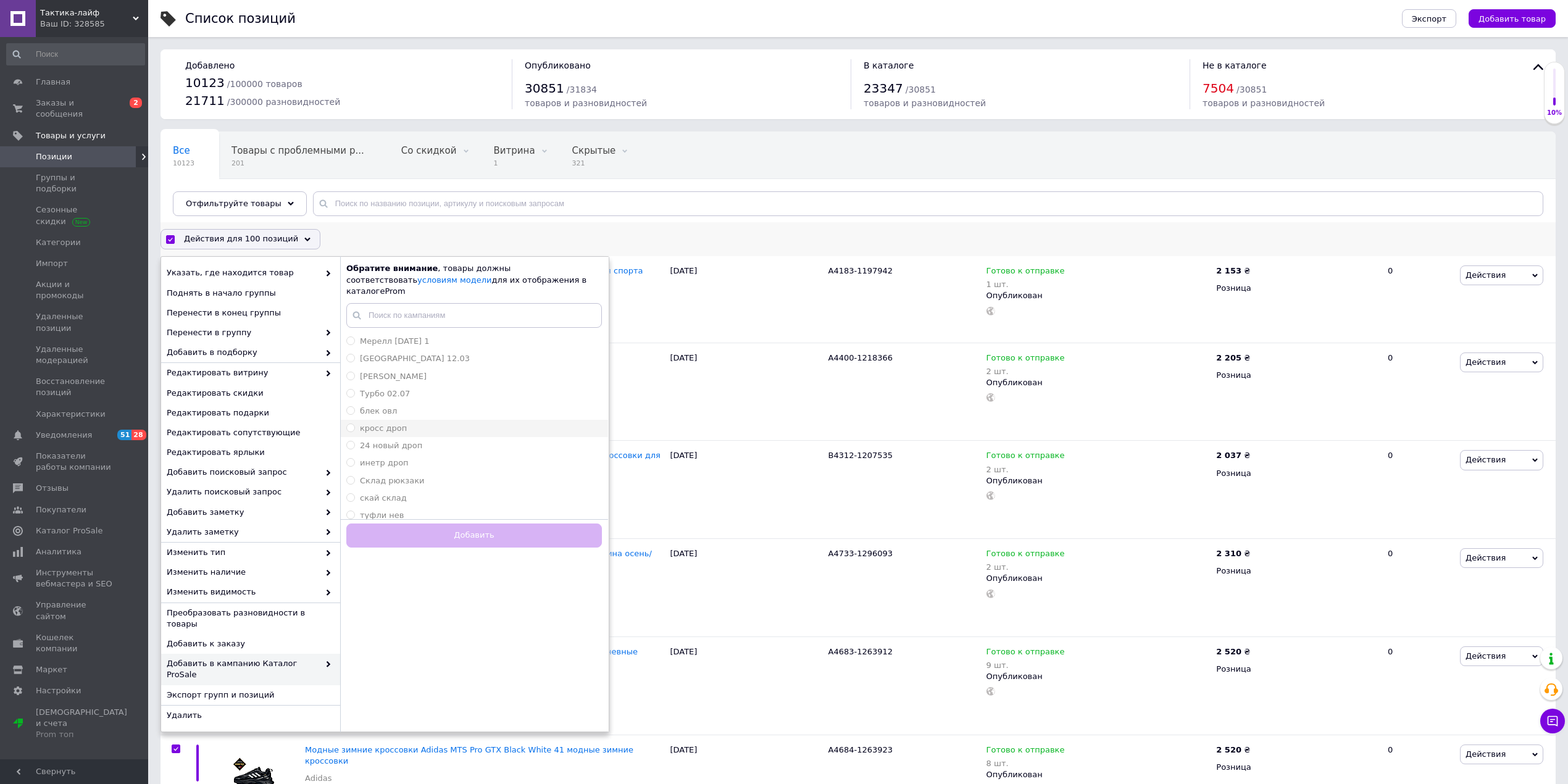
scroll to position [24, 0]
click at [395, 397] on li "блек овл" at bounding box center [473, 405] width 267 height 17
click at [453, 527] on button "Добавить" at bounding box center [473, 536] width 256 height 24
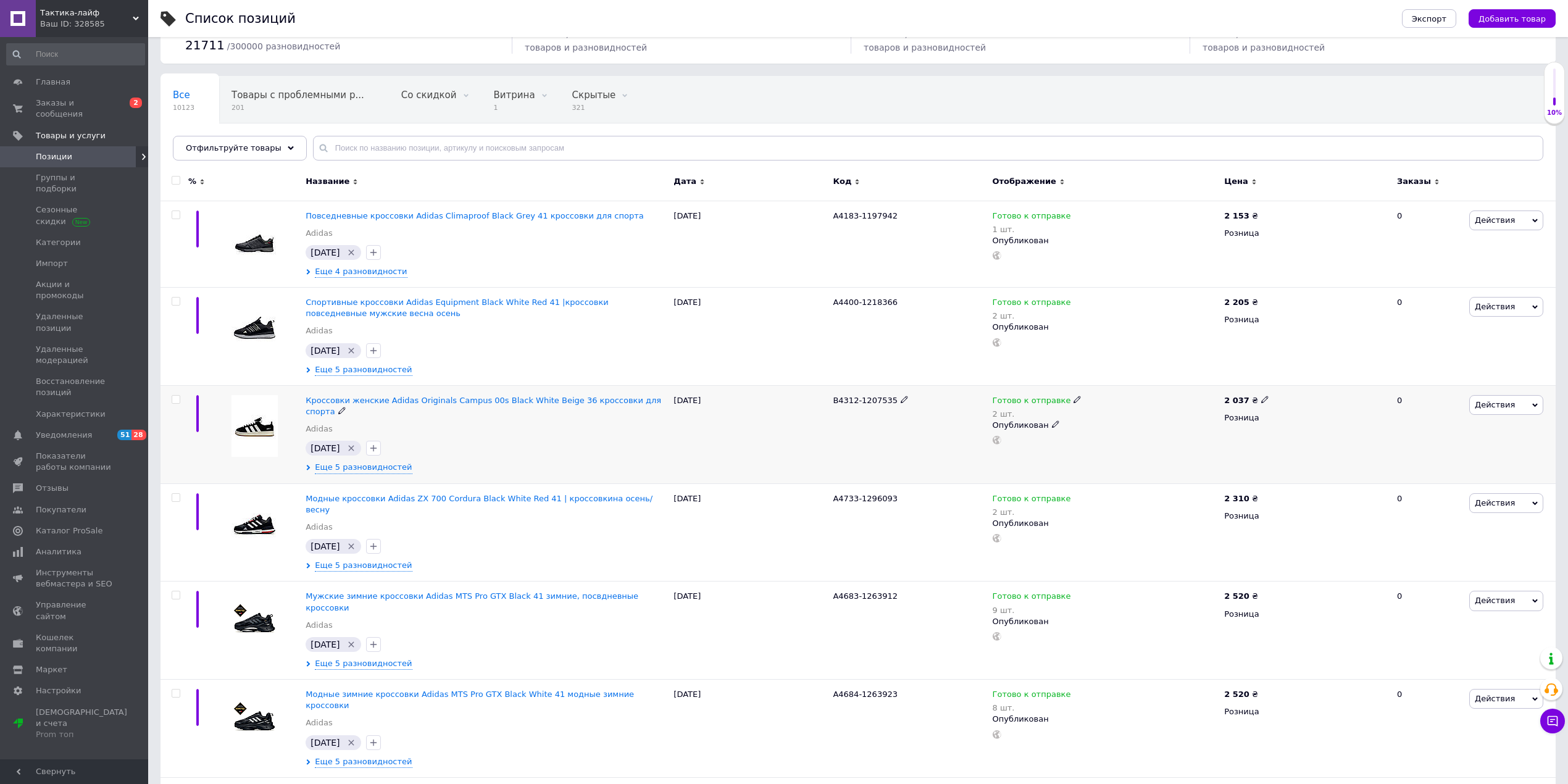
scroll to position [82, 0]
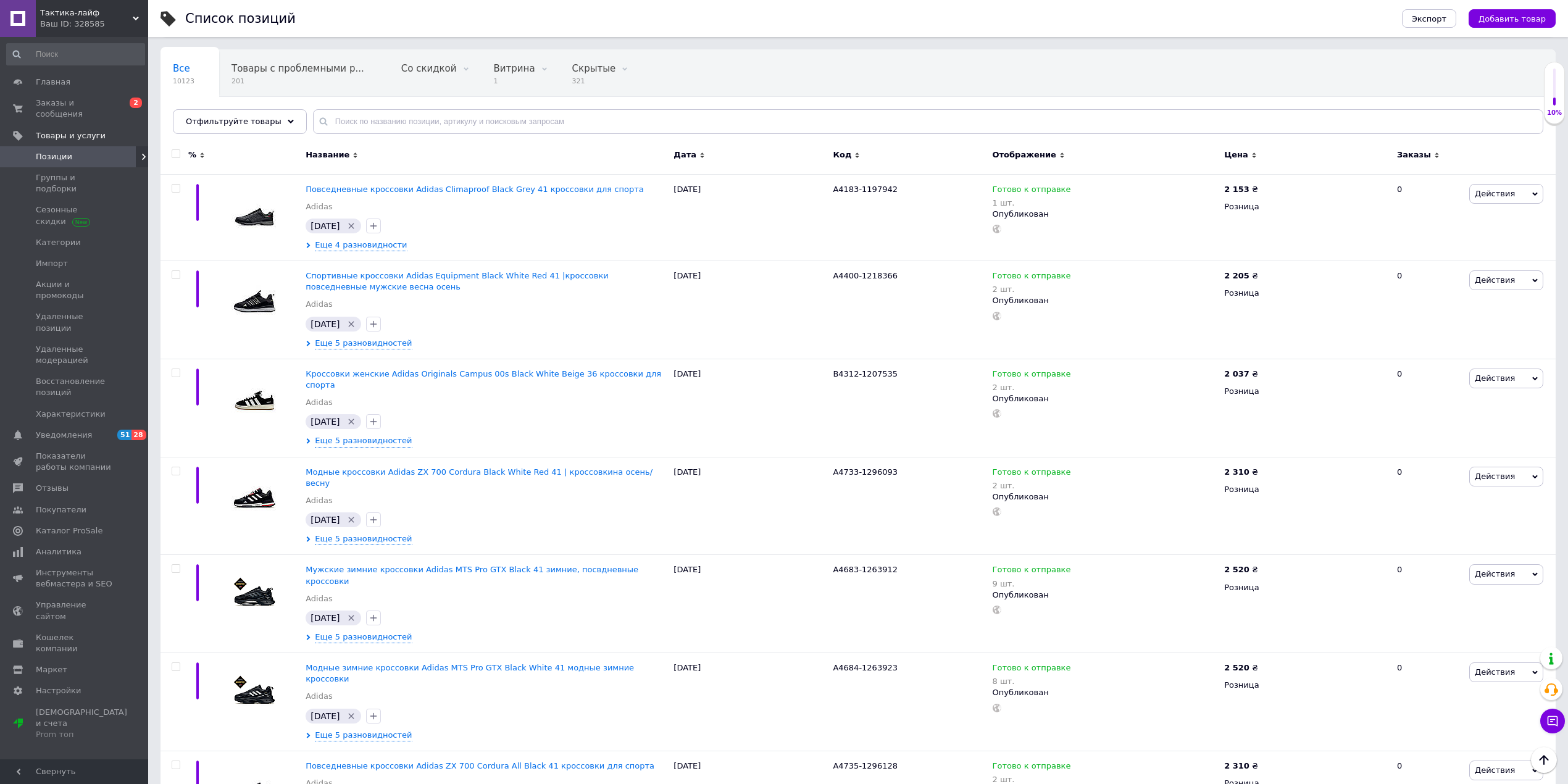
click at [177, 154] on input "checkbox" at bounding box center [176, 154] width 8 height 8
click at [275, 152] on span "Действия для 100 позиций" at bounding box center [241, 156] width 114 height 11
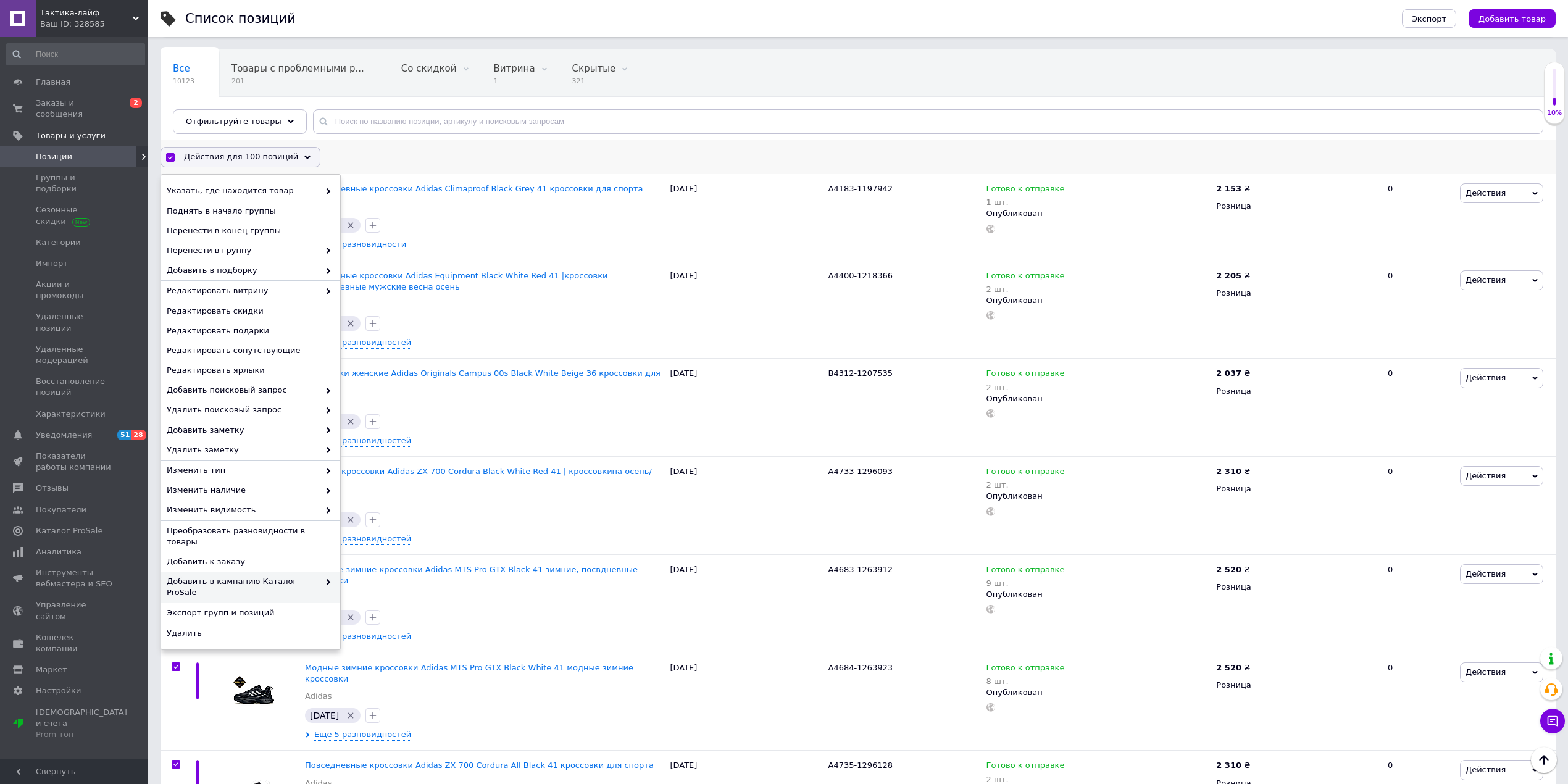
click at [266, 578] on div "Добавить в кампанию Каталог ProSale" at bounding box center [251, 586] width 179 height 31
click at [299, 578] on div "Добавить в кампанию Каталог ProSale" at bounding box center [251, 586] width 179 height 31
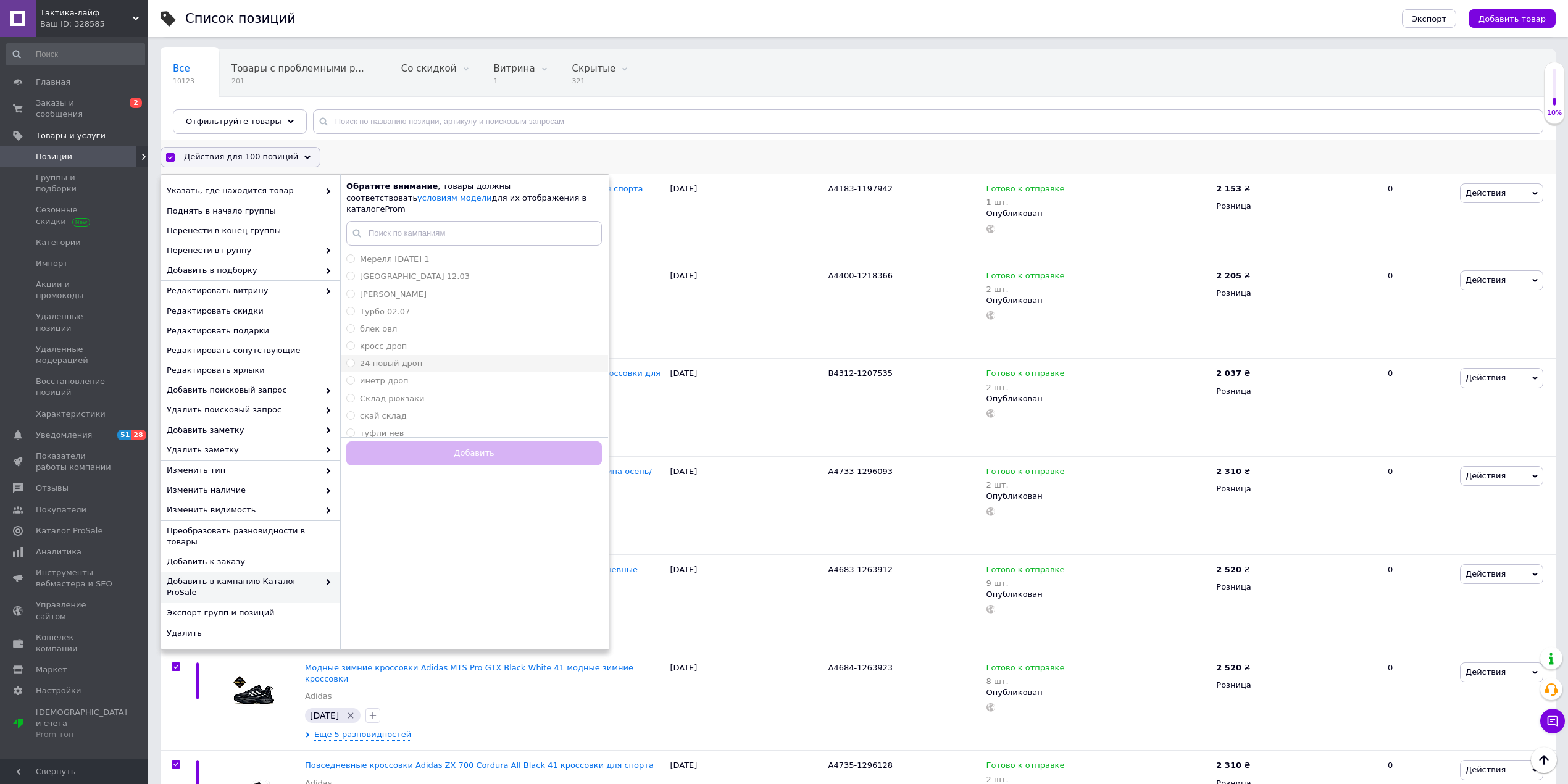
scroll to position [24, 0]
click at [430, 319] on li "блек овл" at bounding box center [473, 323] width 267 height 17
click at [454, 441] on button "Добавить" at bounding box center [473, 453] width 256 height 24
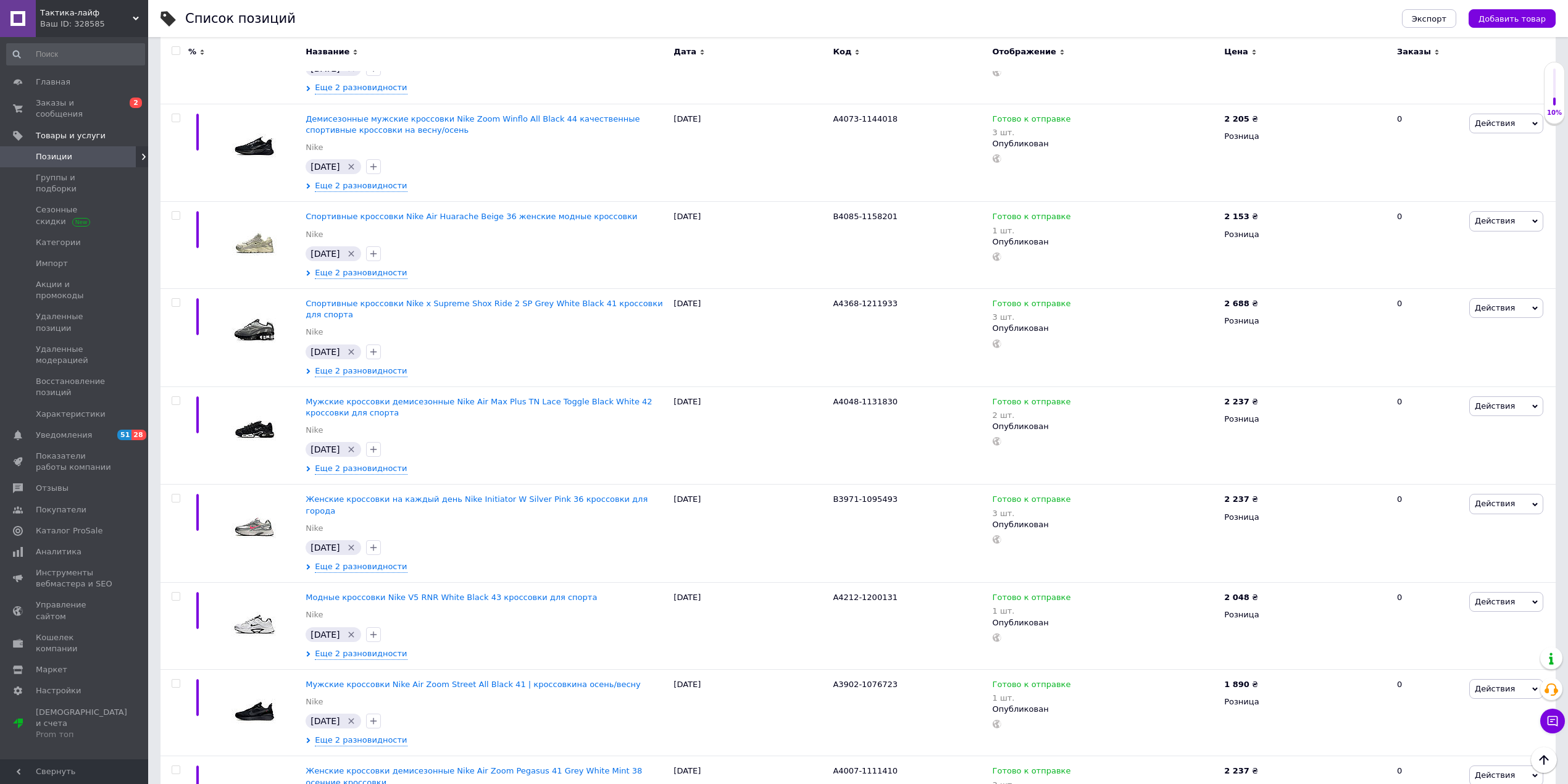
scroll to position [8435, 0]
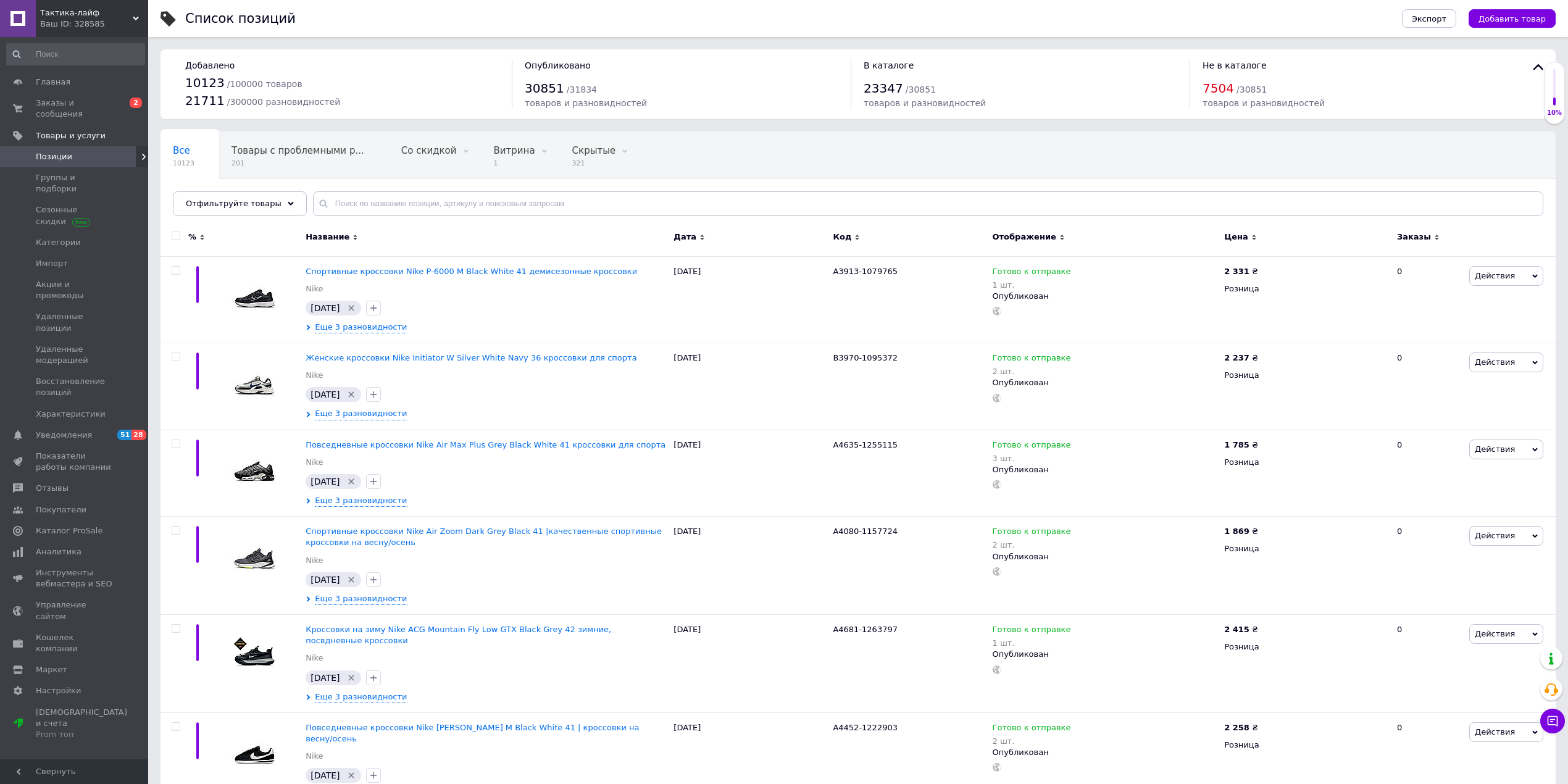
click at [172, 235] on input "checkbox" at bounding box center [176, 235] width 8 height 8
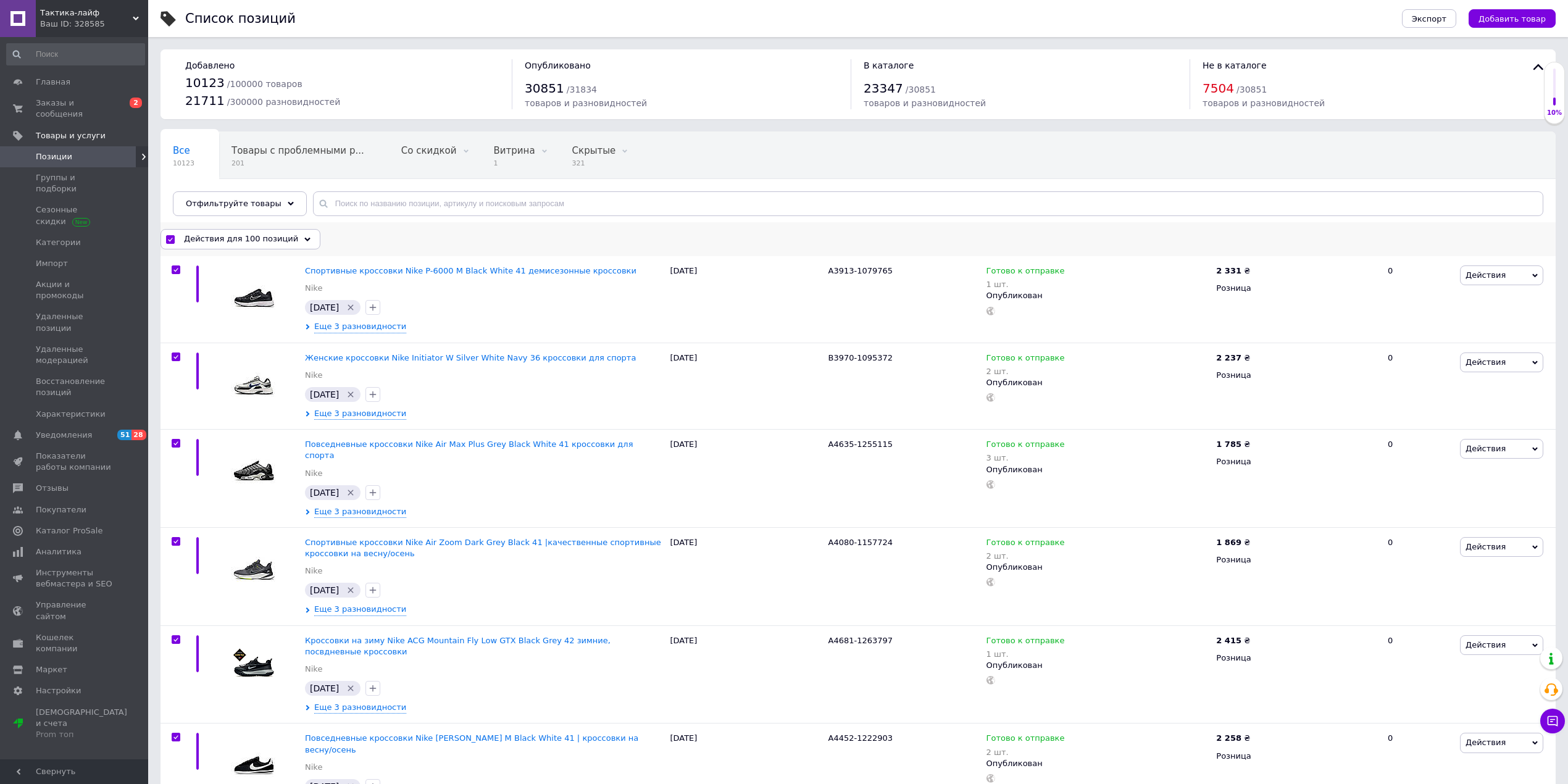
click at [245, 233] on div "Действия для 100 позиций" at bounding box center [240, 238] width 160 height 20
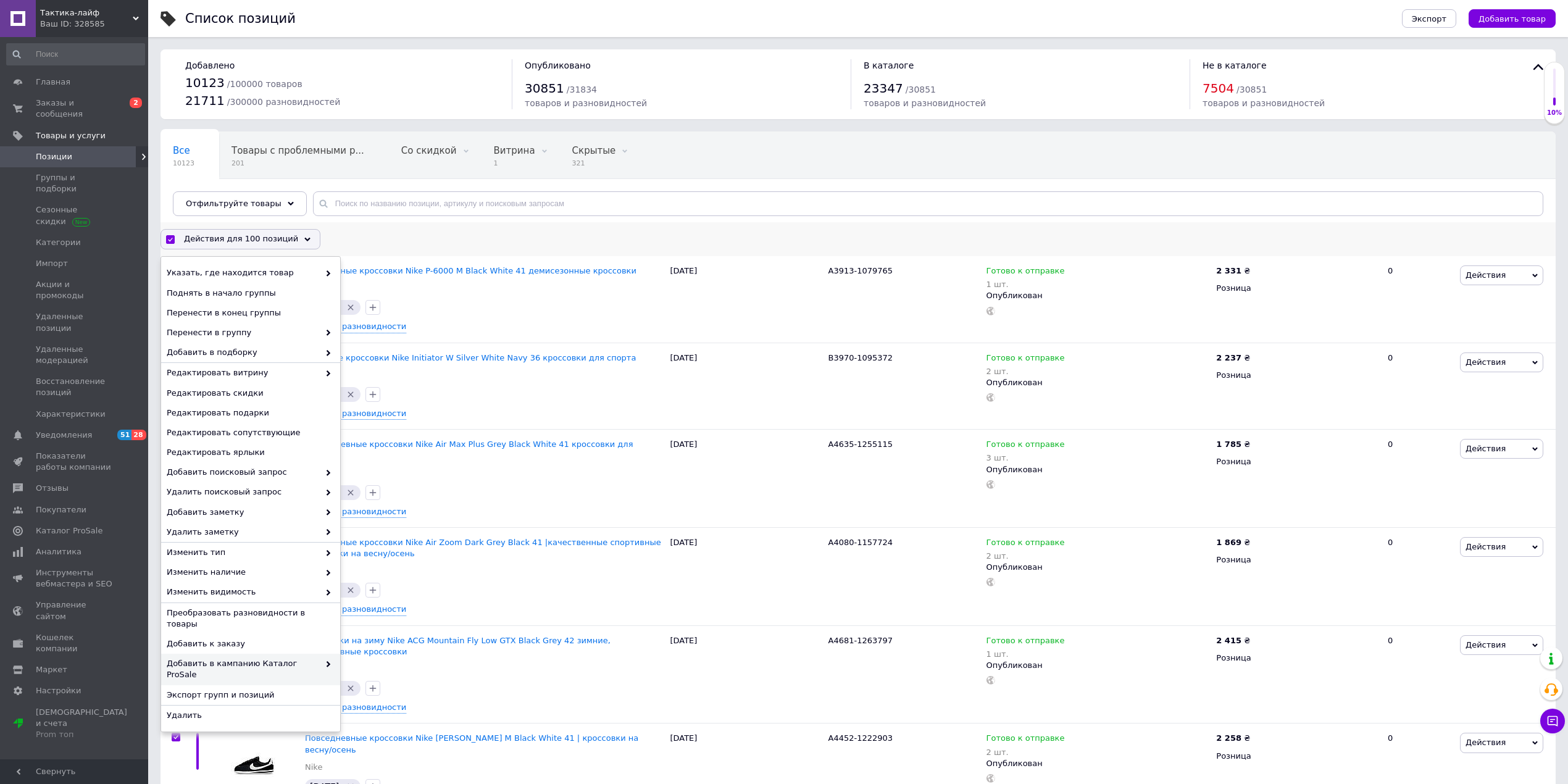
click at [300, 658] on span "Добавить в кампанию Каталог ProSale" at bounding box center [243, 669] width 152 height 22
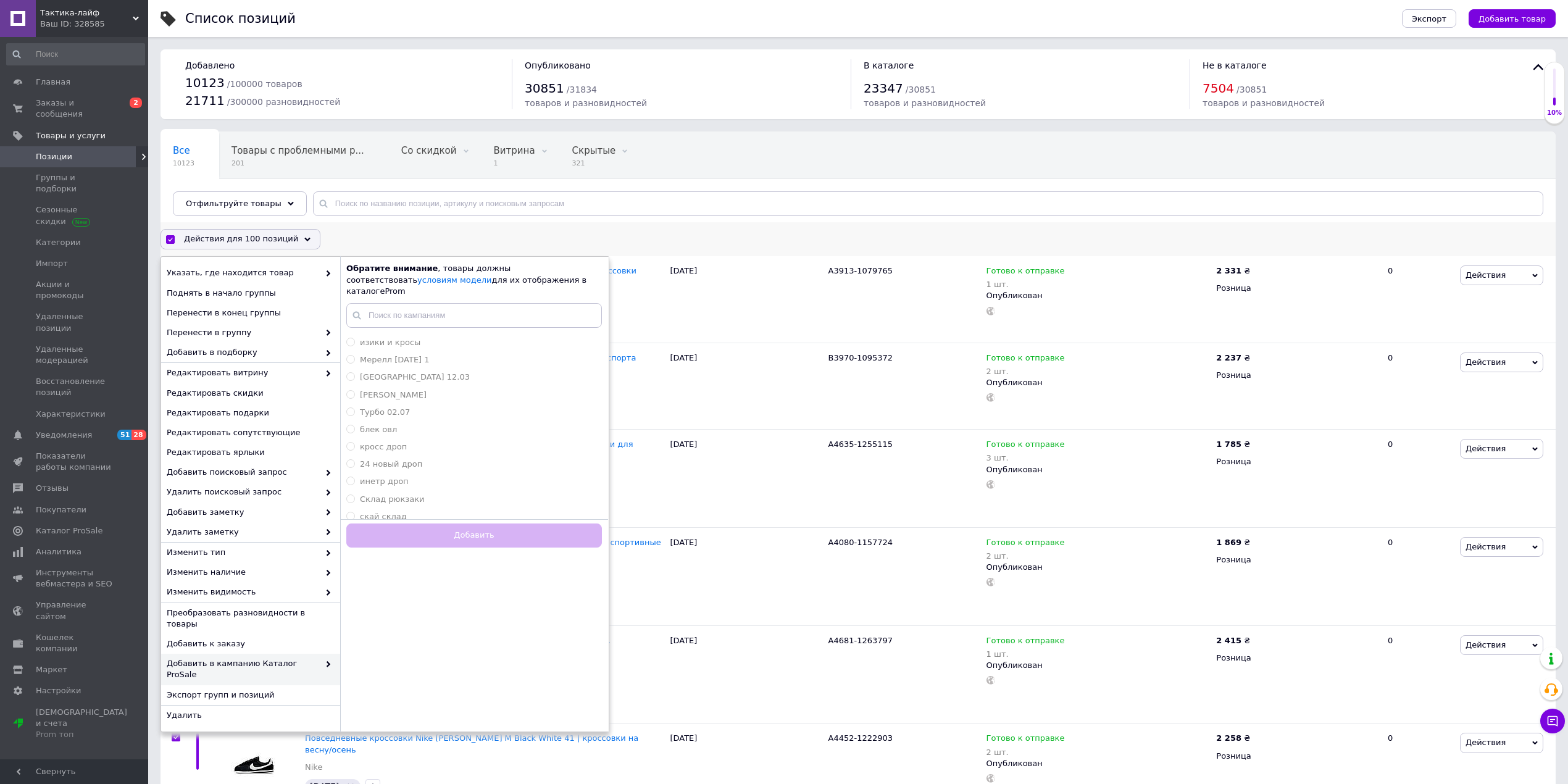
click at [302, 658] on span "Добавить в кампанию Каталог ProSale" at bounding box center [243, 669] width 152 height 22
click at [405, 424] on div "блек овл" at bounding box center [473, 429] width 256 height 11
click at [430, 532] on button "Добавить" at bounding box center [473, 536] width 256 height 24
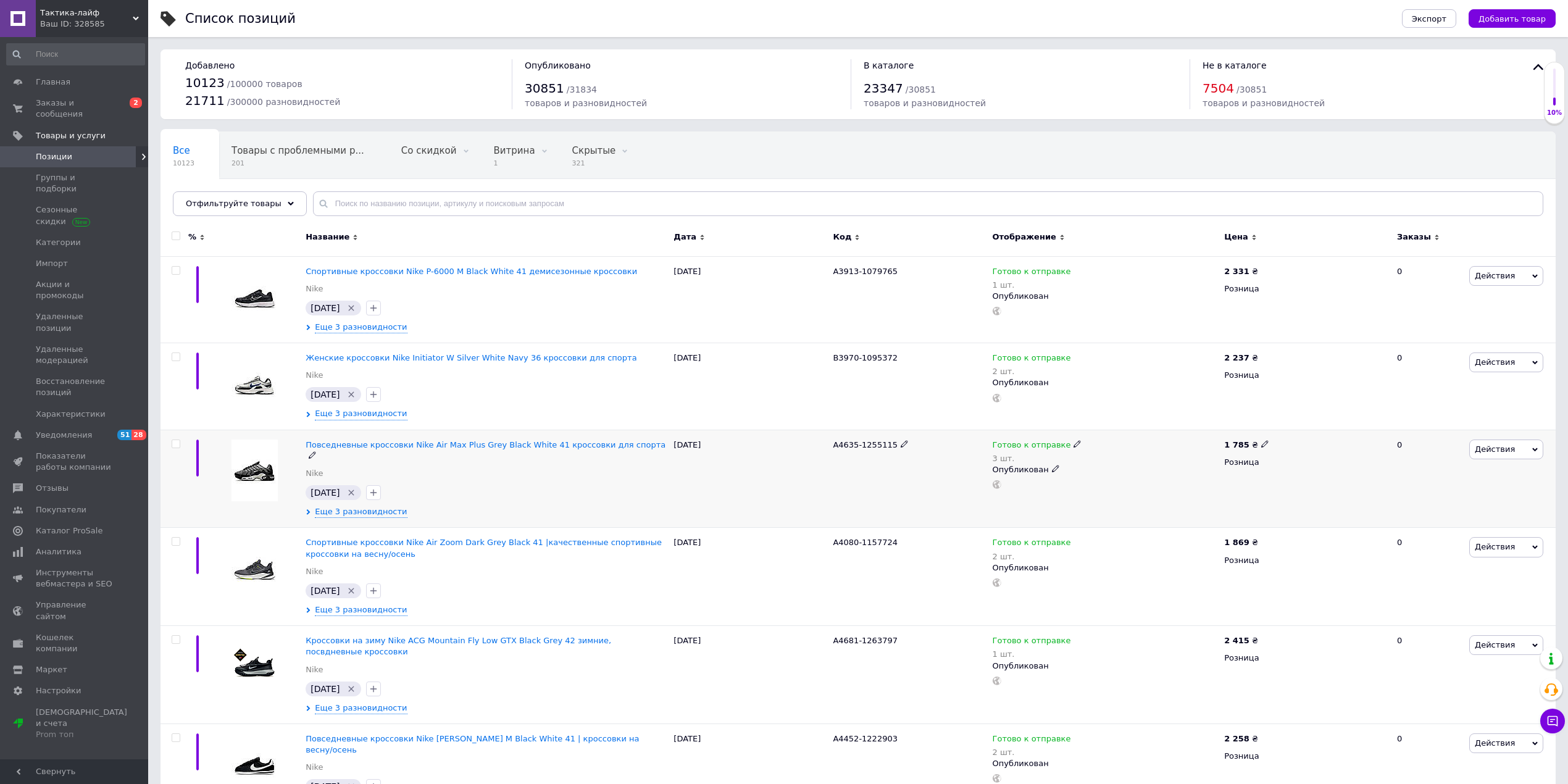
click at [901, 447] on icon at bounding box center [904, 443] width 7 height 7
drag, startPoint x: 854, startPoint y: 442, endPoint x: 798, endPoint y: 445, distance: 56.1
click at [798, 445] on div "Повседневные кроссовки Nike Air Max Plus Grey Black White 41 кроссовки для спор…" at bounding box center [857, 478] width 1395 height 98
click at [744, 499] on div "[DATE]" at bounding box center [750, 478] width 159 height 98
click at [1262, 442] on icon at bounding box center [1265, 443] width 7 height 7
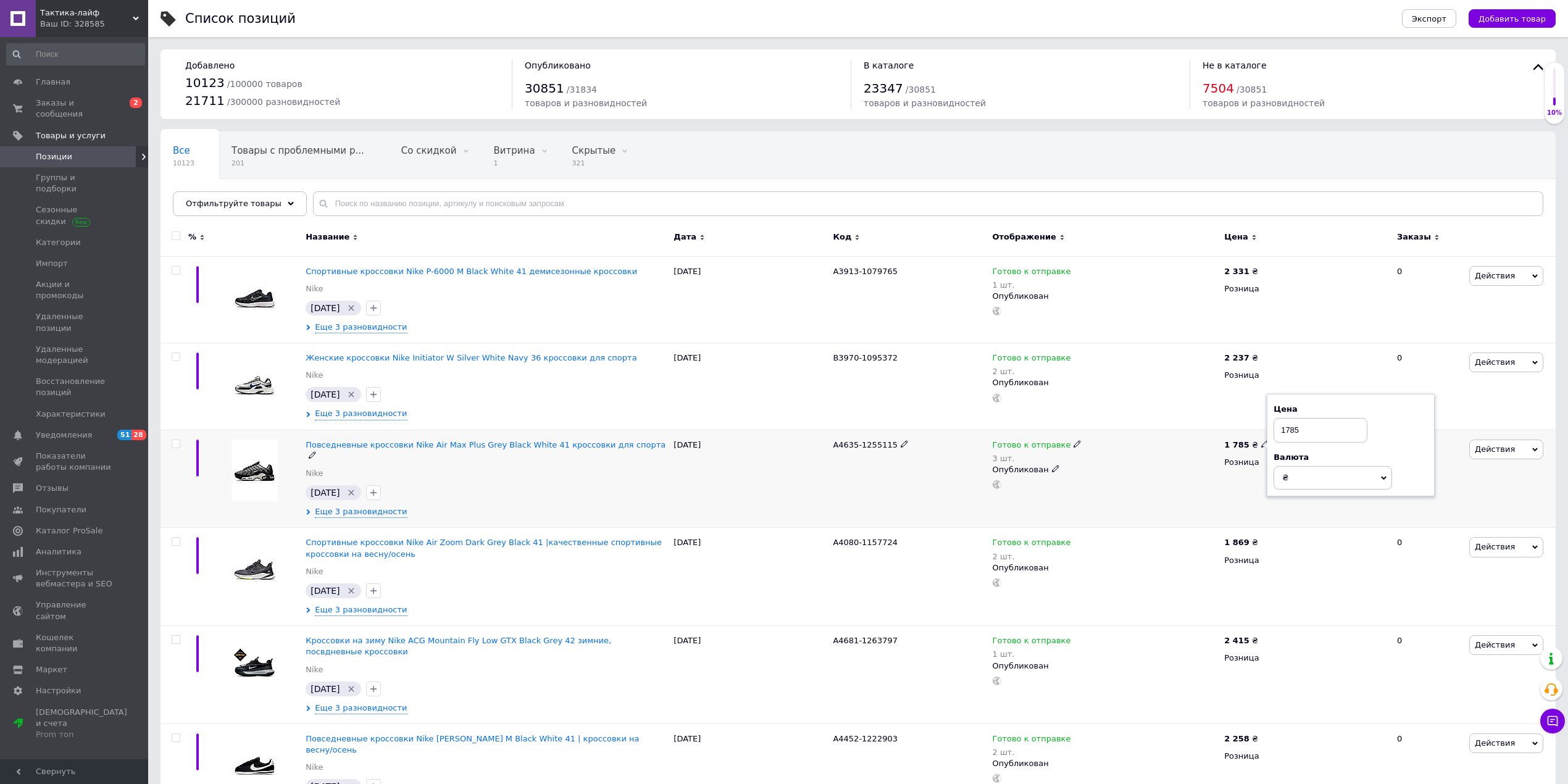
click at [1288, 433] on input "1785" at bounding box center [1320, 429] width 93 height 25
click at [1158, 460] on div "Готово к отправке 3 шт." at bounding box center [1105, 451] width 226 height 25
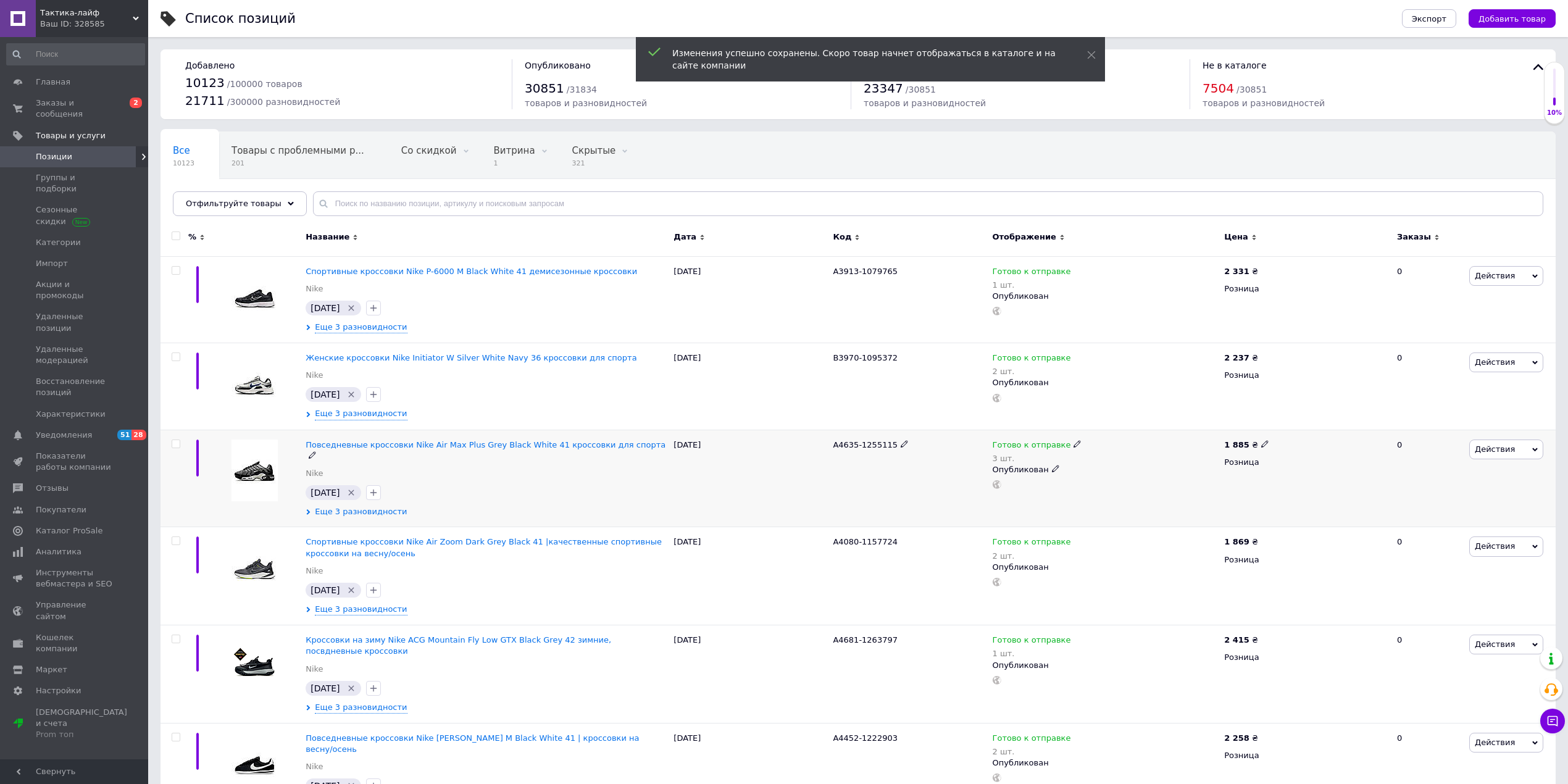
click at [354, 506] on span "Еще 3 разновидности" at bounding box center [361, 511] width 92 height 11
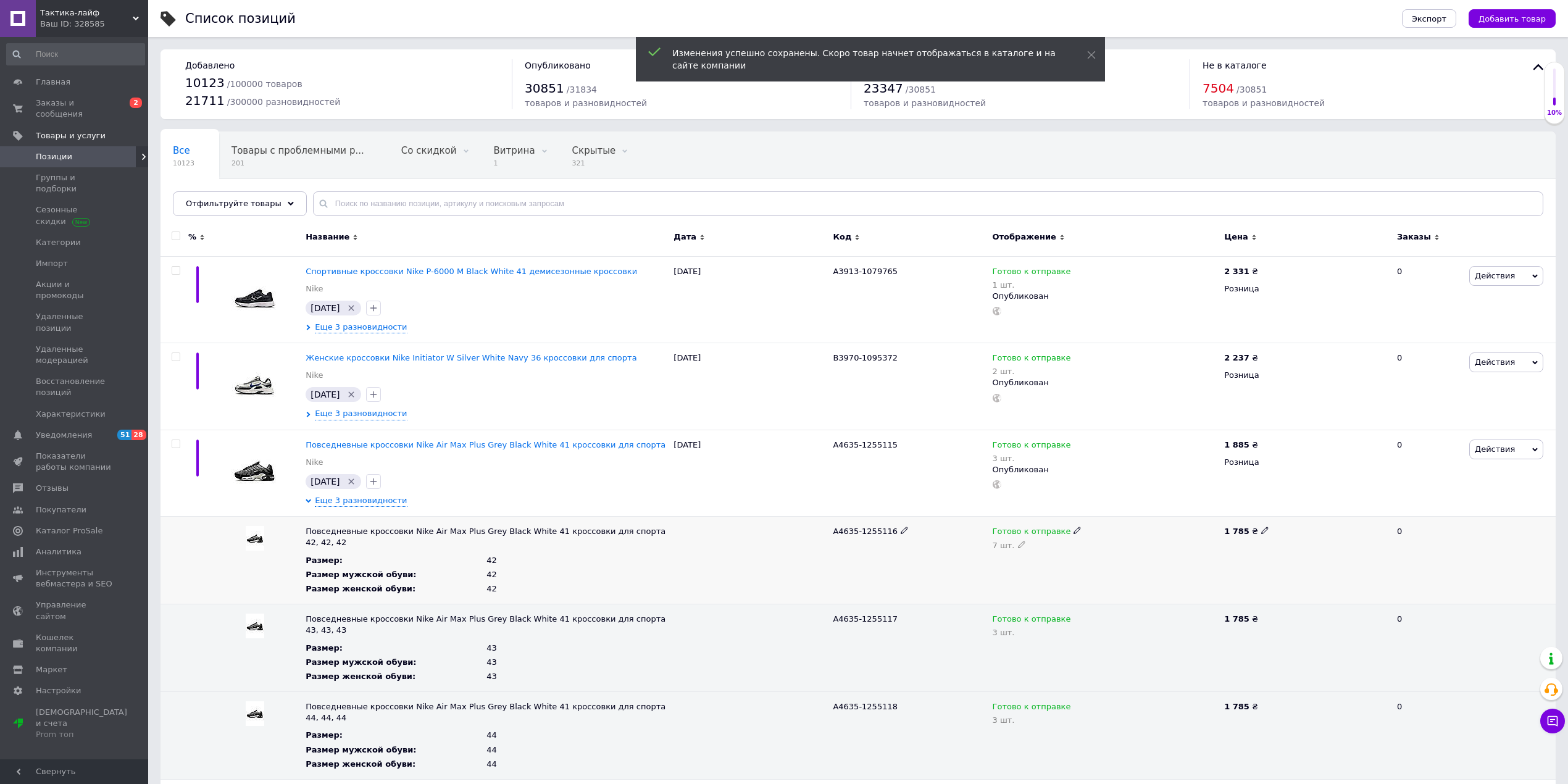
click at [1262, 532] on icon at bounding box center [1265, 530] width 7 height 7
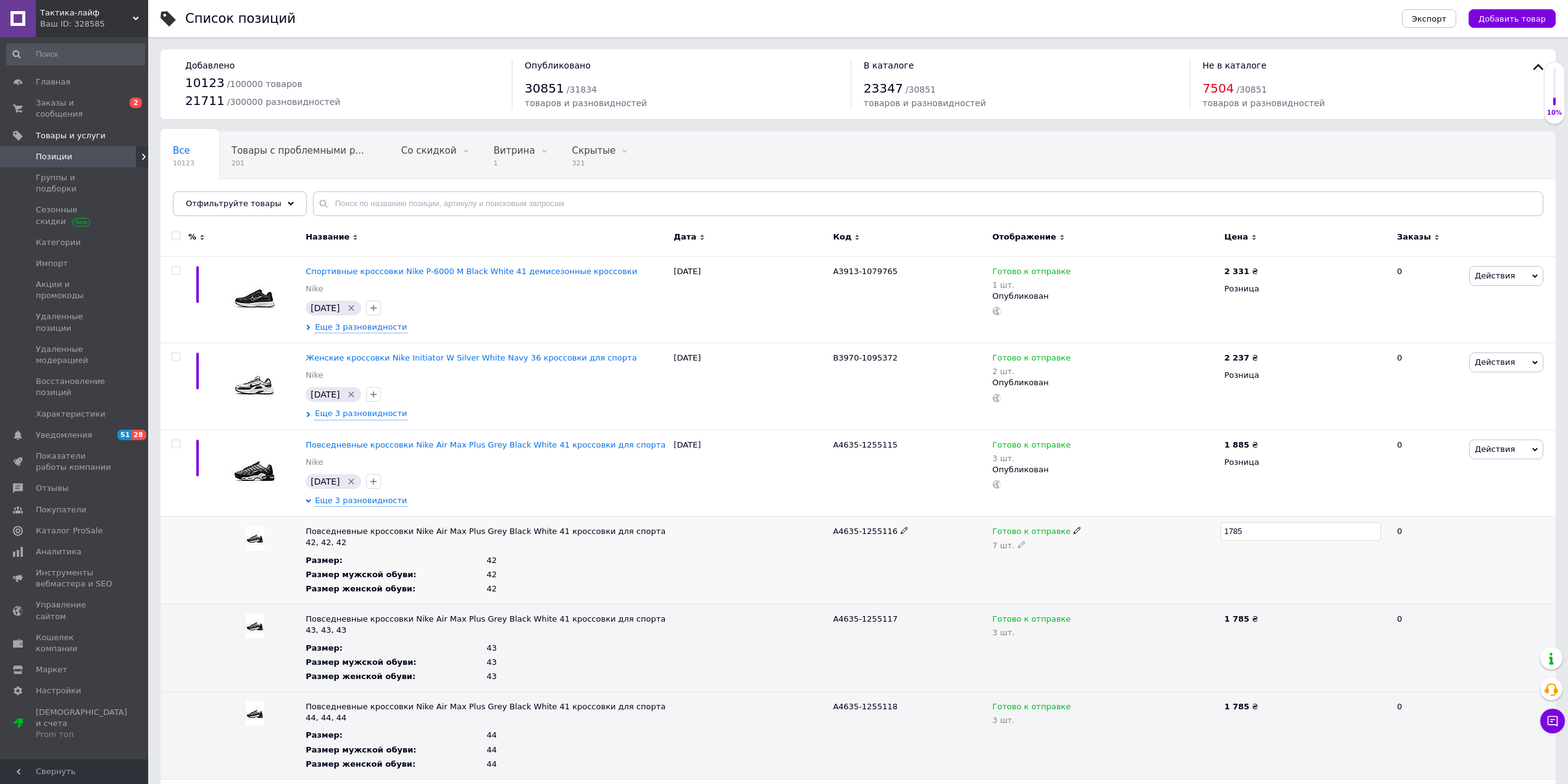
drag, startPoint x: 1235, startPoint y: 530, endPoint x: 1230, endPoint y: 535, distance: 7.1
click at [1230, 535] on input "1785" at bounding box center [1301, 531] width 160 height 19
click at [1211, 559] on div "Готово к отправке 7 шт." at bounding box center [1105, 560] width 232 height 87
click at [1262, 614] on use at bounding box center [1265, 617] width 7 height 7
click at [1229, 609] on input "1785" at bounding box center [1301, 618] width 160 height 19
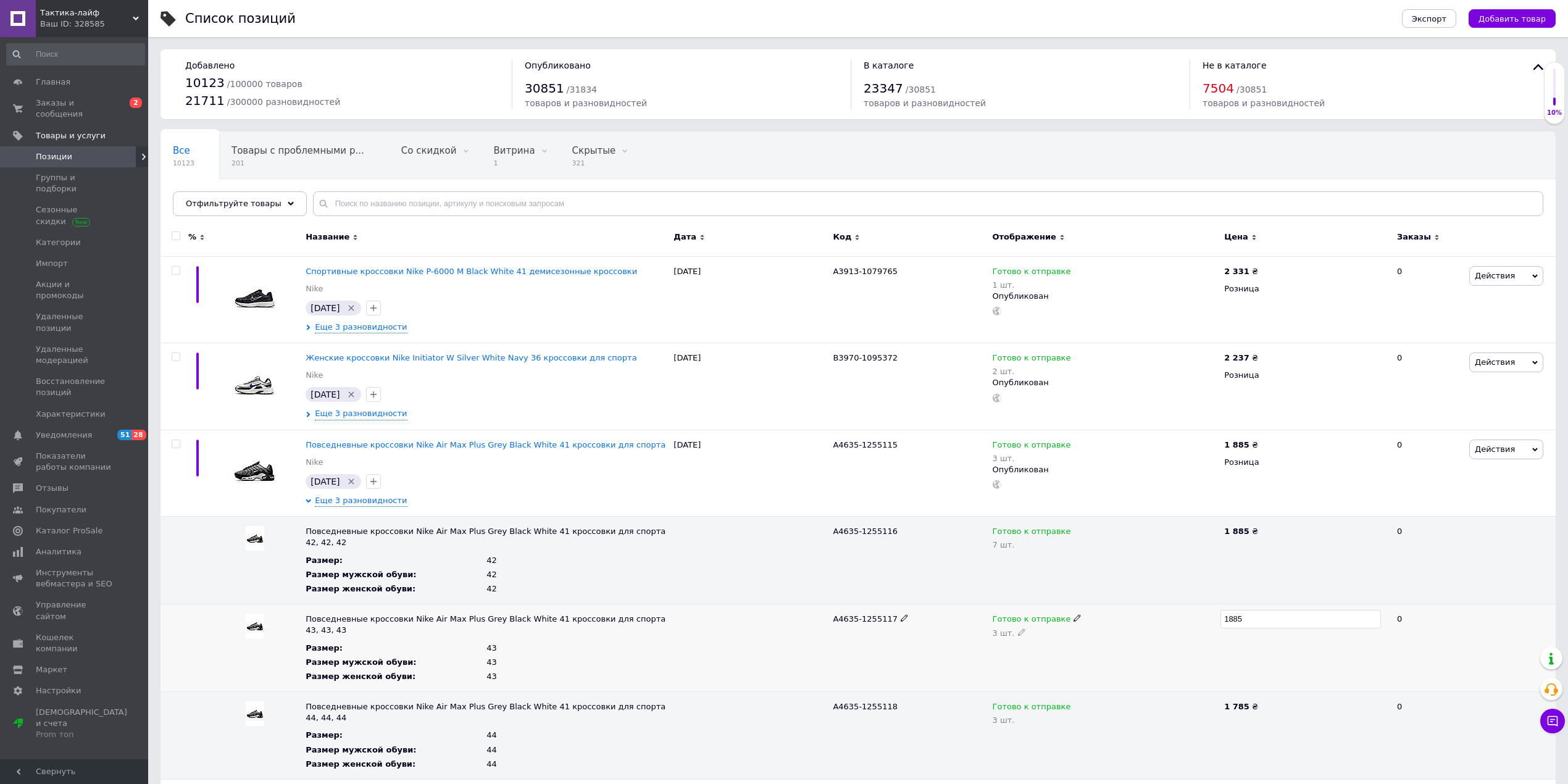
click at [1198, 613] on div "Готово к отправке" at bounding box center [1105, 618] width 226 height 11
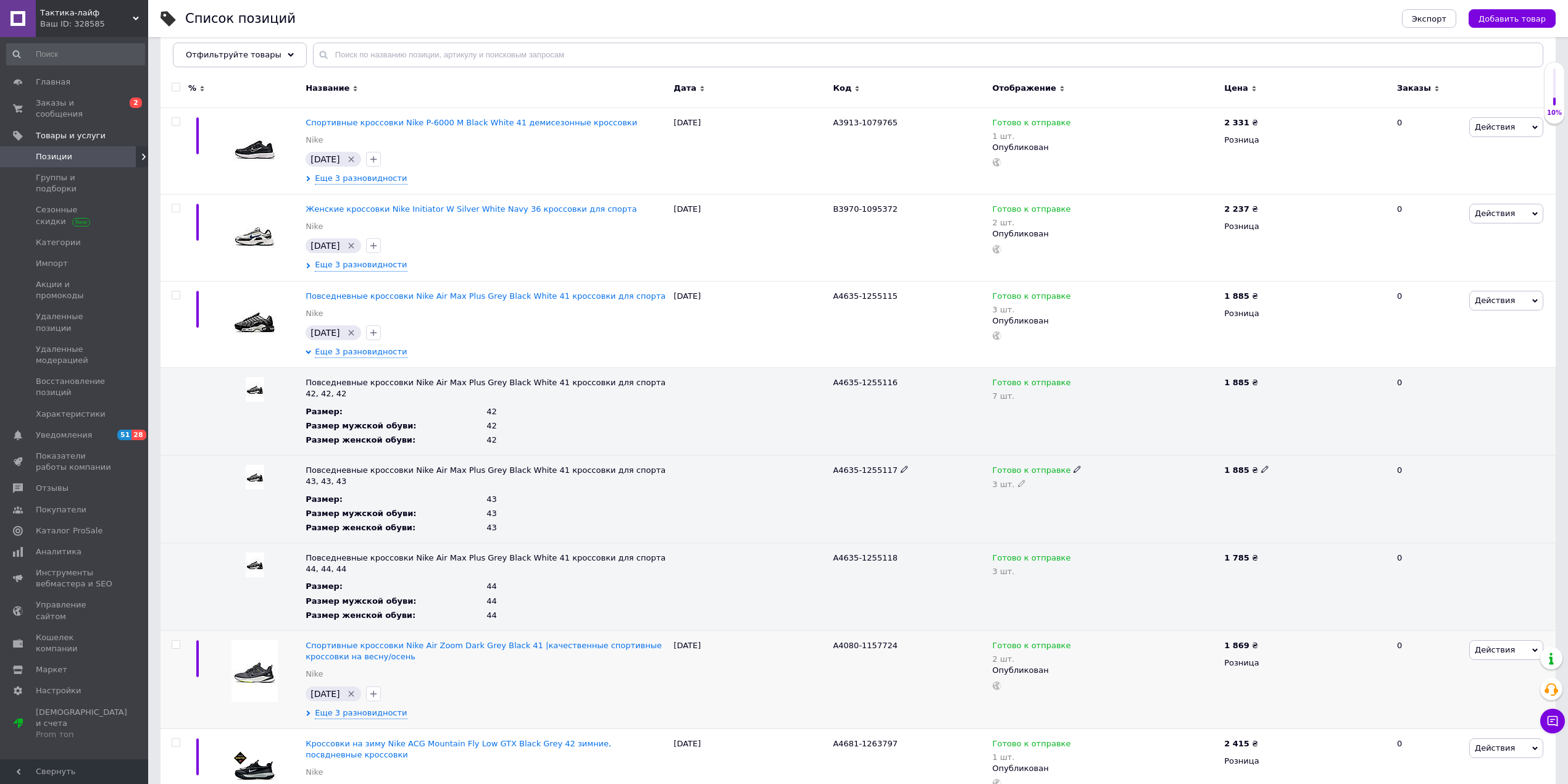
scroll to position [164, 0]
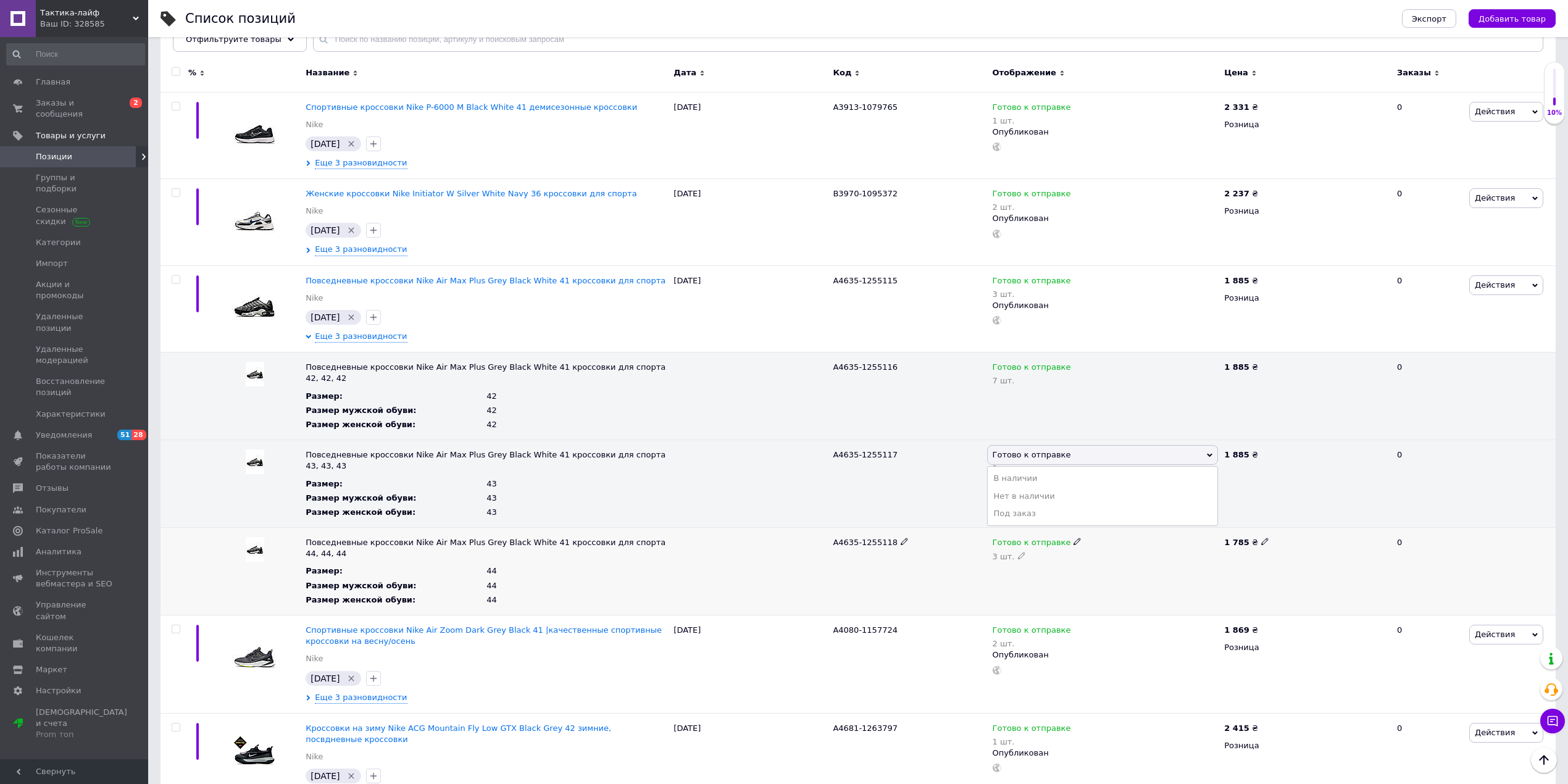
click at [1262, 538] on icon at bounding box center [1265, 541] width 7 height 7
click at [1230, 533] on input "1785" at bounding box center [1301, 542] width 160 height 19
click at [1166, 537] on div "Готово к отправке" at bounding box center [1105, 542] width 226 height 11
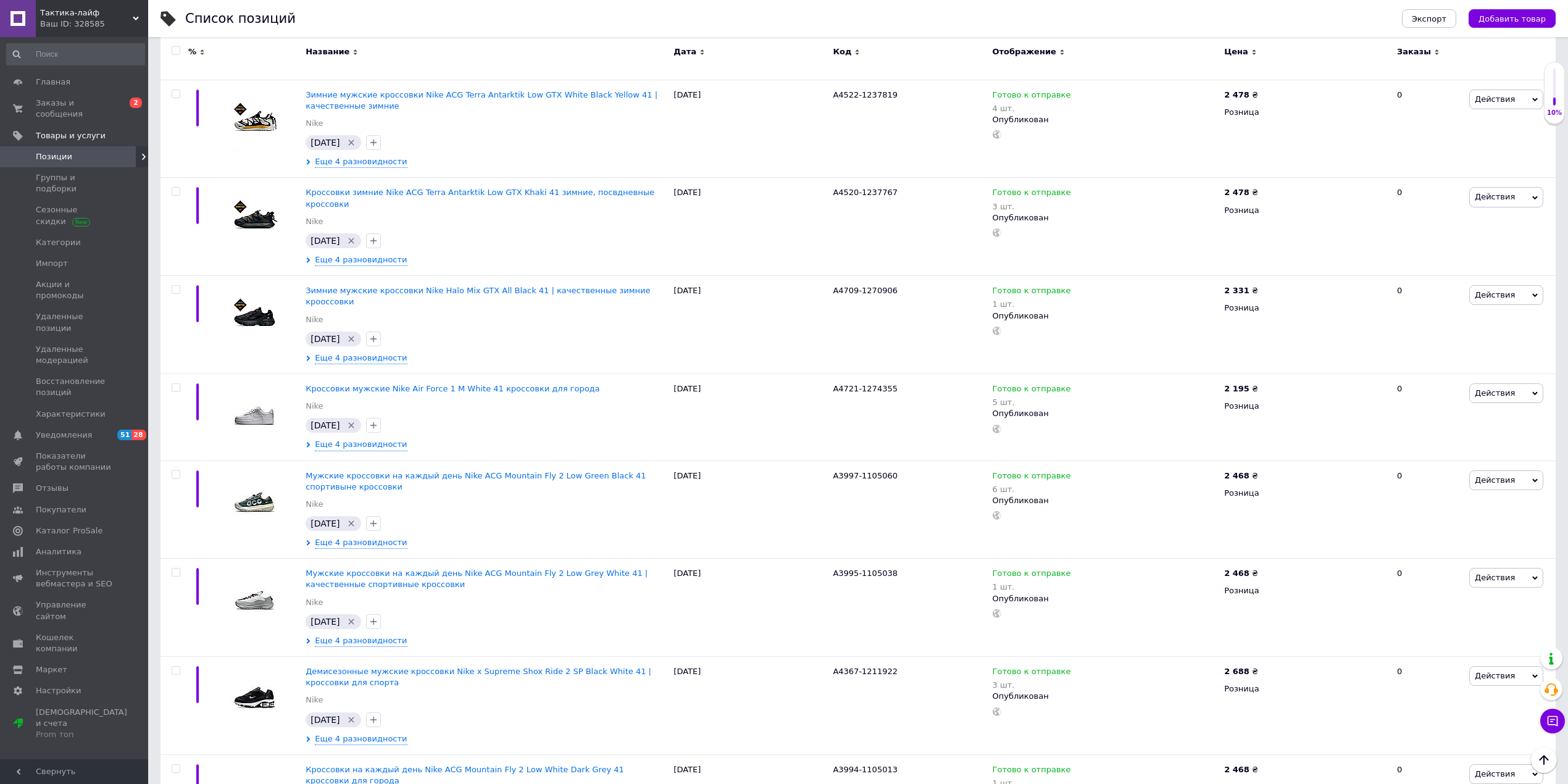
scroll to position [8950, 0]
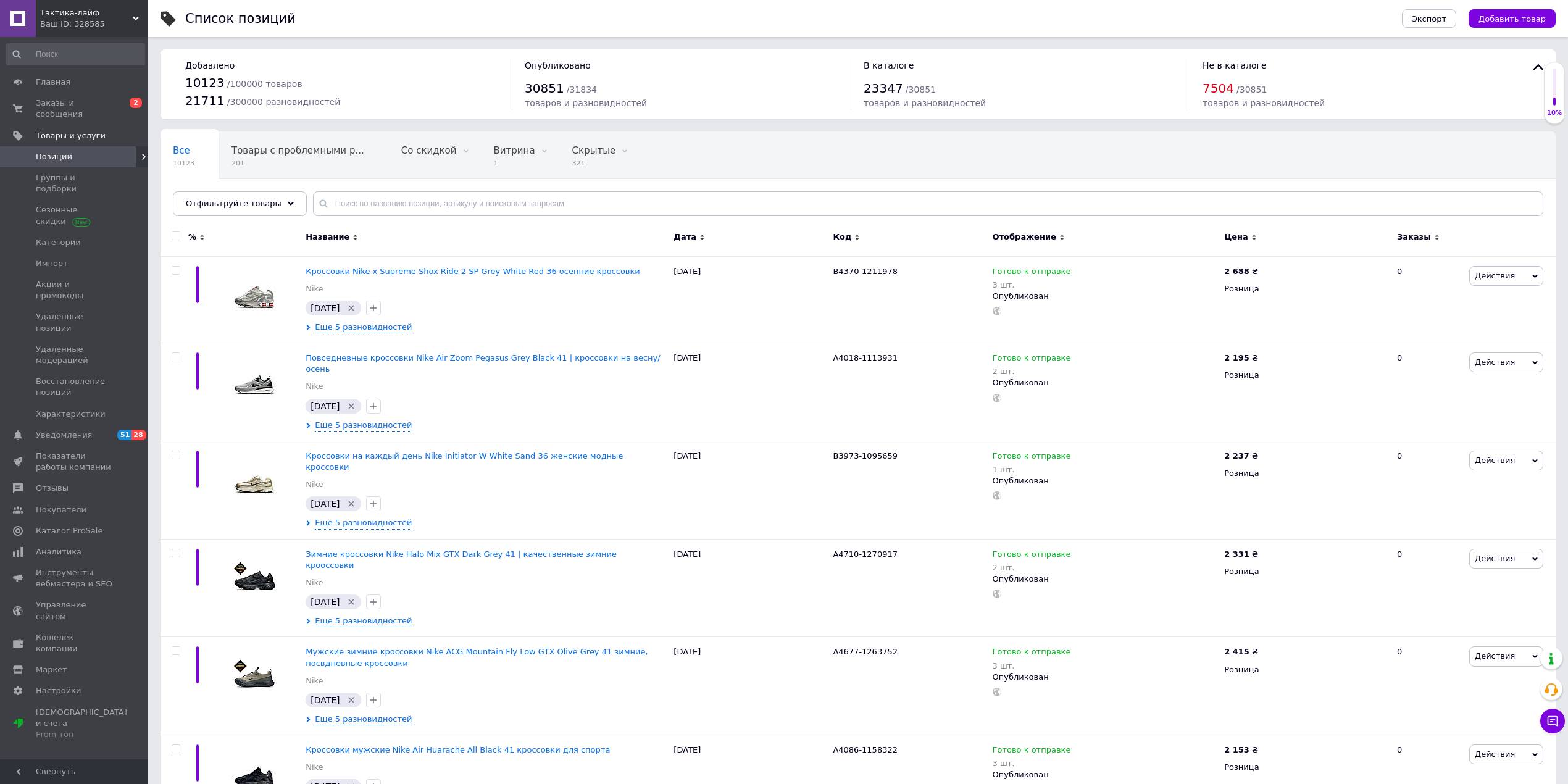
click at [173, 235] on input "checkbox" at bounding box center [176, 235] width 8 height 8
click at [253, 235] on span "Действия для 100 позиций" at bounding box center [241, 238] width 114 height 11
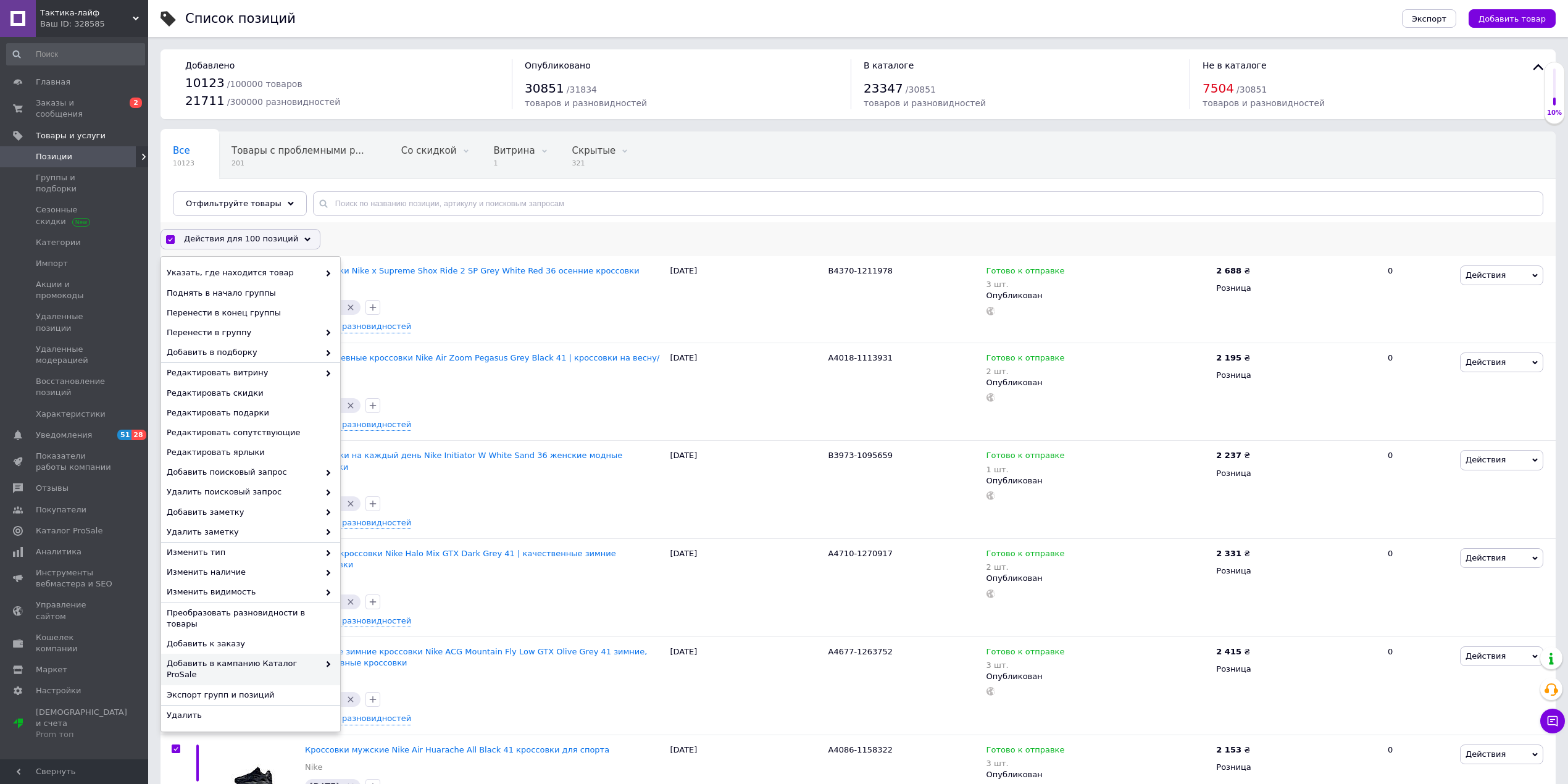
click at [300, 658] on span "Добавить в кампанию Каталог ProSale" at bounding box center [243, 669] width 152 height 22
click at [285, 658] on span "Добавить в кампанию Каталог ProSale" at bounding box center [243, 669] width 152 height 22
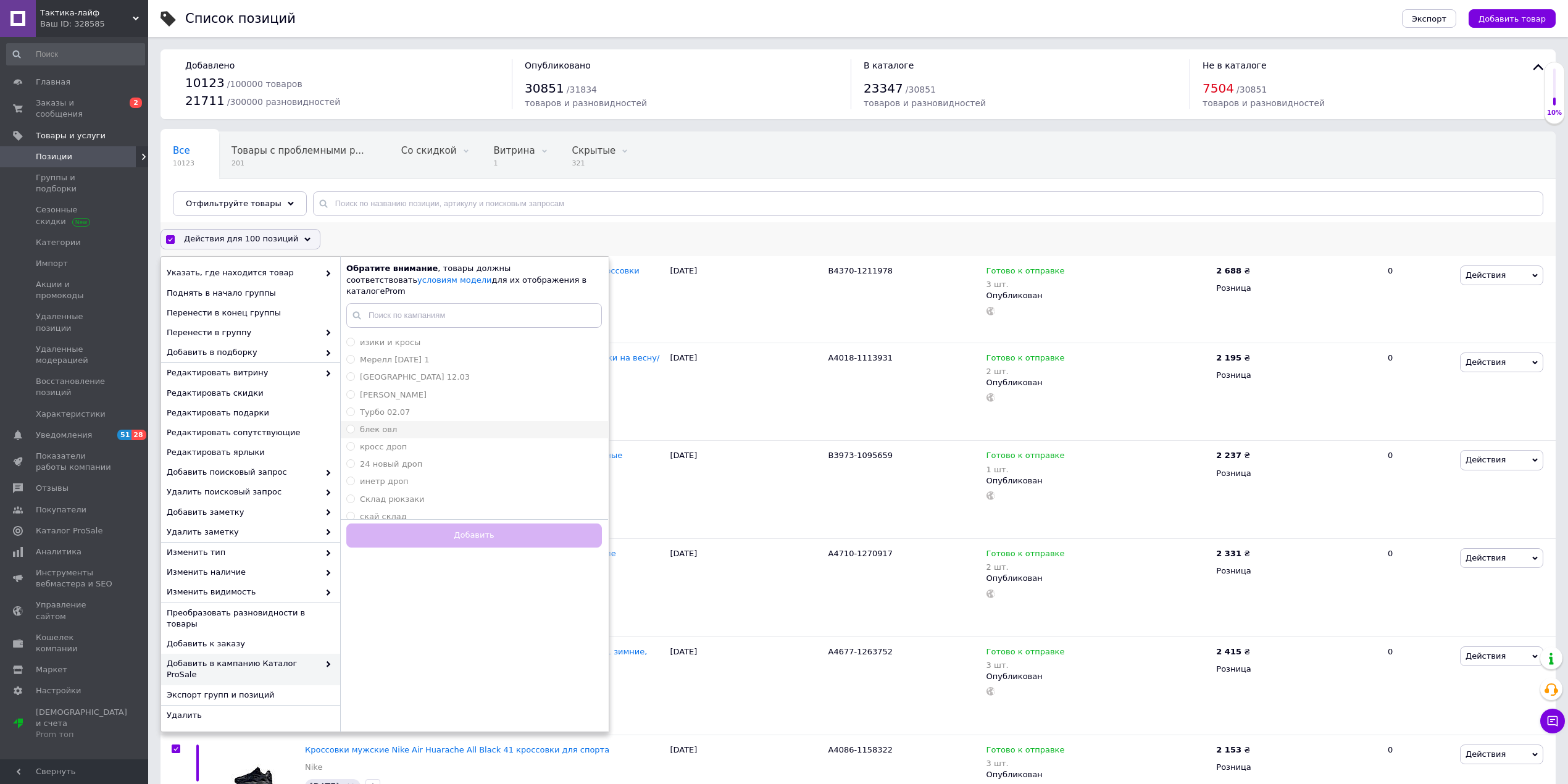
click at [371, 424] on span "блек овл" at bounding box center [378, 428] width 37 height 9
click at [354, 424] on input "блек овл" at bounding box center [350, 428] width 8 height 8
click at [414, 525] on button "Добавить" at bounding box center [473, 536] width 256 height 24
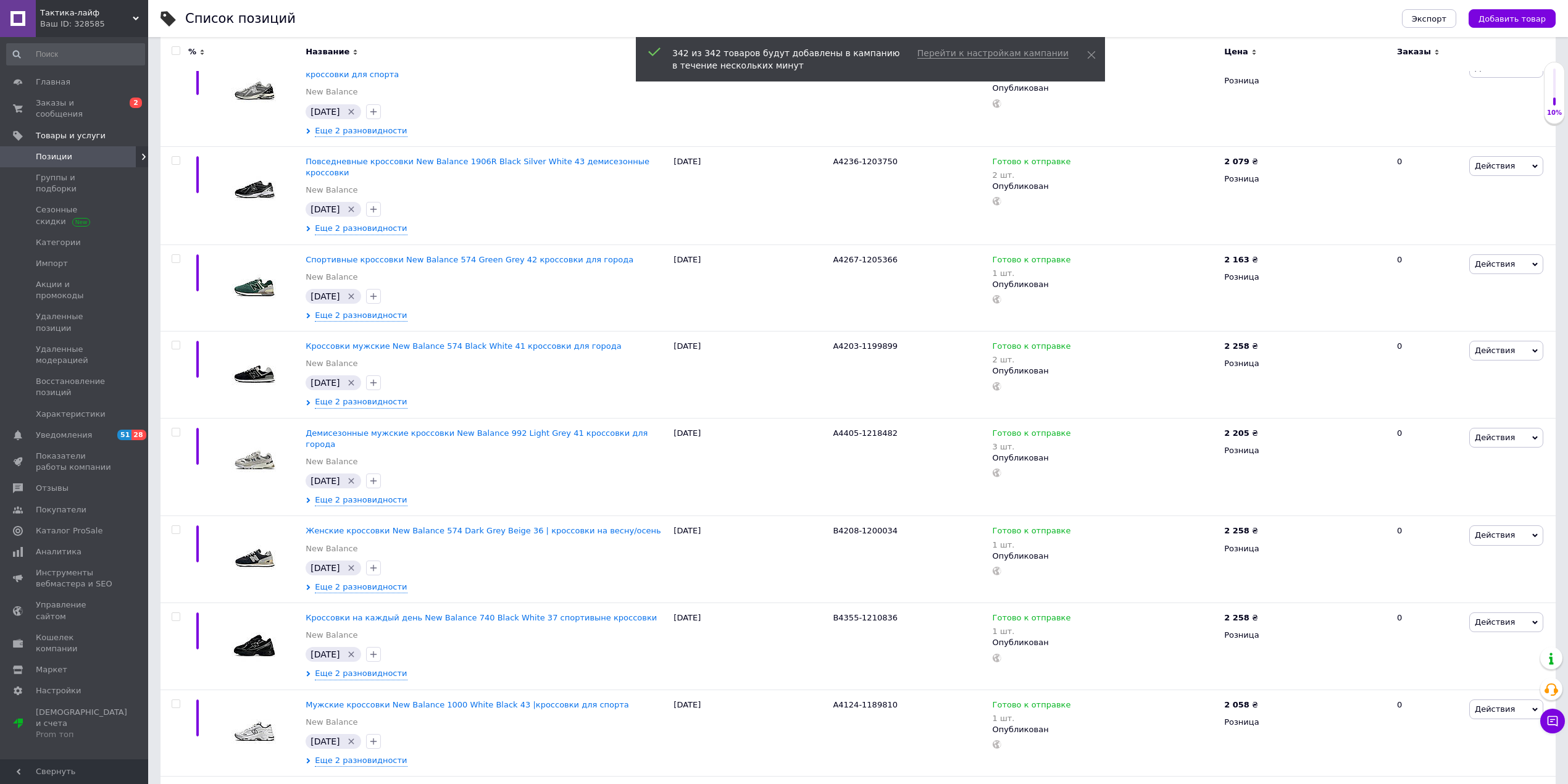
scroll to position [8380, 0]
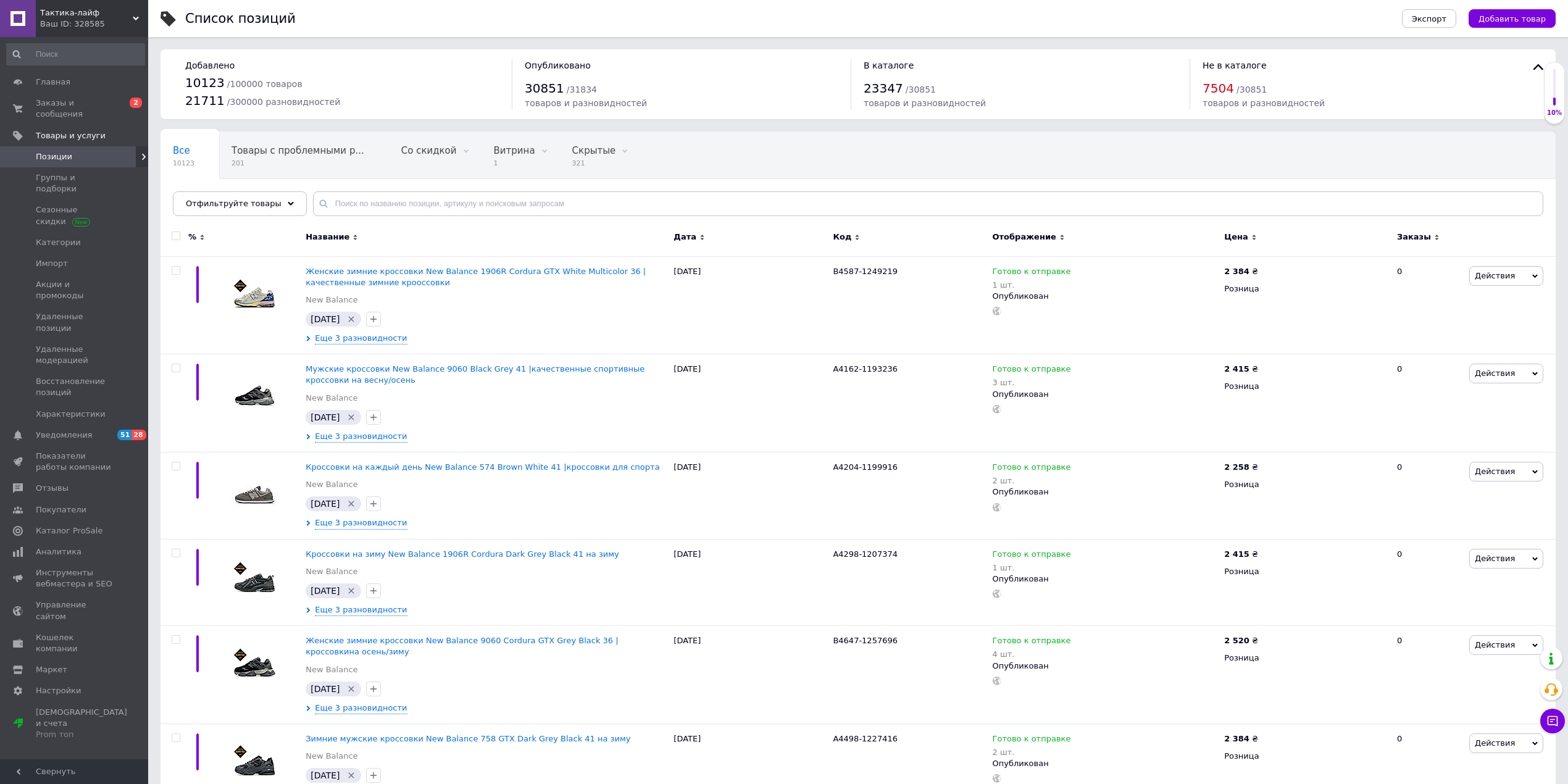
click at [175, 238] on input "checkbox" at bounding box center [176, 235] width 8 height 8
drag, startPoint x: 245, startPoint y: 238, endPoint x: 249, endPoint y: 259, distance: 21.4
click at [245, 238] on span "Действия для 100 позиций" at bounding box center [241, 238] width 114 height 11
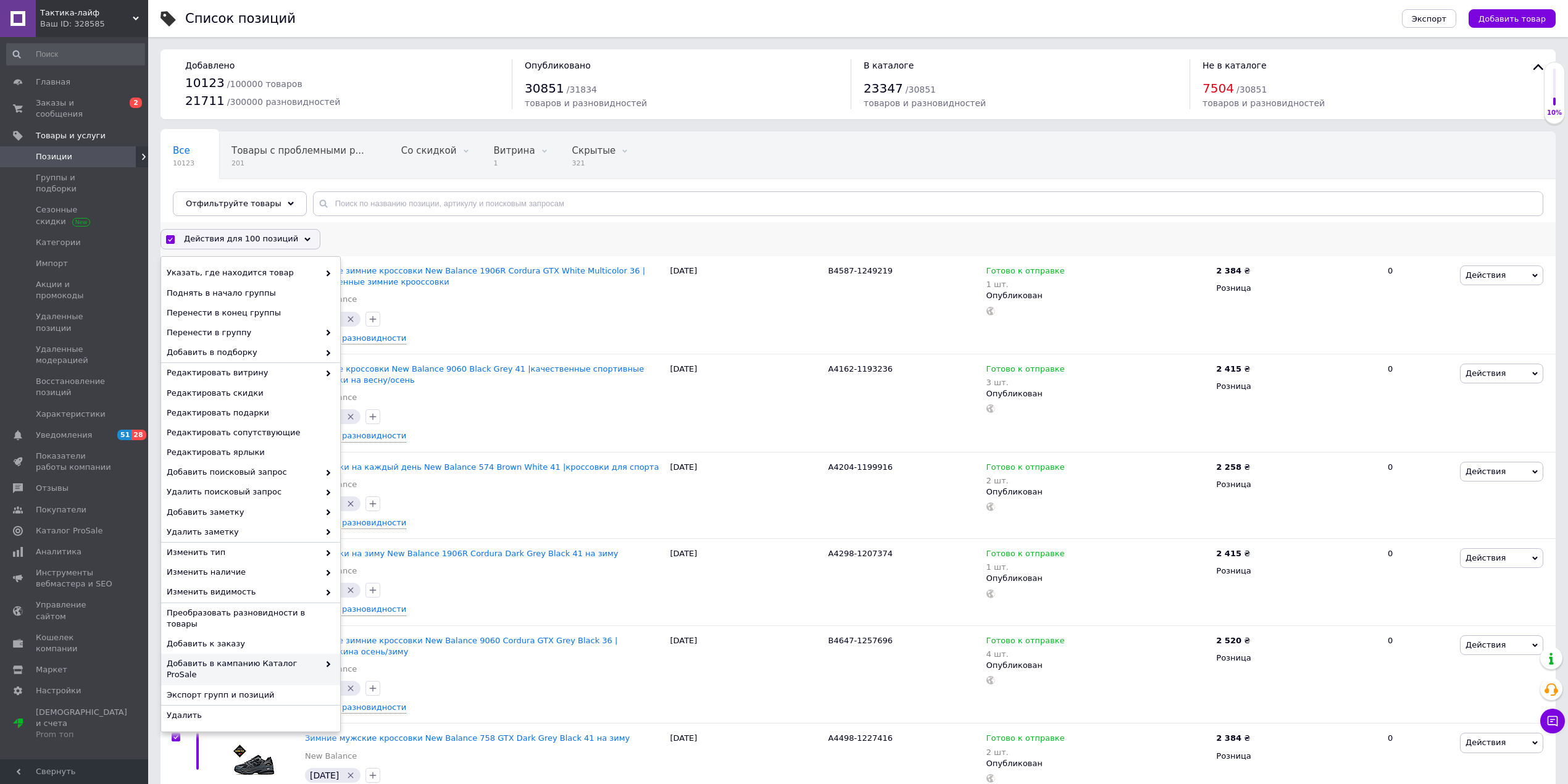
click at [279, 658] on span "Добавить в кампанию Каталог ProSale" at bounding box center [243, 669] width 152 height 22
click at [313, 658] on span "Добавить в кампанию Каталог ProSale" at bounding box center [243, 669] width 152 height 22
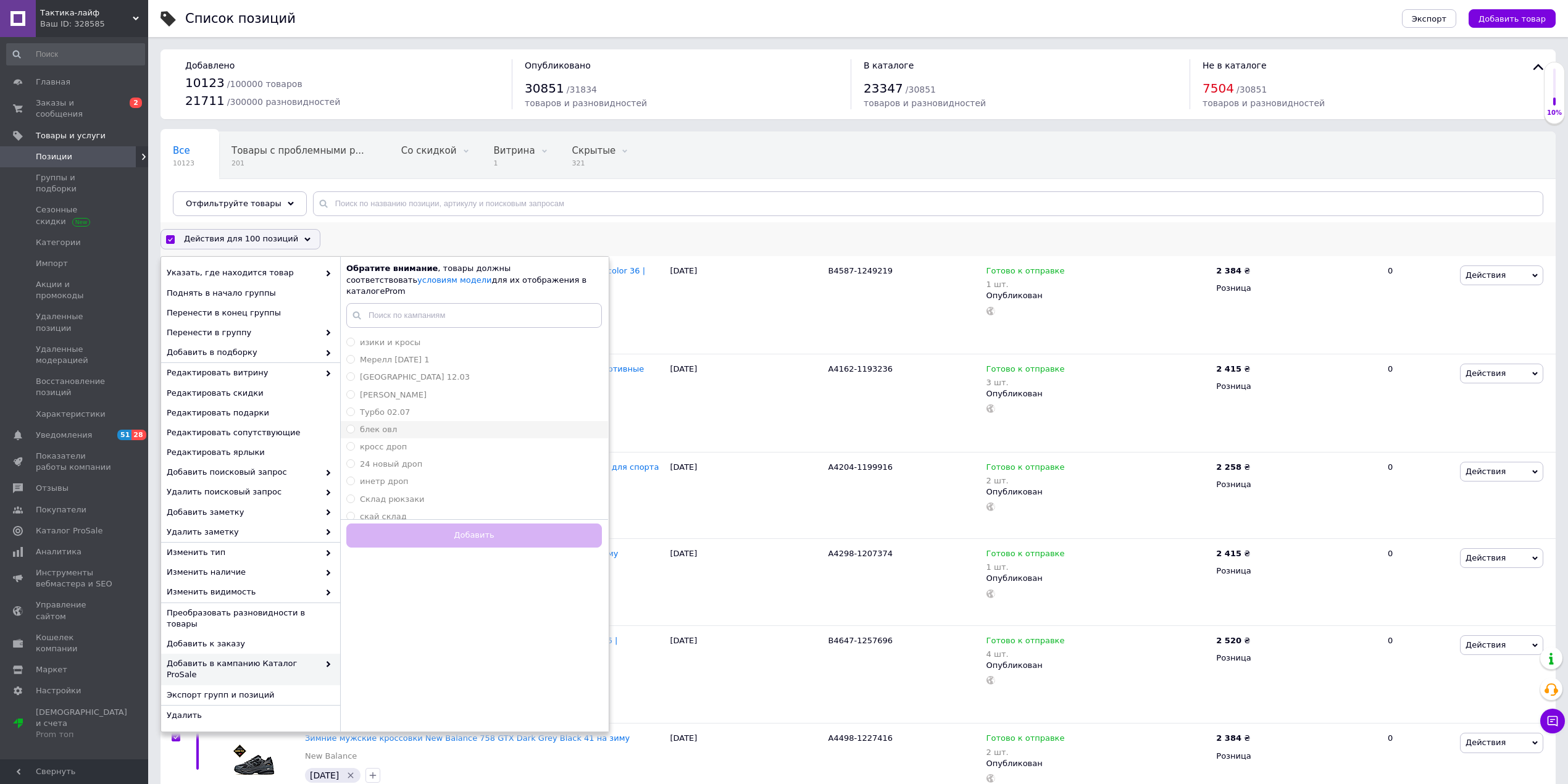
click at [371, 424] on span "блек овл" at bounding box center [378, 428] width 37 height 9
click at [354, 424] on input "блек овл" at bounding box center [350, 428] width 8 height 8
click at [445, 528] on button "Добавить" at bounding box center [473, 536] width 256 height 24
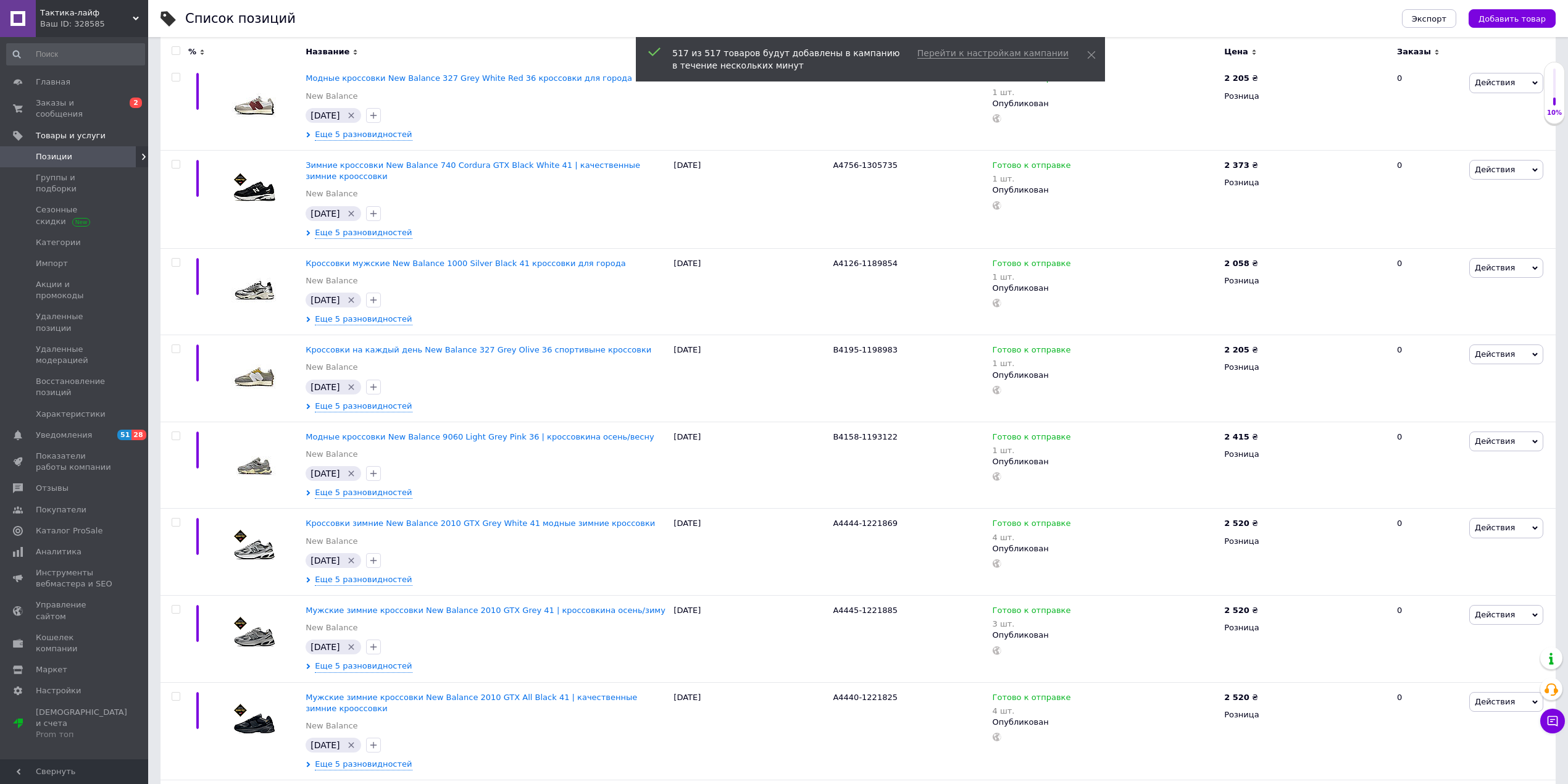
scroll to position [8630, 0]
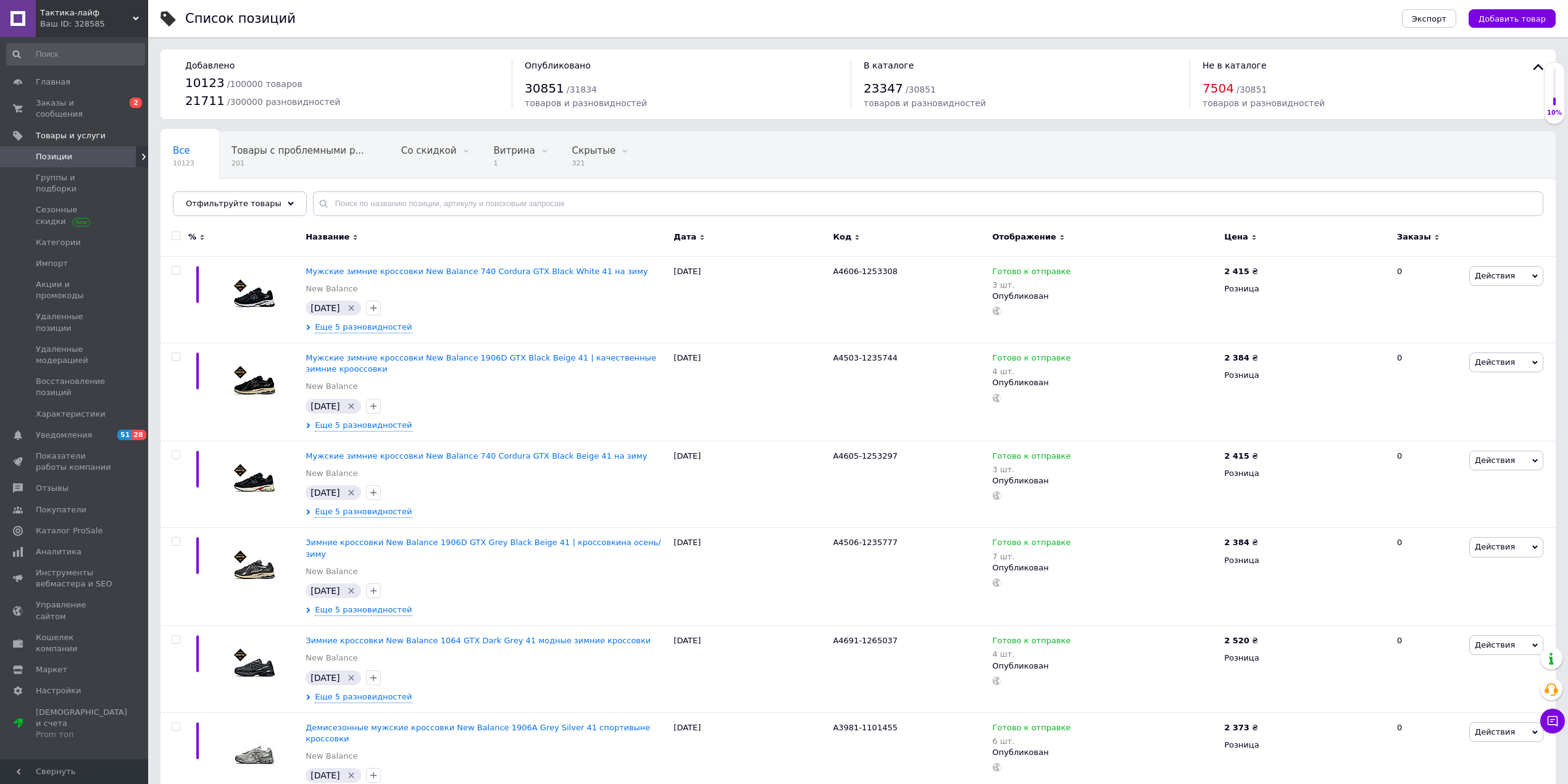
click at [172, 236] on input "checkbox" at bounding box center [176, 235] width 8 height 8
click at [191, 245] on div "Действия для 100 позиций" at bounding box center [240, 238] width 160 height 20
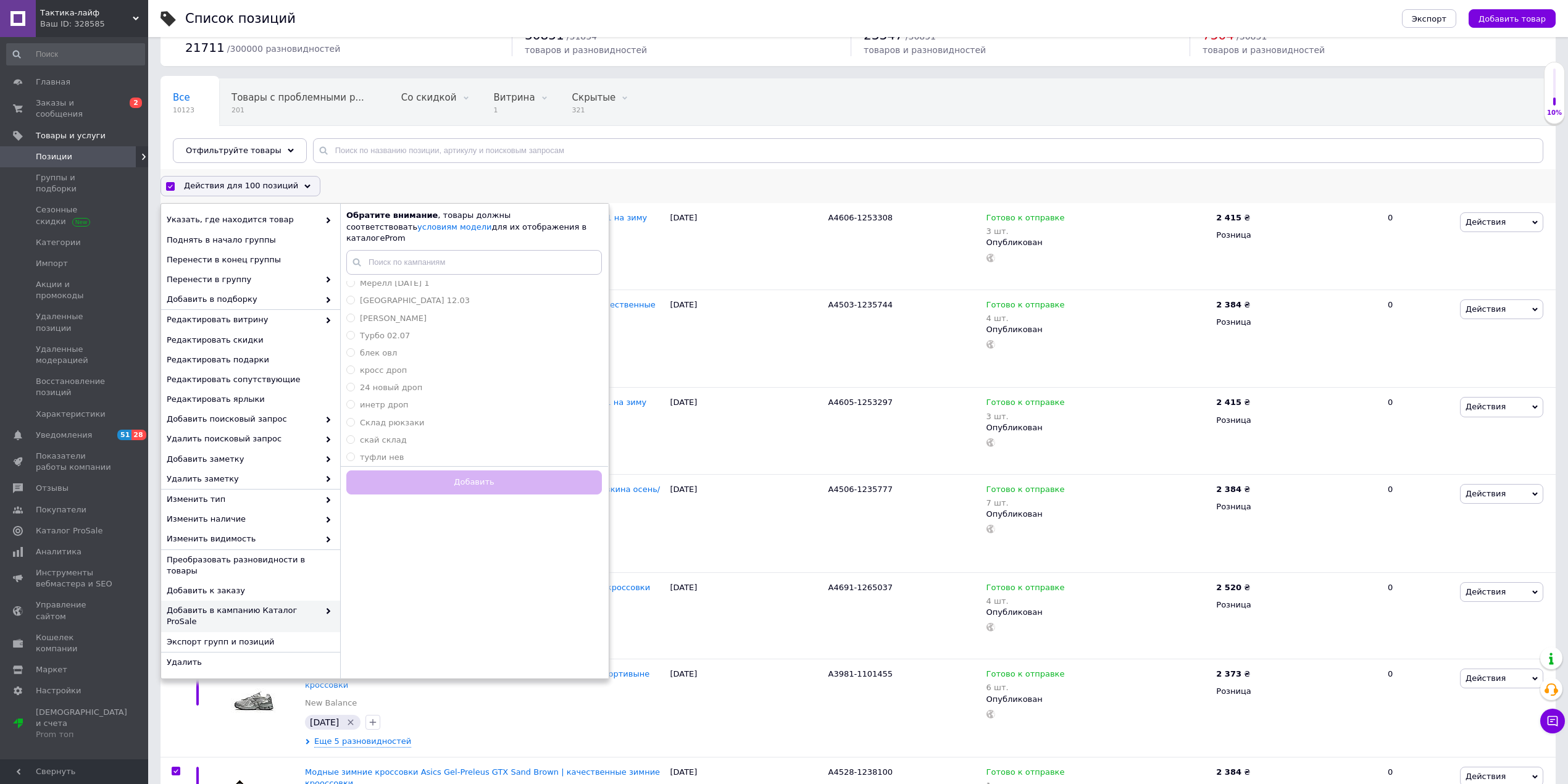
scroll to position [82, 0]
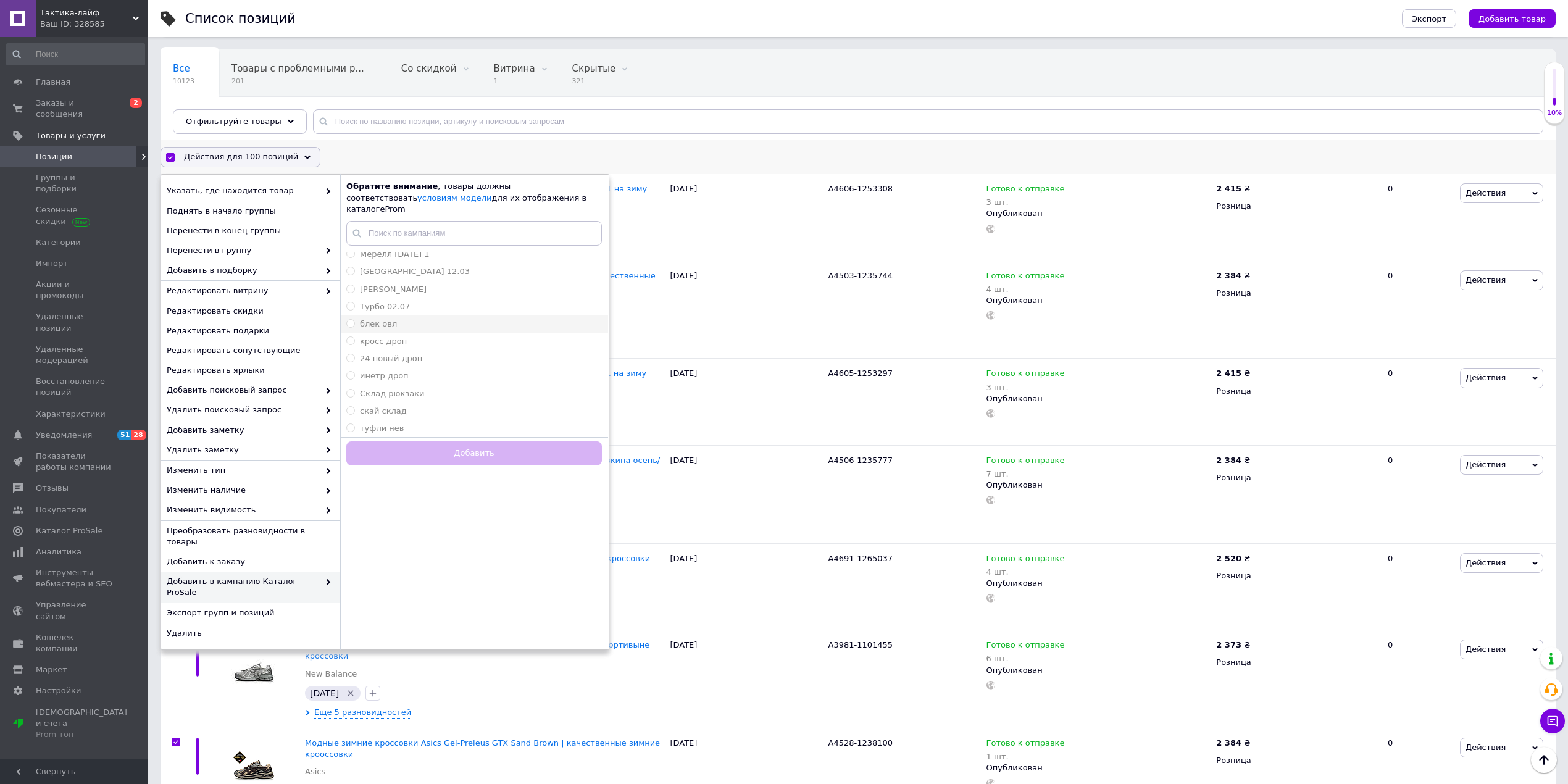
click at [408, 320] on li "блек овл" at bounding box center [473, 323] width 267 height 17
click at [445, 441] on button "Добавить" at bounding box center [473, 453] width 256 height 24
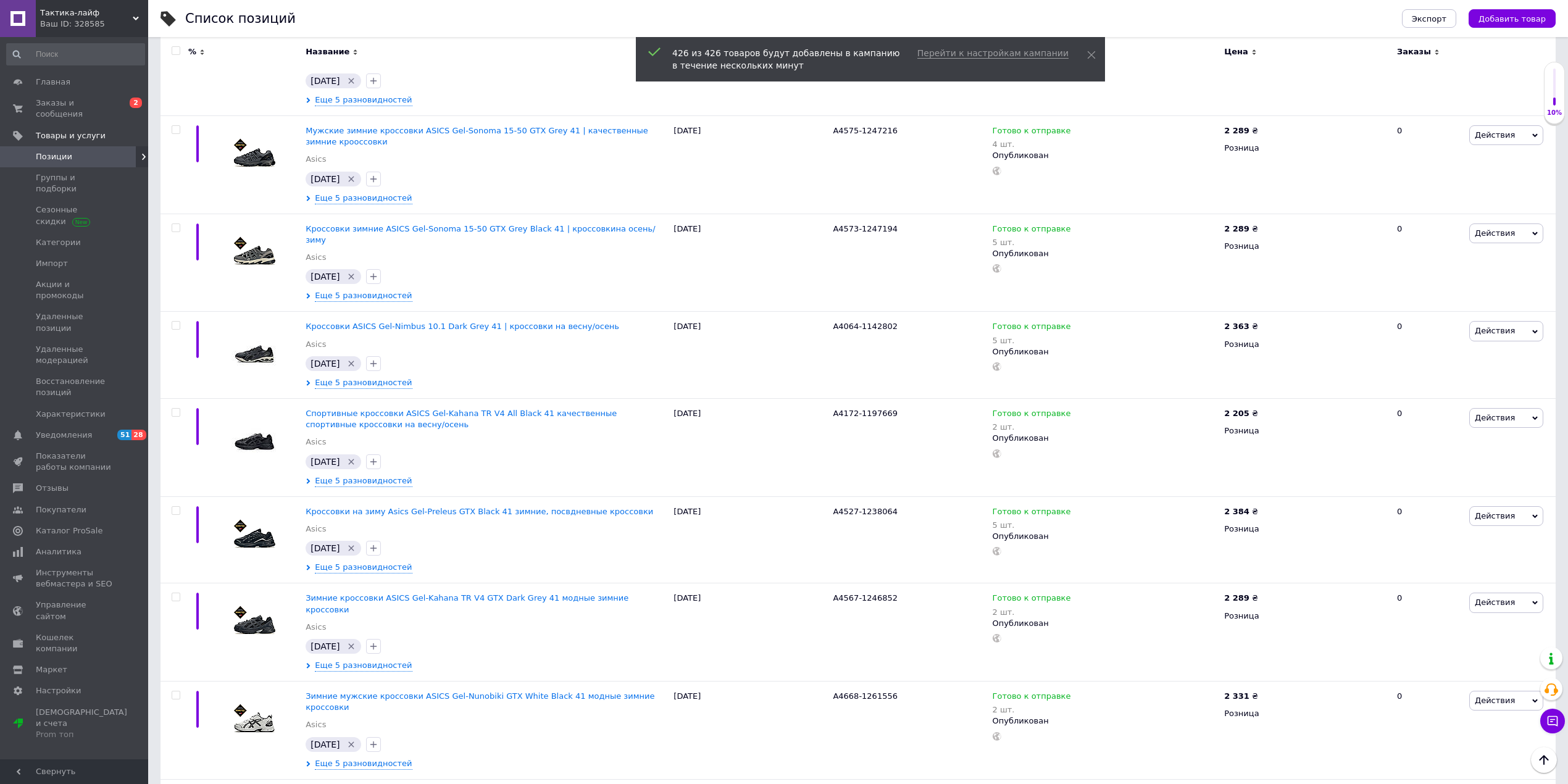
scroll to position [8475, 0]
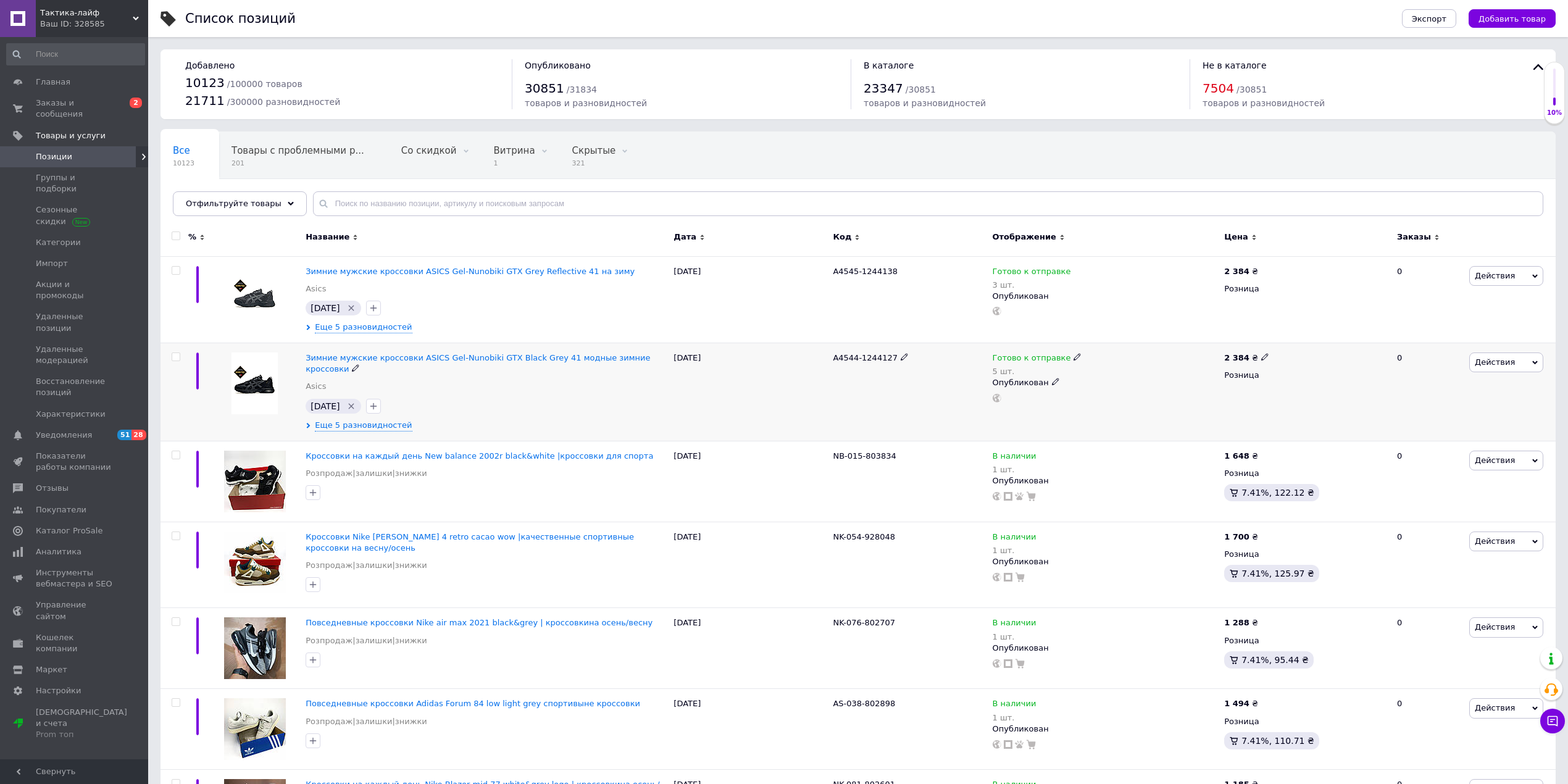
click at [174, 356] on input "checkbox" at bounding box center [176, 357] width 8 height 8
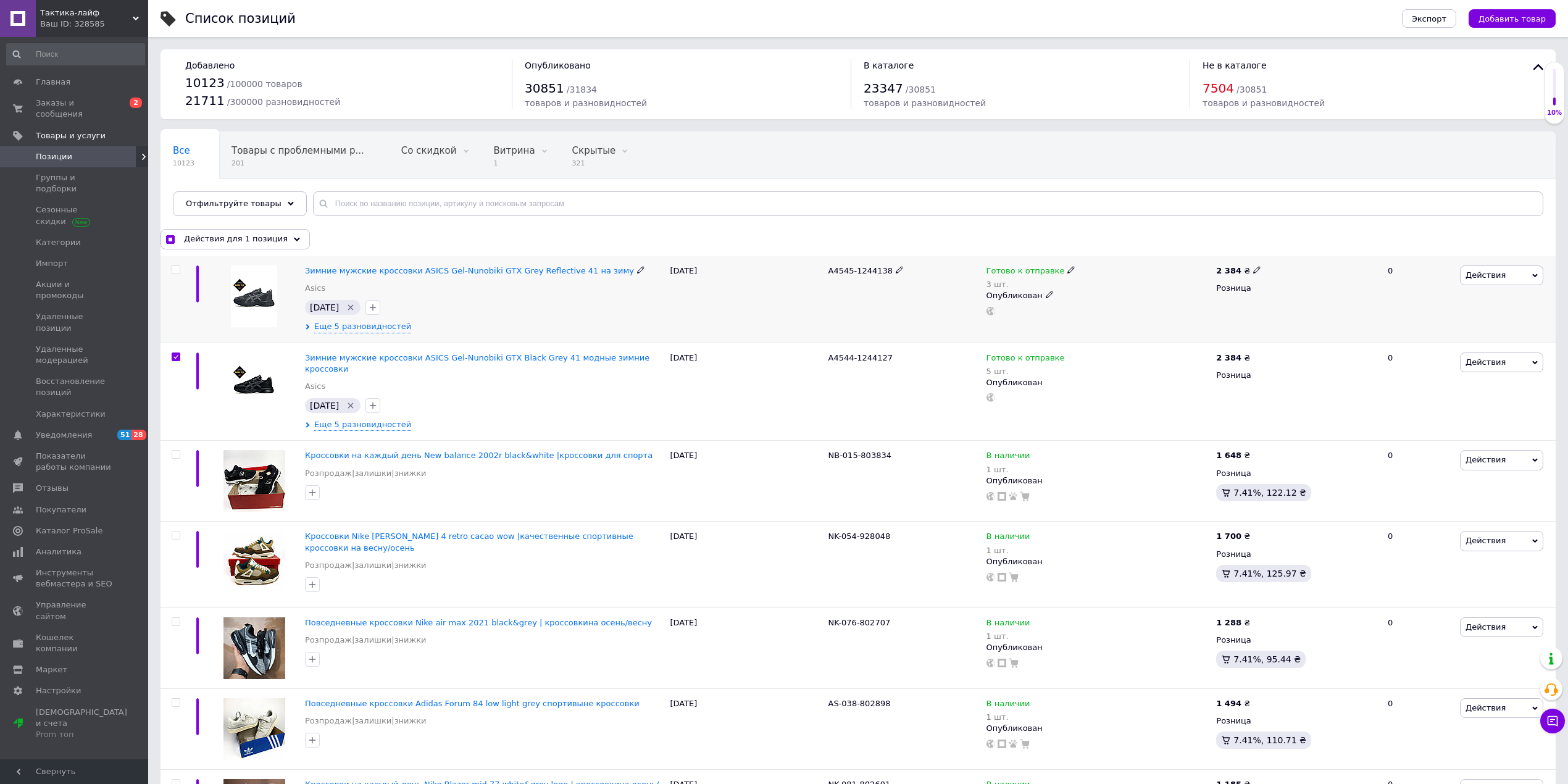
click at [176, 274] on input "checkbox" at bounding box center [176, 270] width 8 height 8
click at [255, 242] on span "Действия для 2 позиции" at bounding box center [236, 238] width 104 height 11
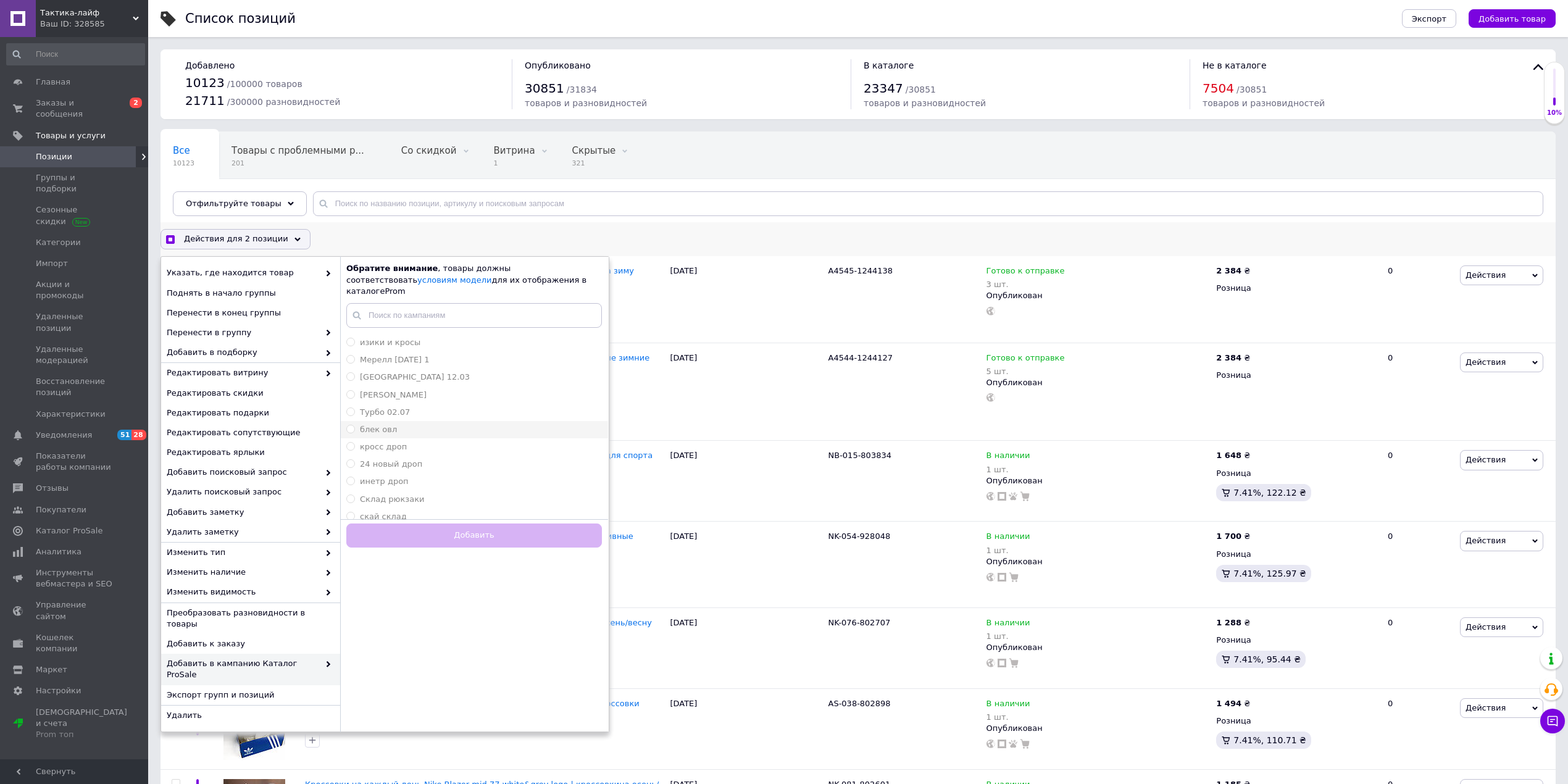
click at [398, 424] on div "блек овл" at bounding box center [473, 429] width 256 height 11
click at [475, 528] on button "Добавить" at bounding box center [473, 536] width 256 height 24
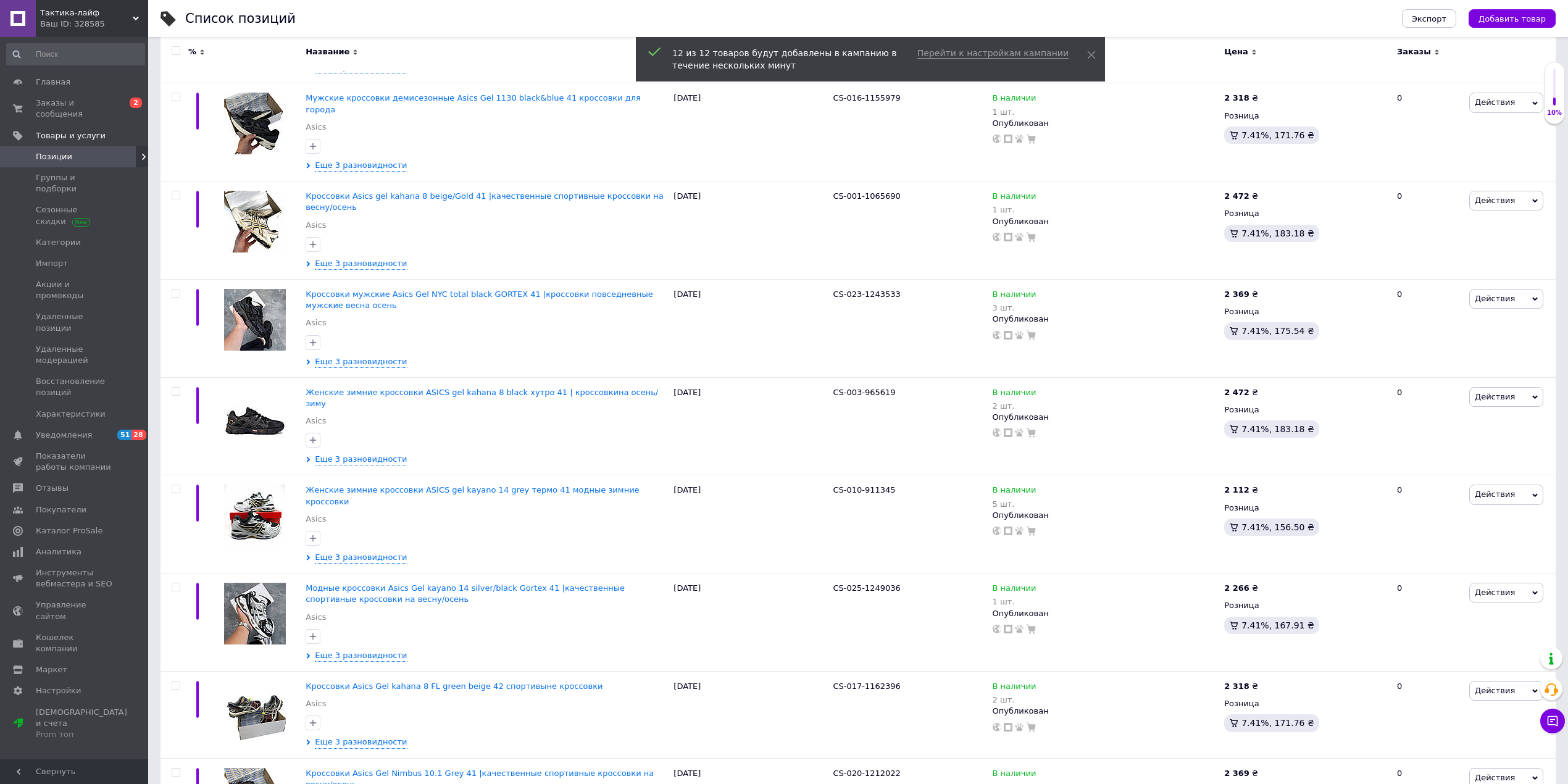
scroll to position [8278, 0]
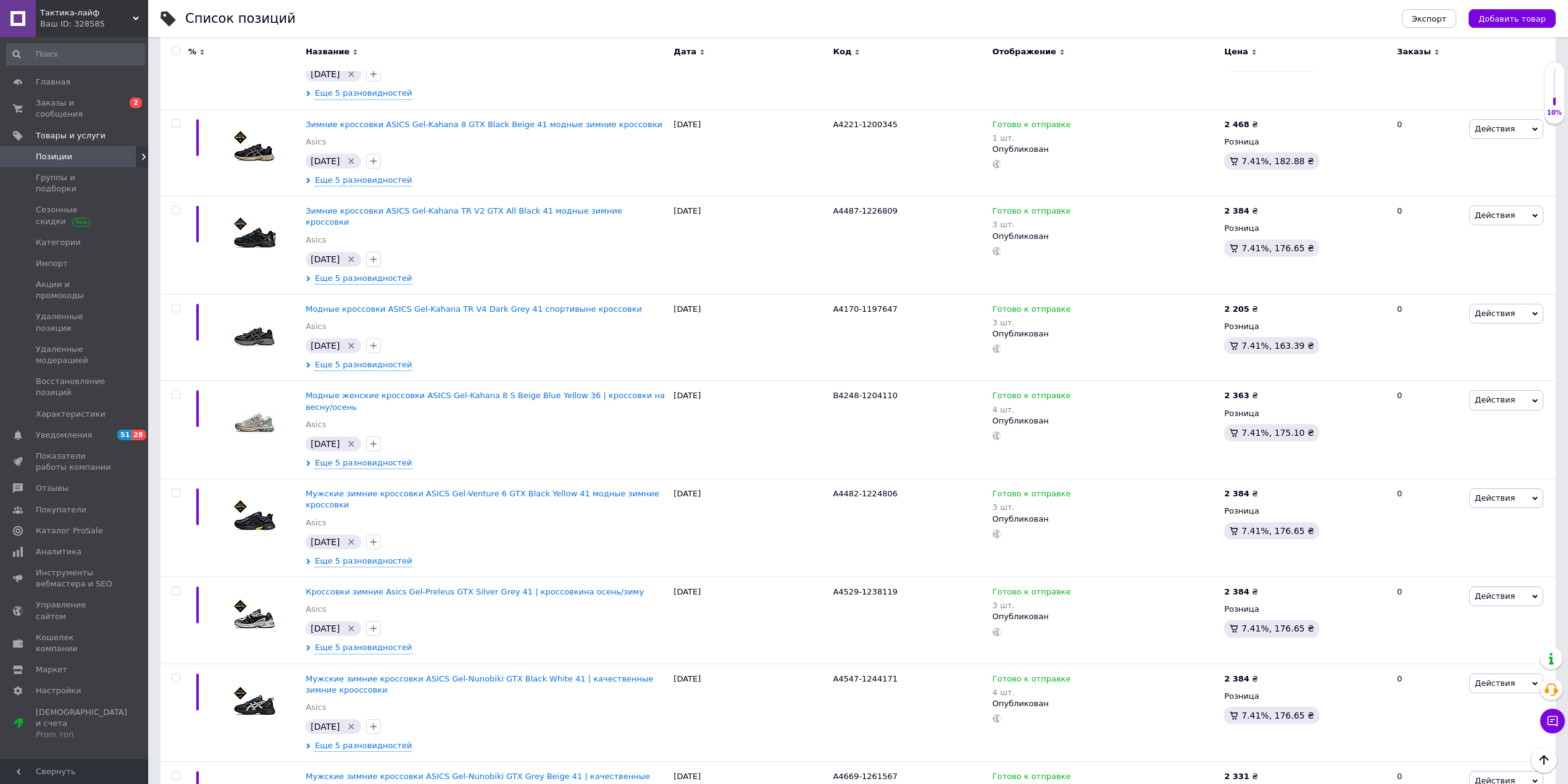
scroll to position [8475, 0]
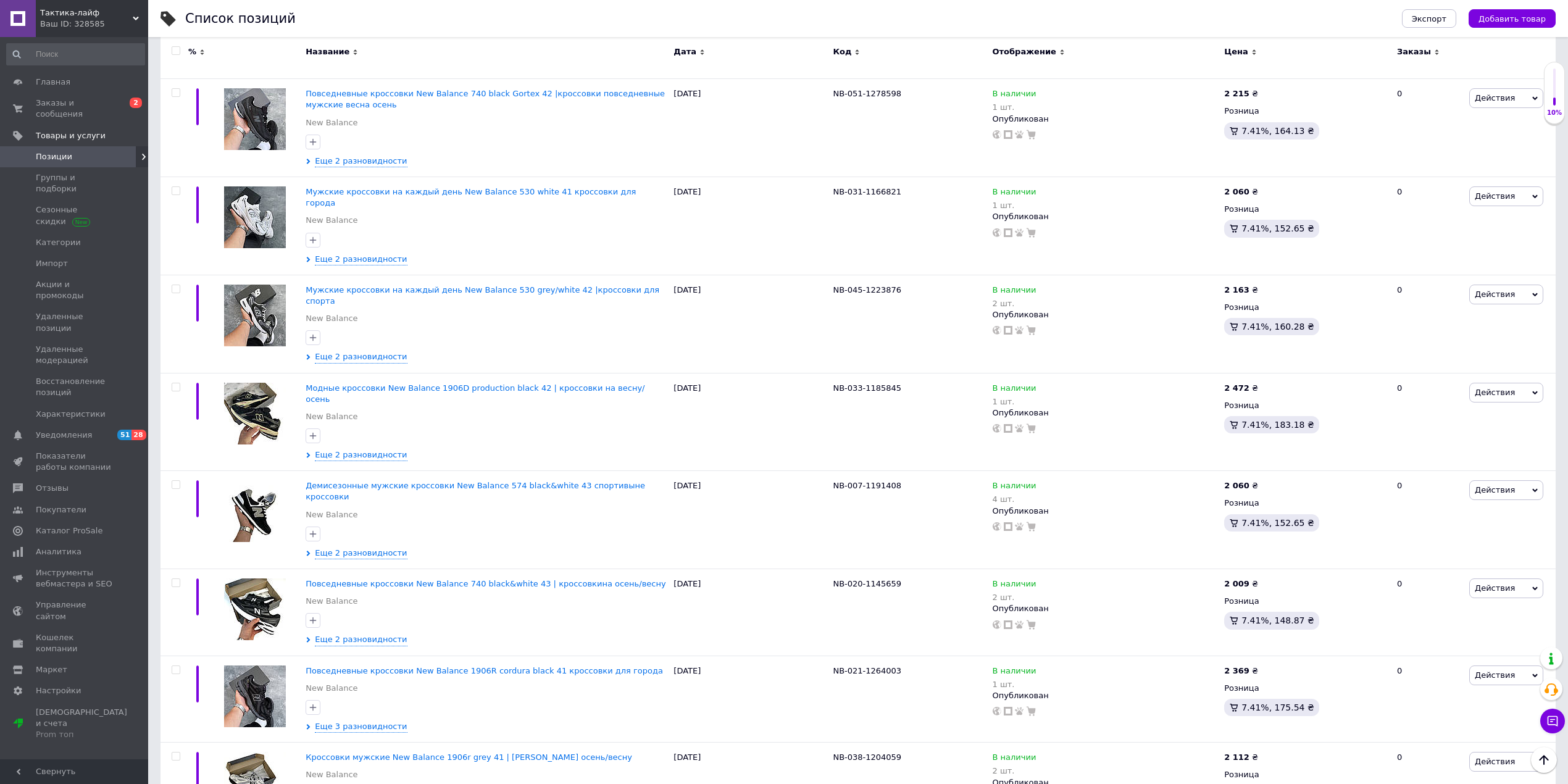
scroll to position [8278, 0]
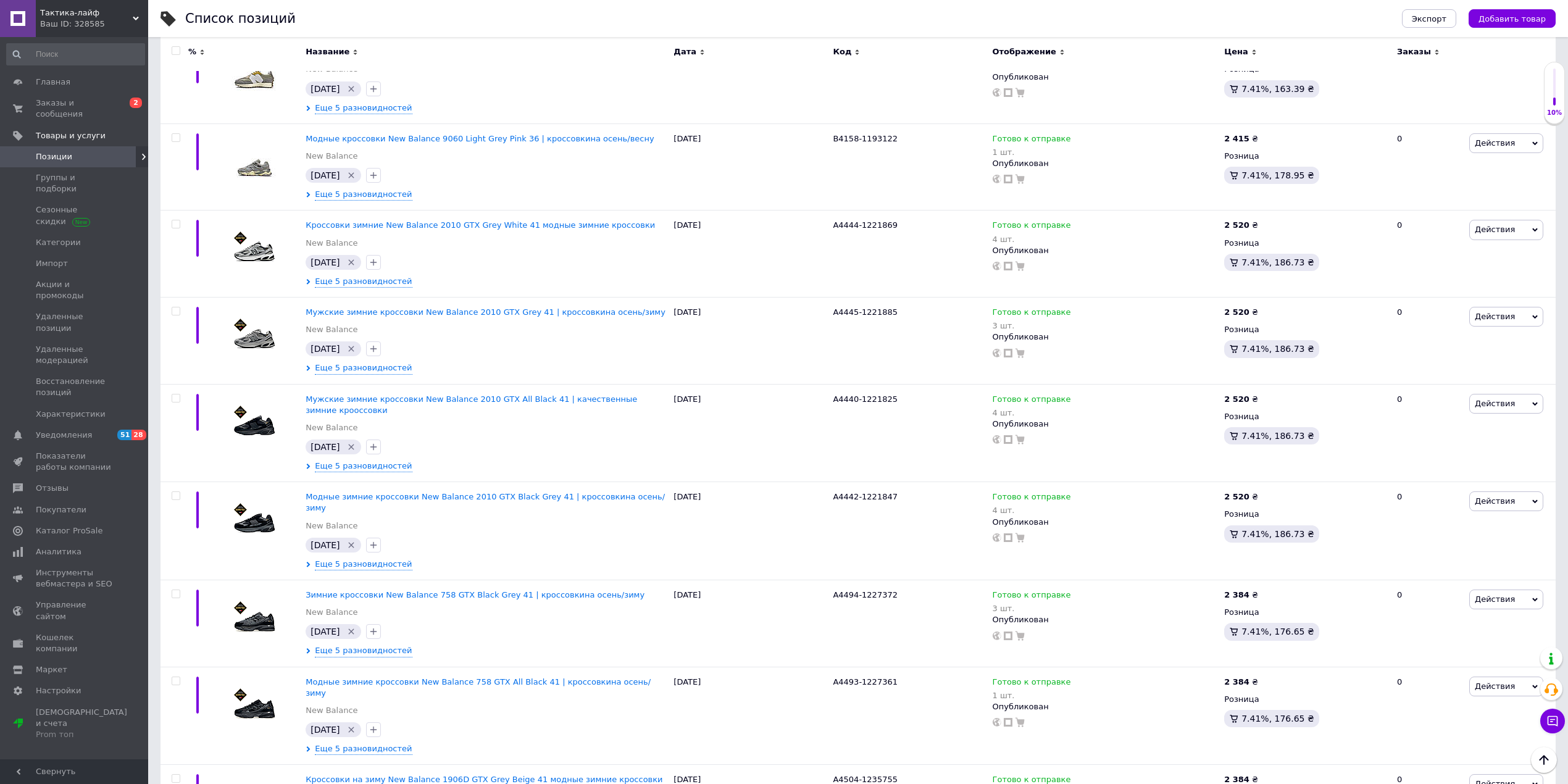
scroll to position [8630, 0]
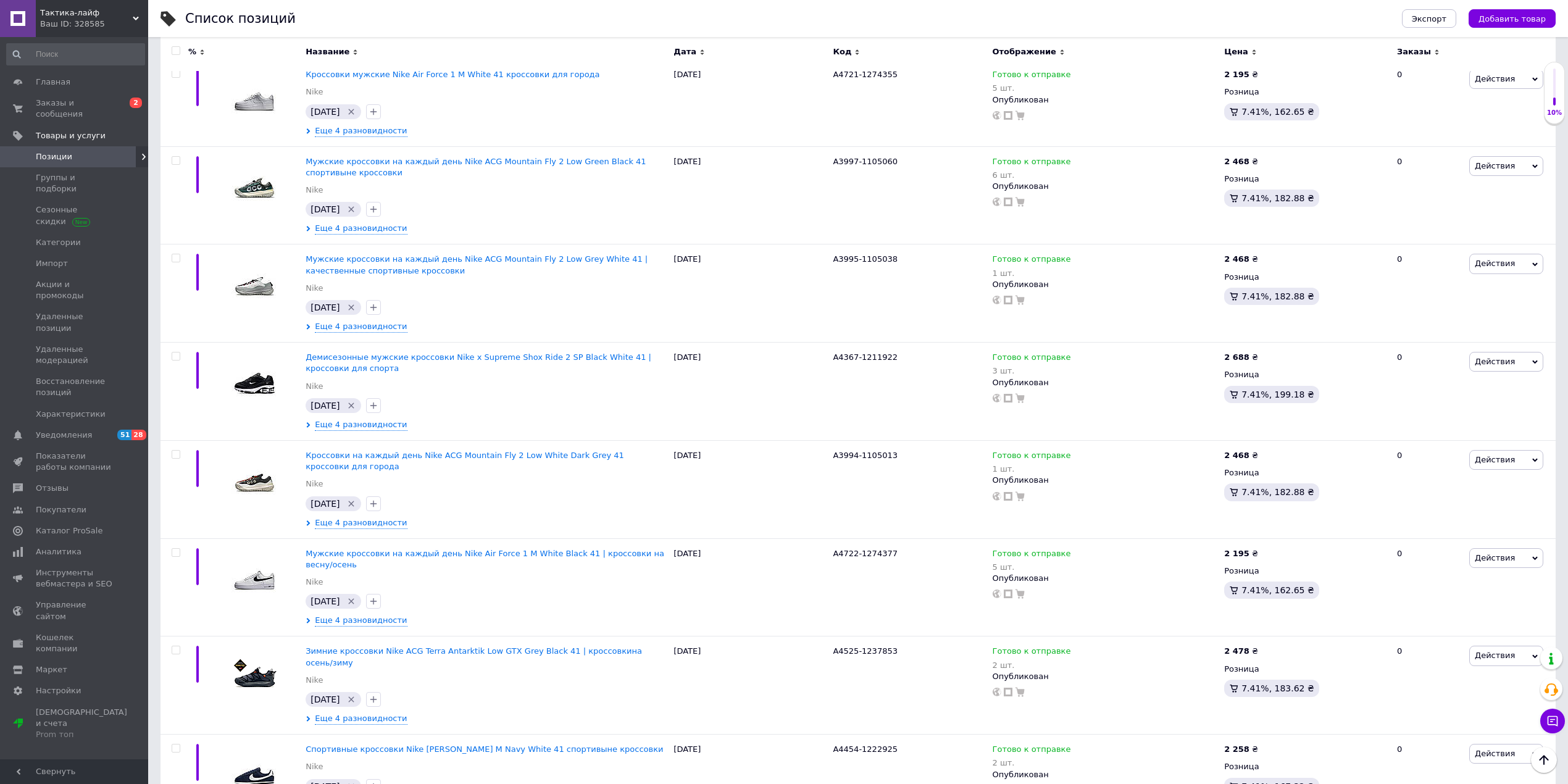
scroll to position [8720, 0]
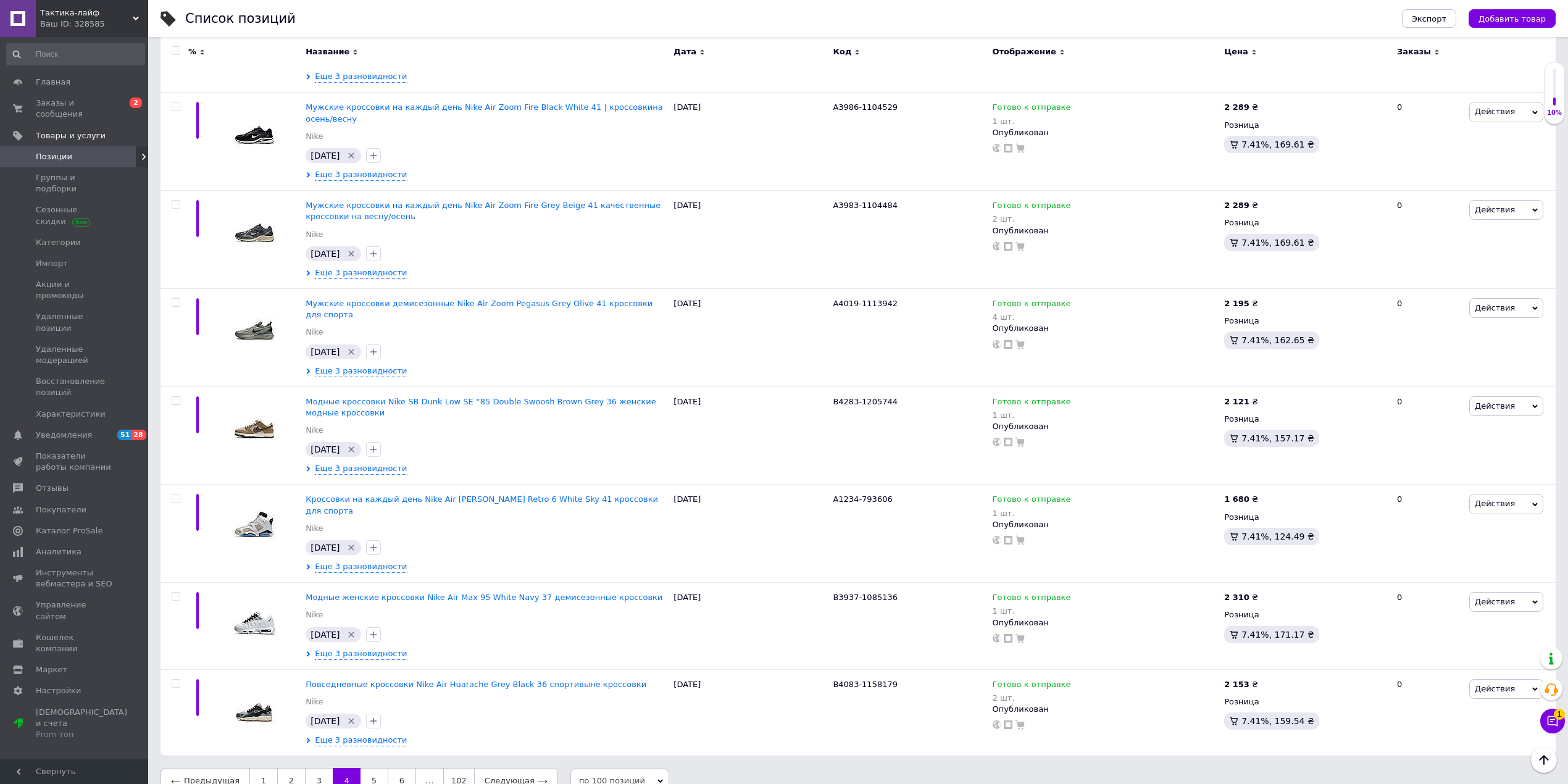
scroll to position [8435, 0]
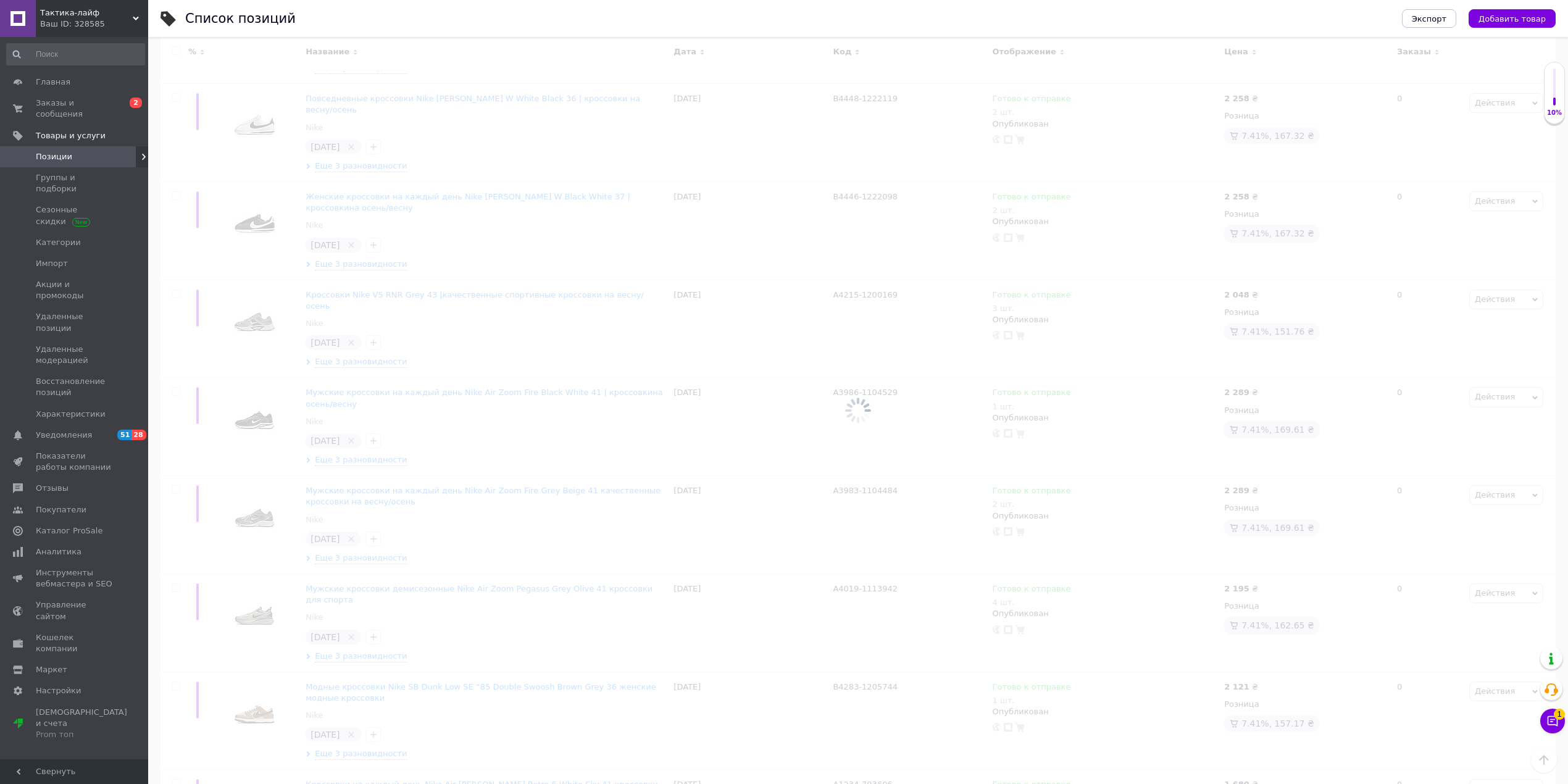
scroll to position [8436, 0]
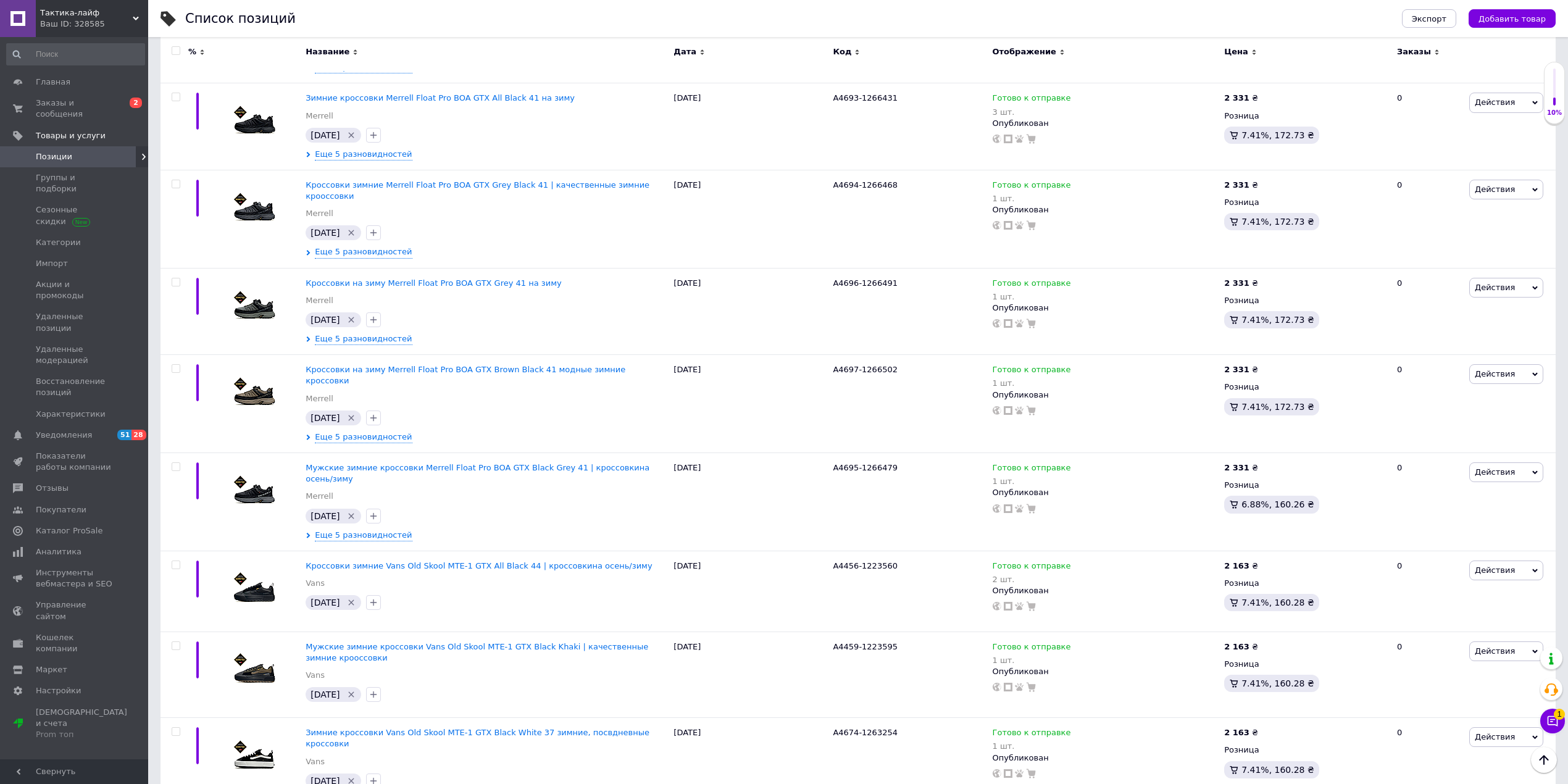
scroll to position [8446, 0]
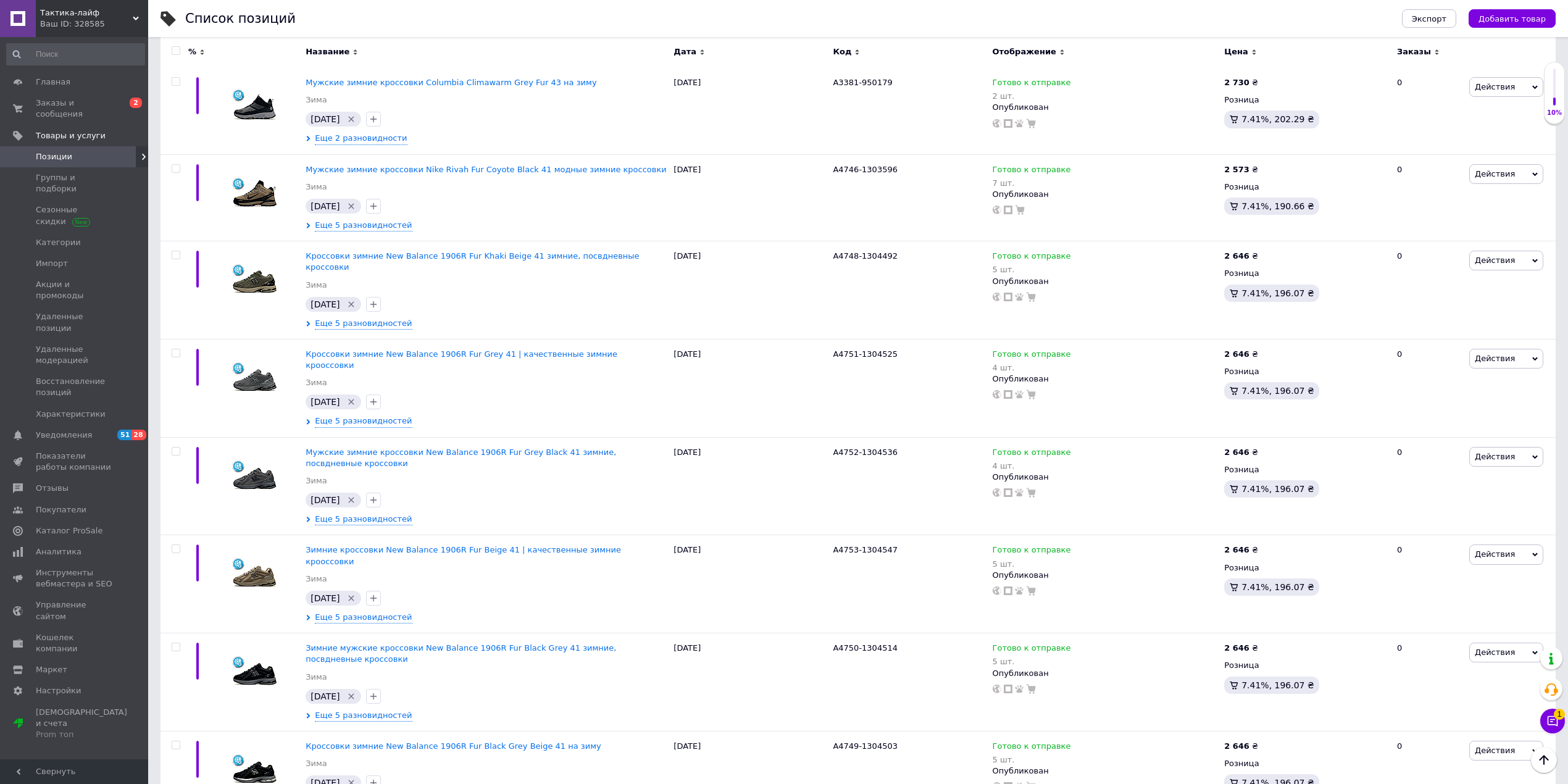
scroll to position [8350, 0]
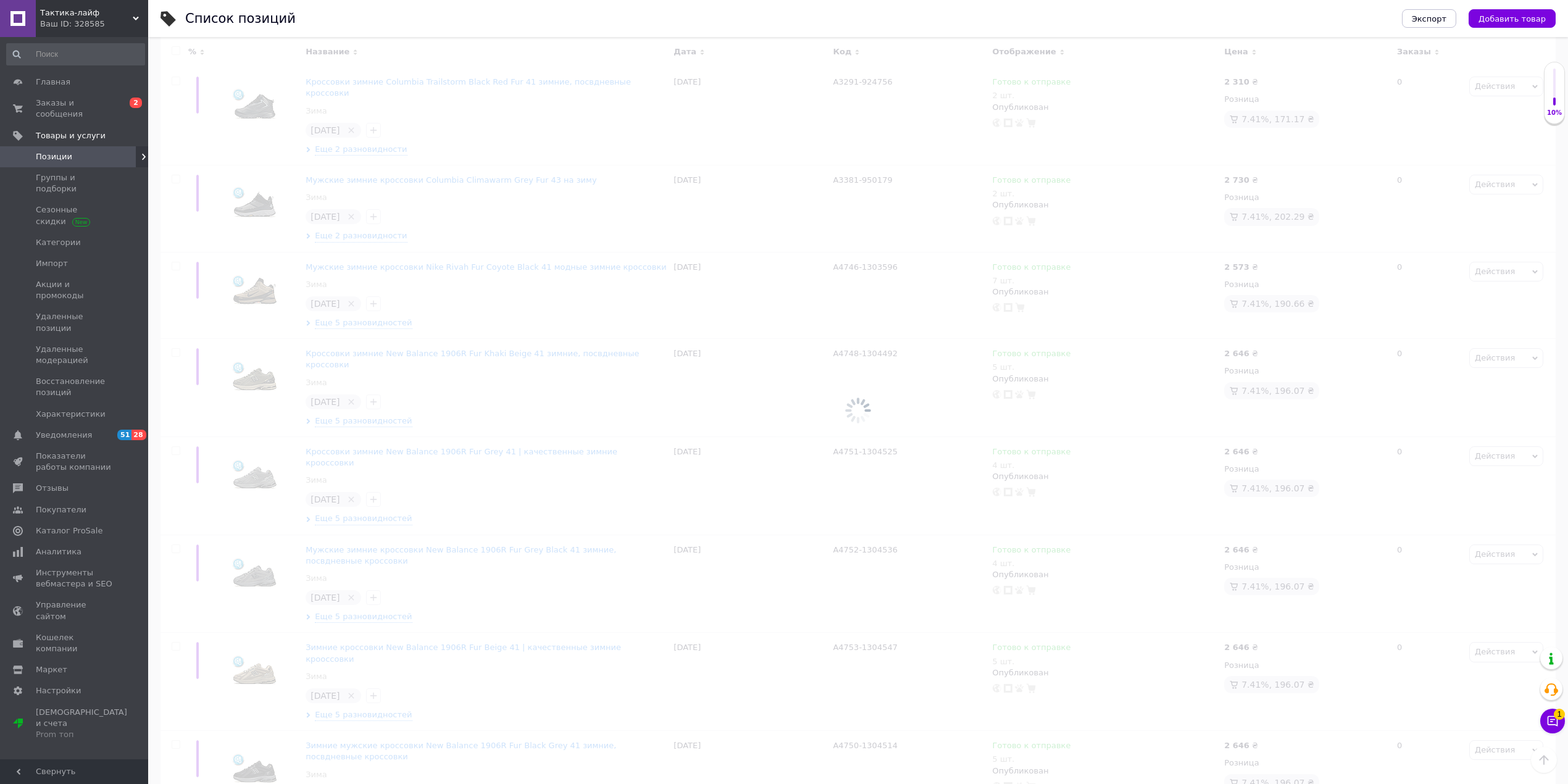
scroll to position [8352, 0]
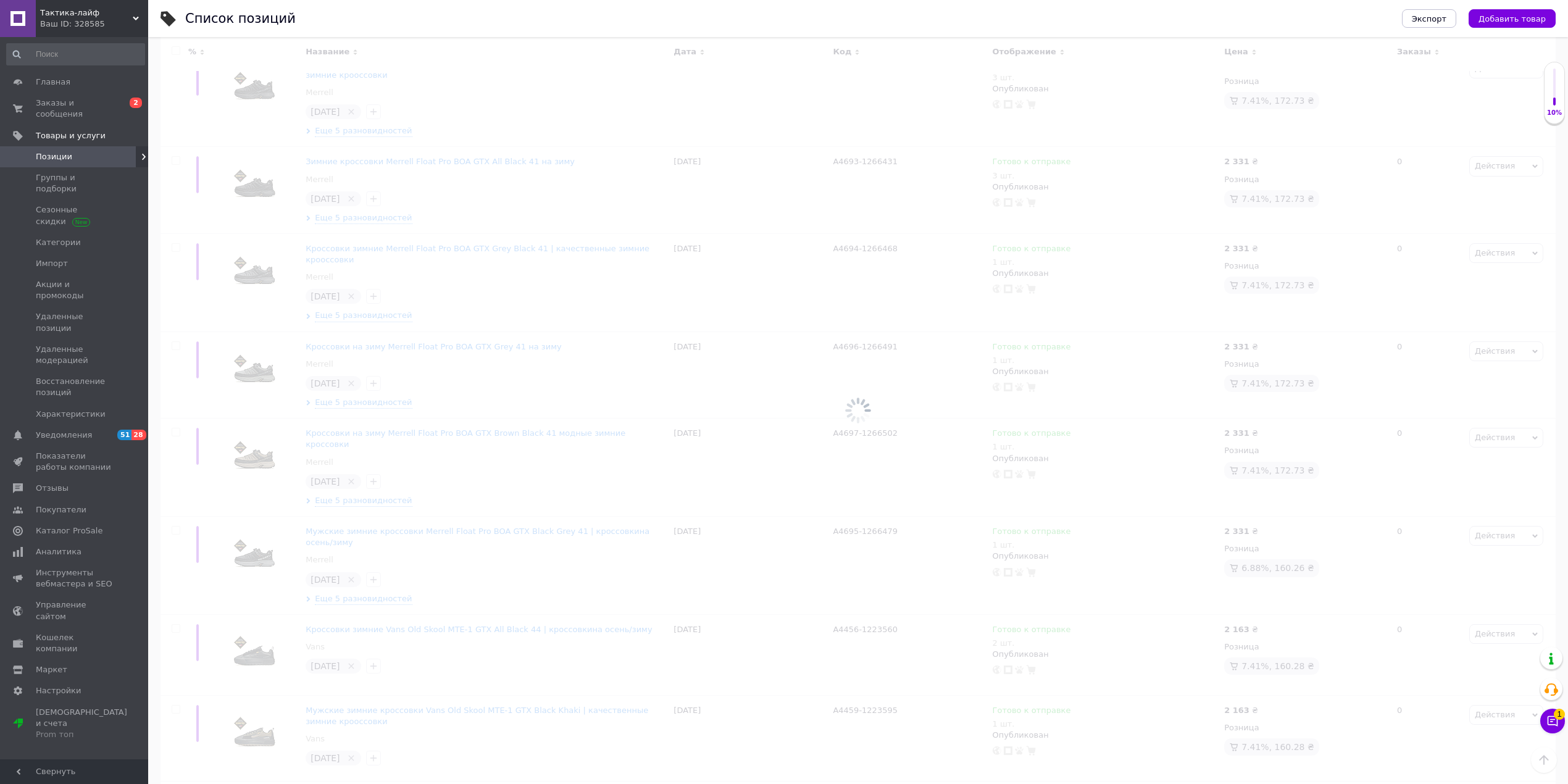
scroll to position [8447, 0]
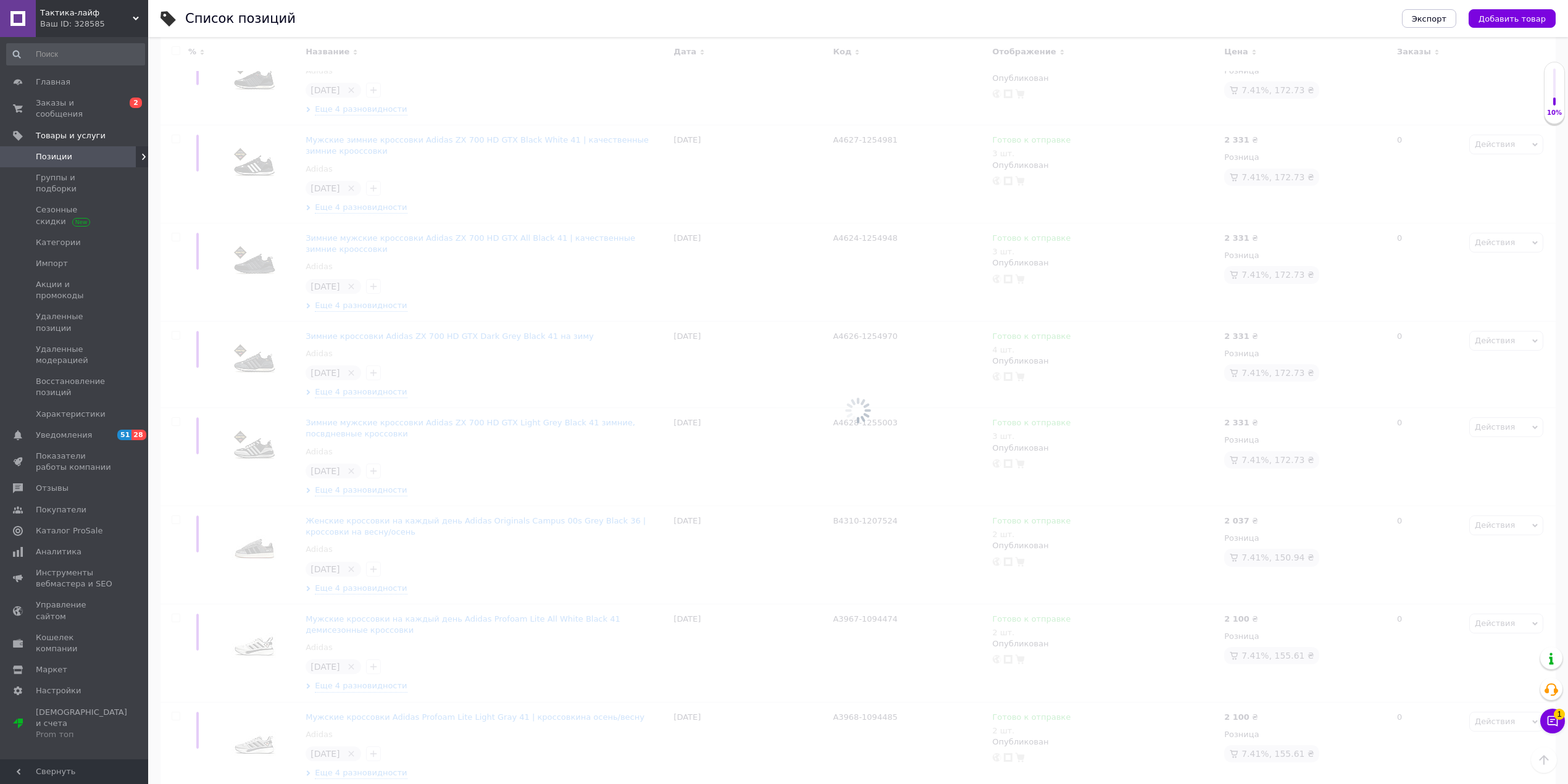
scroll to position [8510, 0]
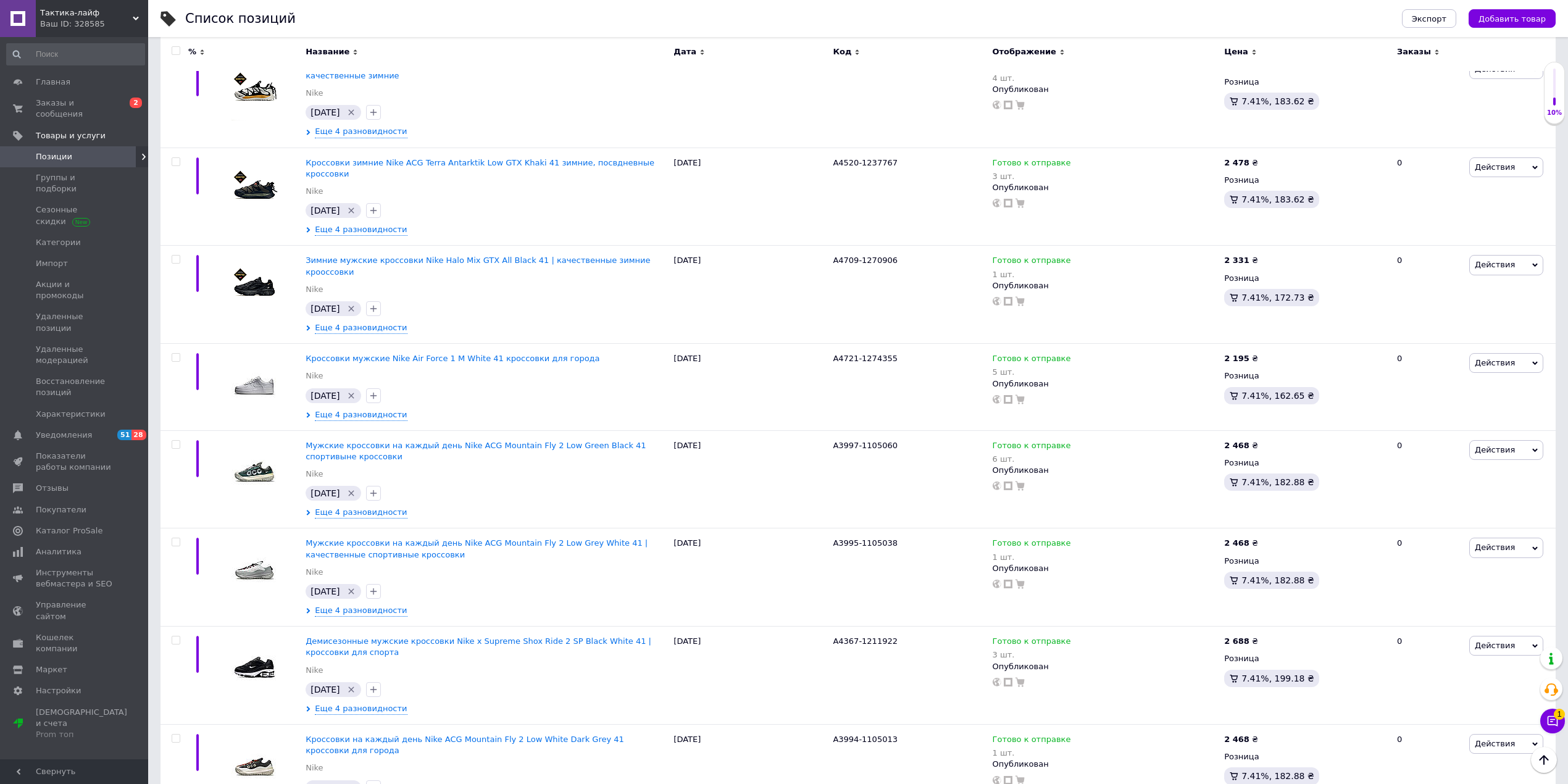
scroll to position [8720, 0]
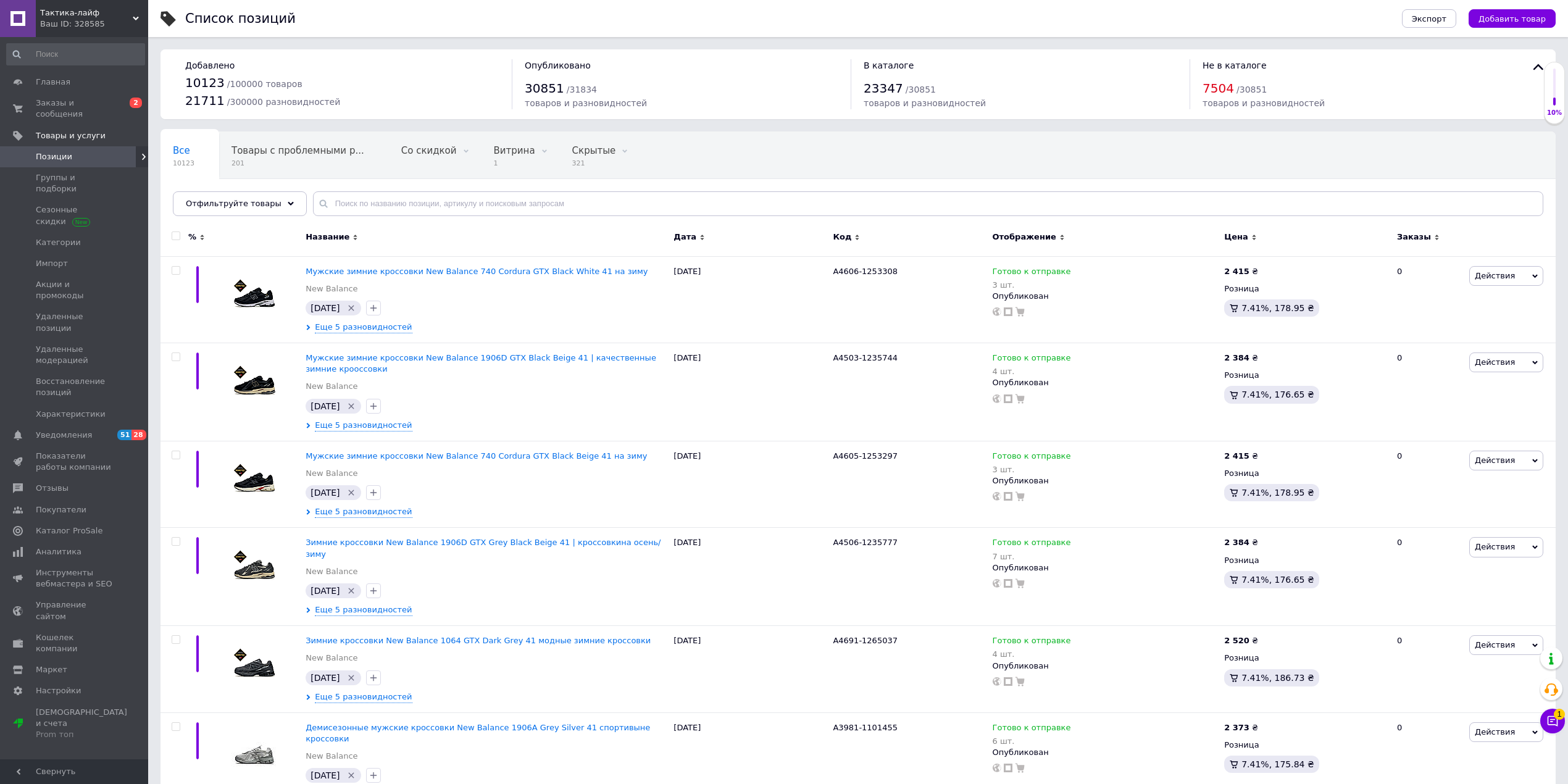
click at [173, 236] on input "checkbox" at bounding box center [176, 235] width 8 height 8
click at [259, 246] on div "Действия для 100 позиций" at bounding box center [240, 238] width 160 height 20
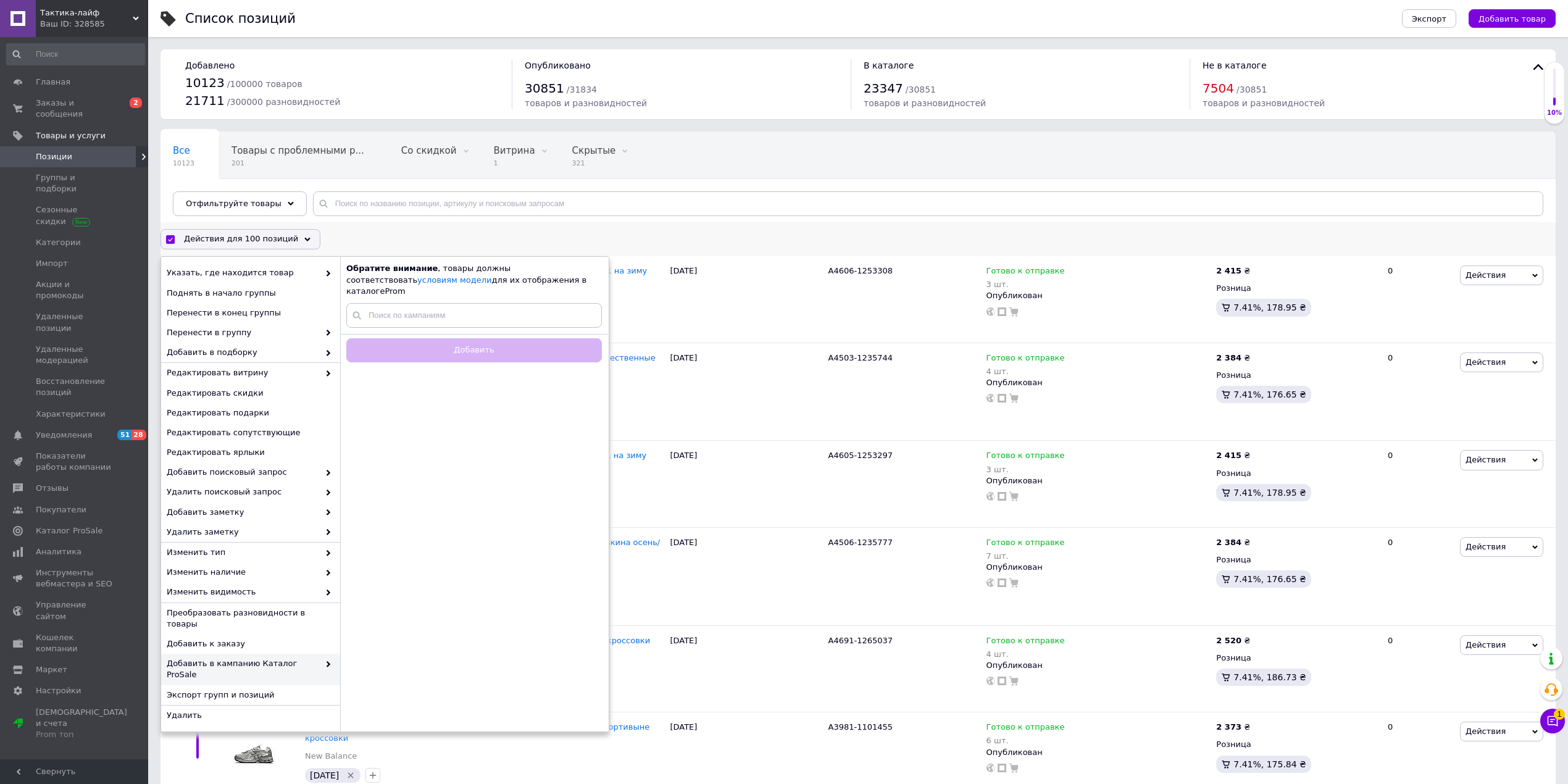
click at [311, 658] on span "Добавить в кампанию Каталог ProSale" at bounding box center [243, 669] width 152 height 22
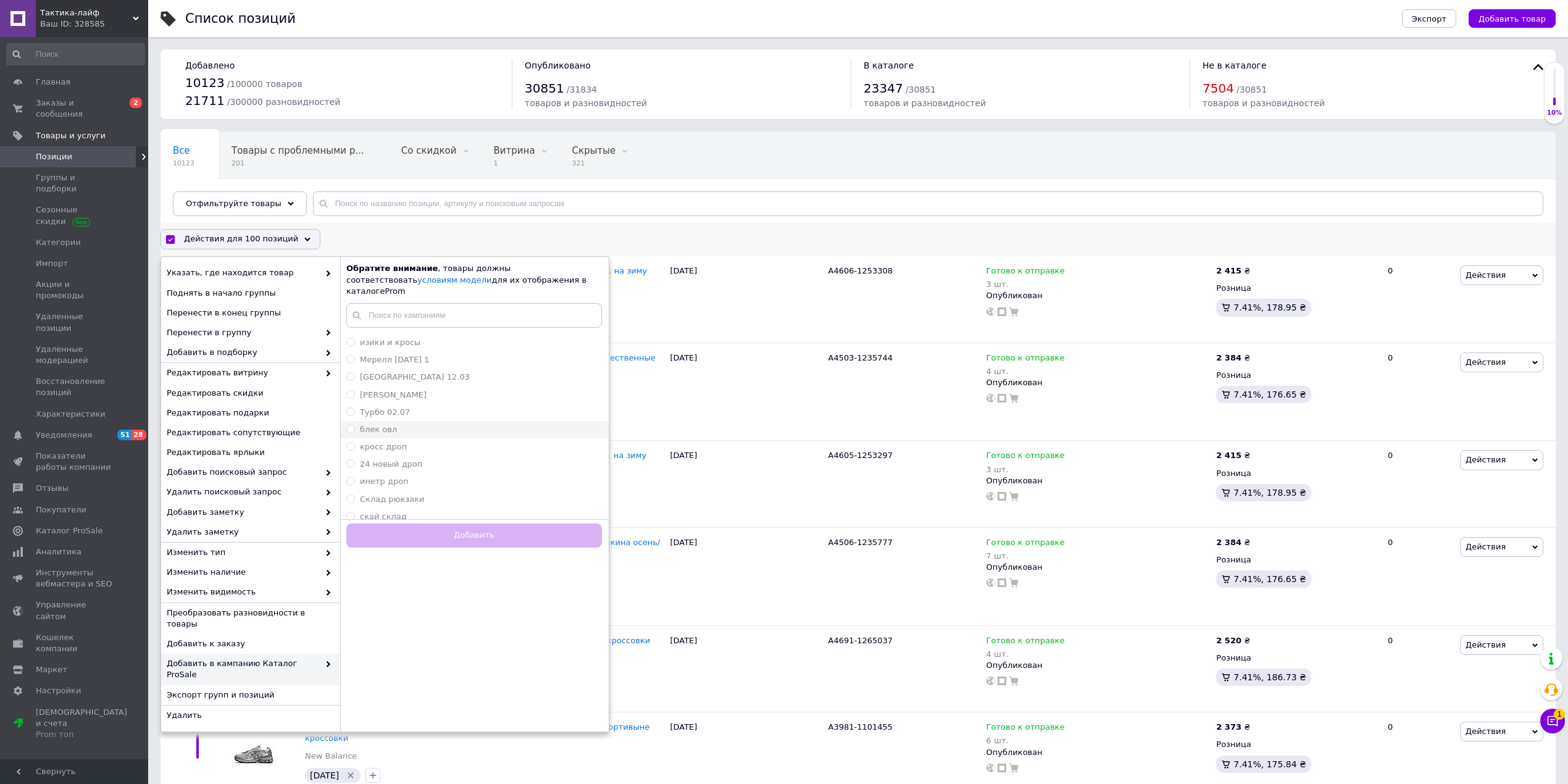
click at [406, 424] on div "блек овл" at bounding box center [473, 429] width 256 height 11
click at [437, 527] on button "Добавить" at bounding box center [473, 536] width 256 height 24
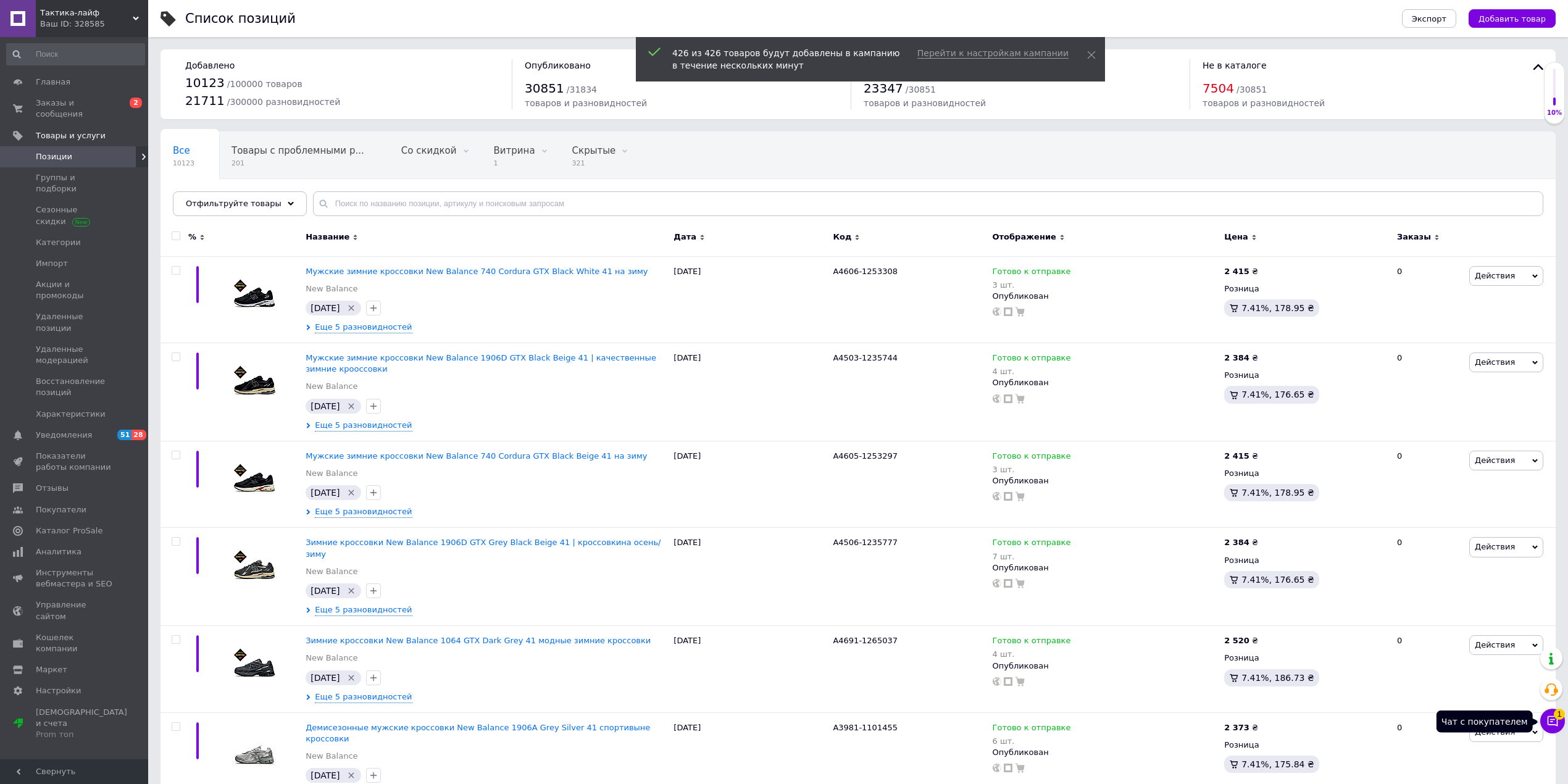
click at [1547, 724] on icon at bounding box center [1552, 720] width 12 height 12
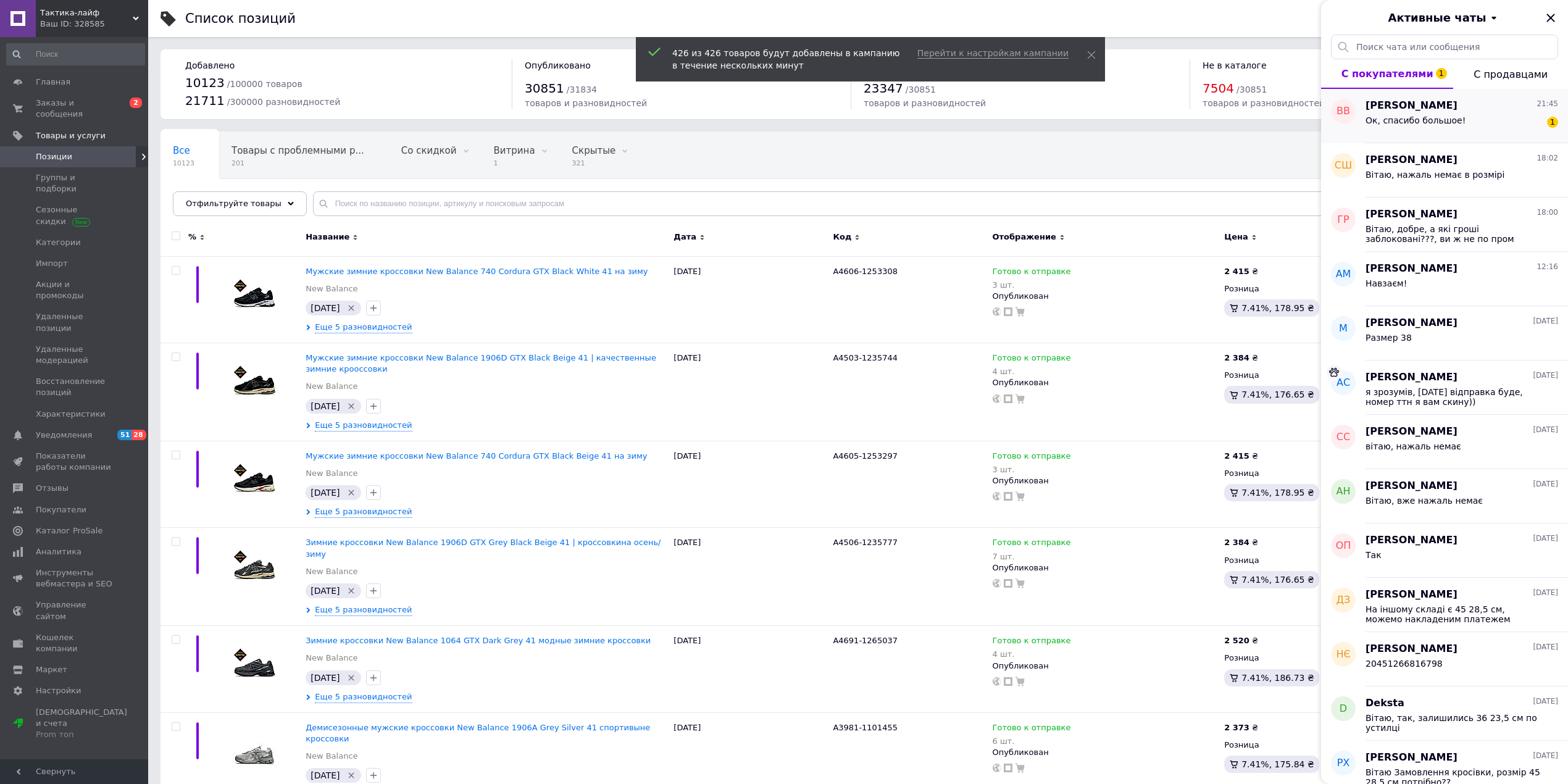
click at [1510, 114] on div "Ок, спасибо большое! 1" at bounding box center [1462, 123] width 193 height 20
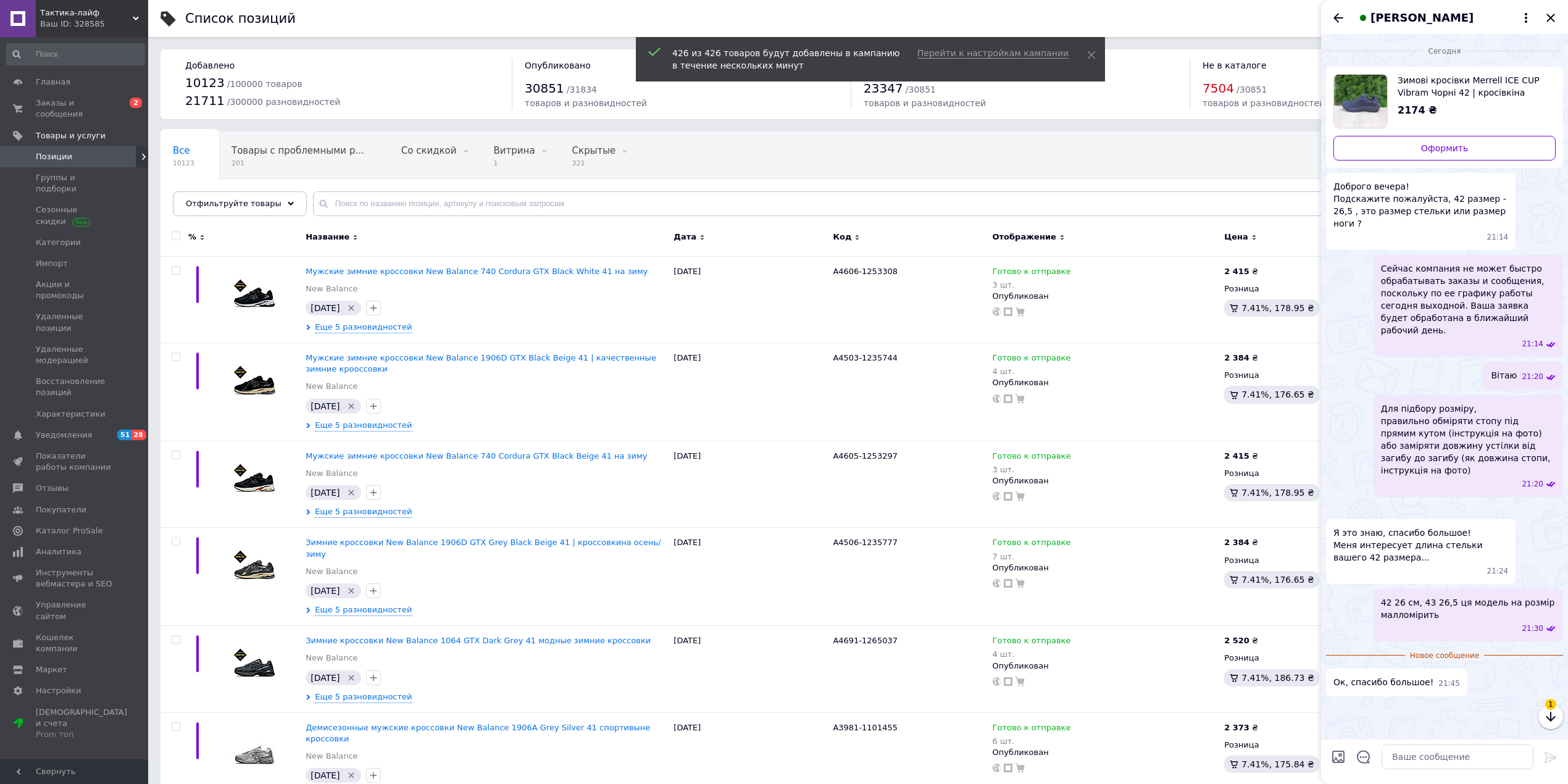
scroll to position [24, 0]
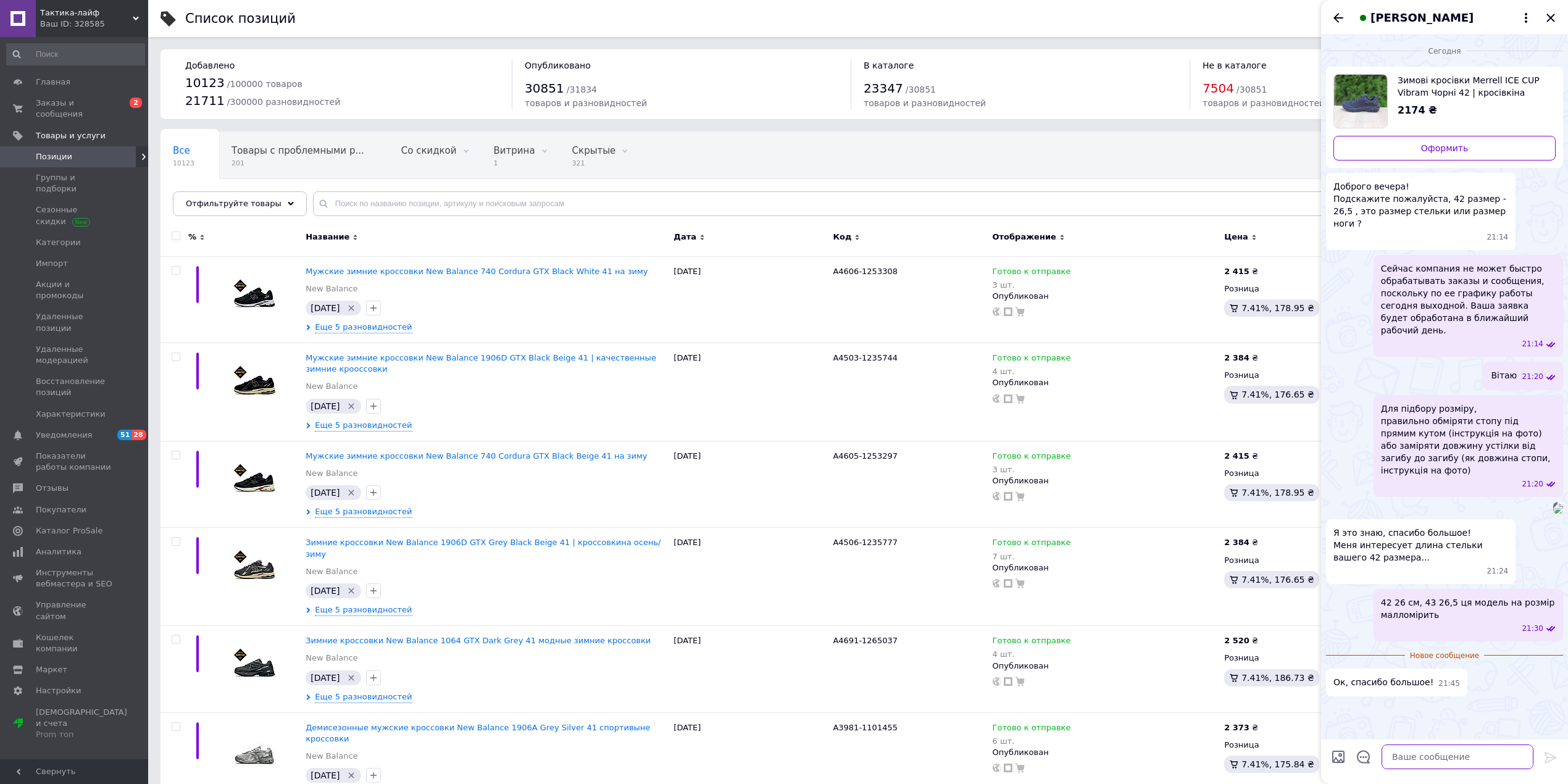
click at [1414, 761] on textarea at bounding box center [1458, 756] width 152 height 25
paste textarea "Для замовлення можете сюди написати данні для відправки: Призвіще і ім’я Номер …"
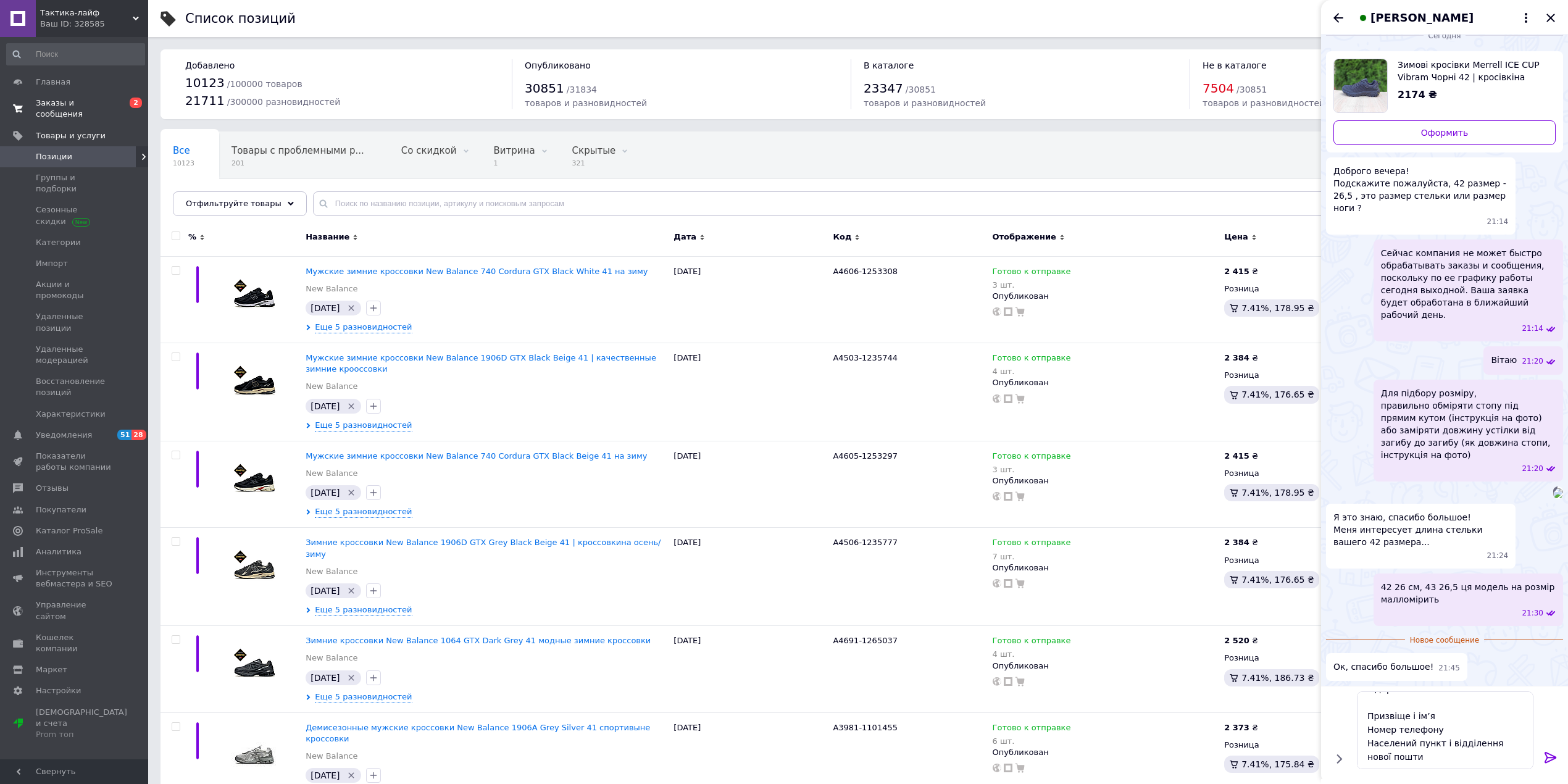
click at [67, 95] on link "Заказы и сообщения 0 2" at bounding box center [76, 108] width 151 height 32
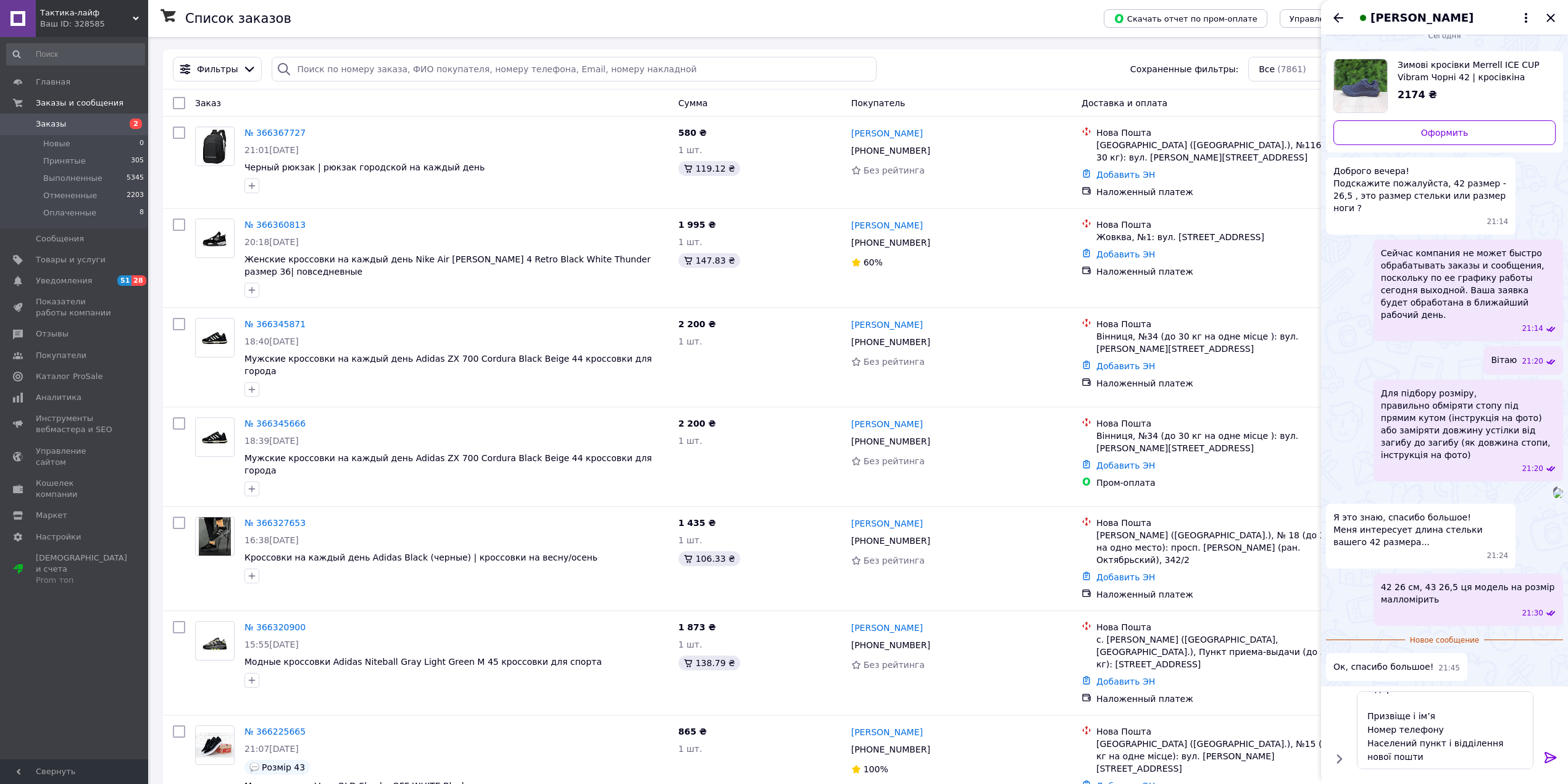
click at [1556, 760] on icon at bounding box center [1550, 756] width 15 height 15
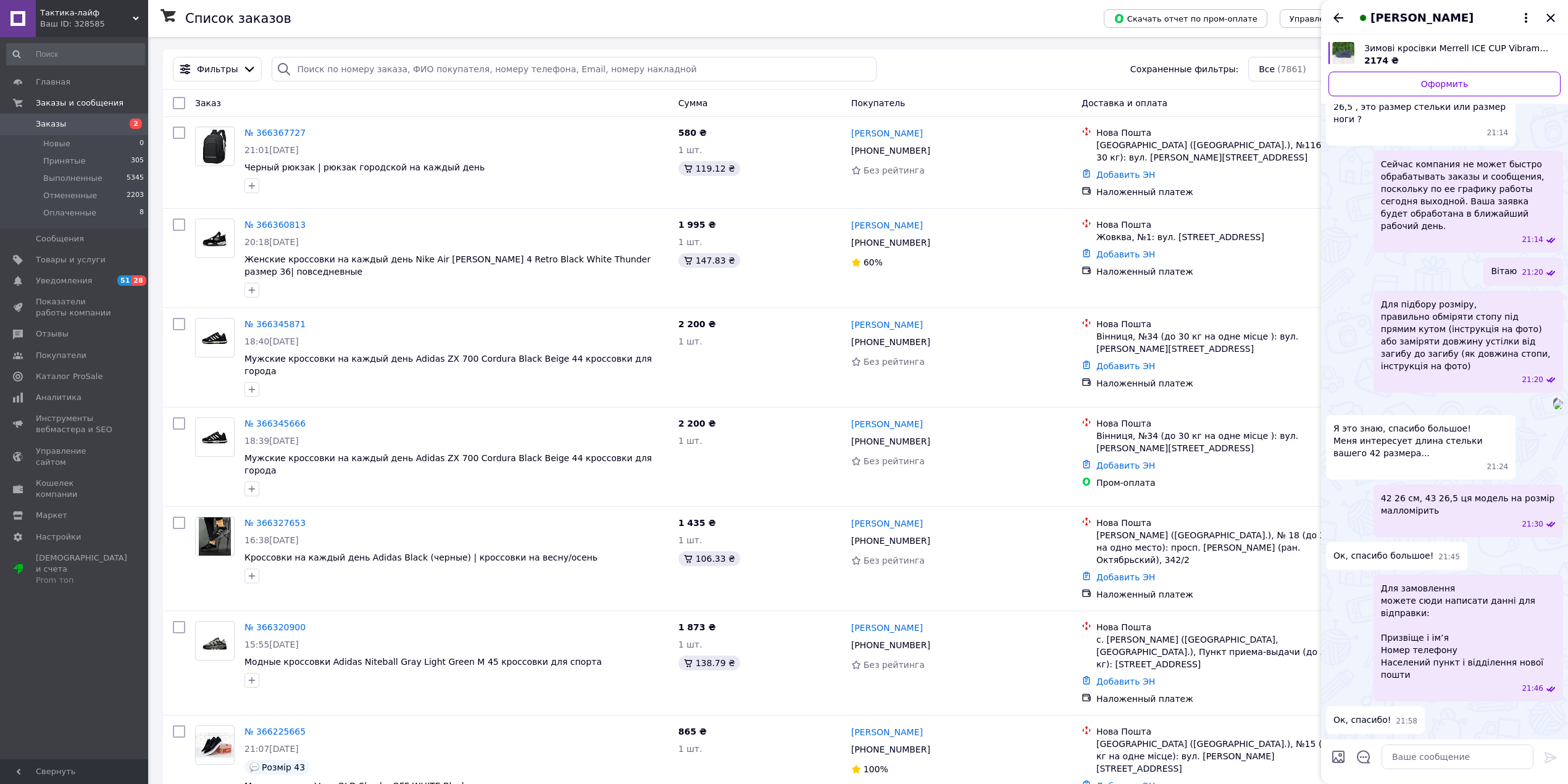
scroll to position [122, 0]
